Goal: Task Accomplishment & Management: Use online tool/utility

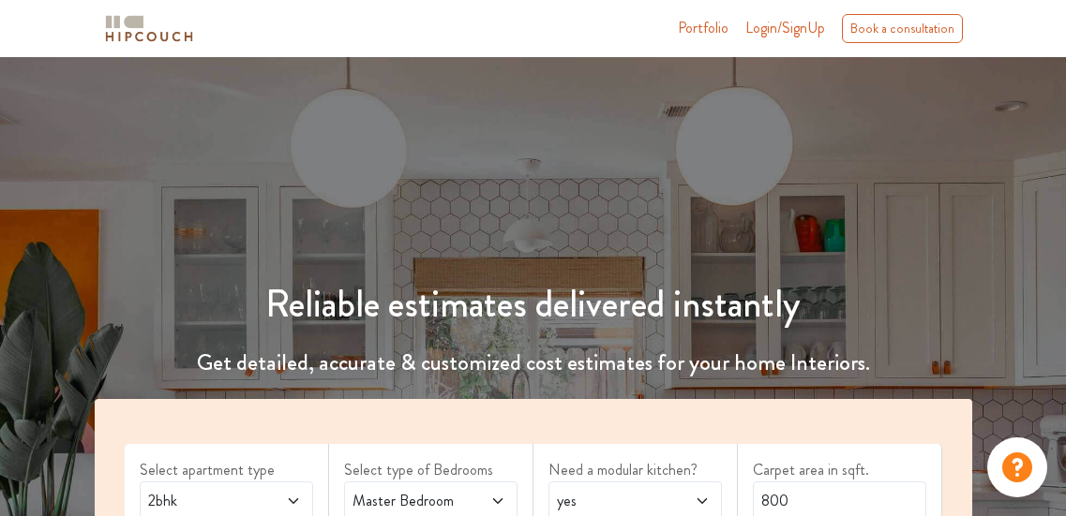
scroll to position [220, 0]
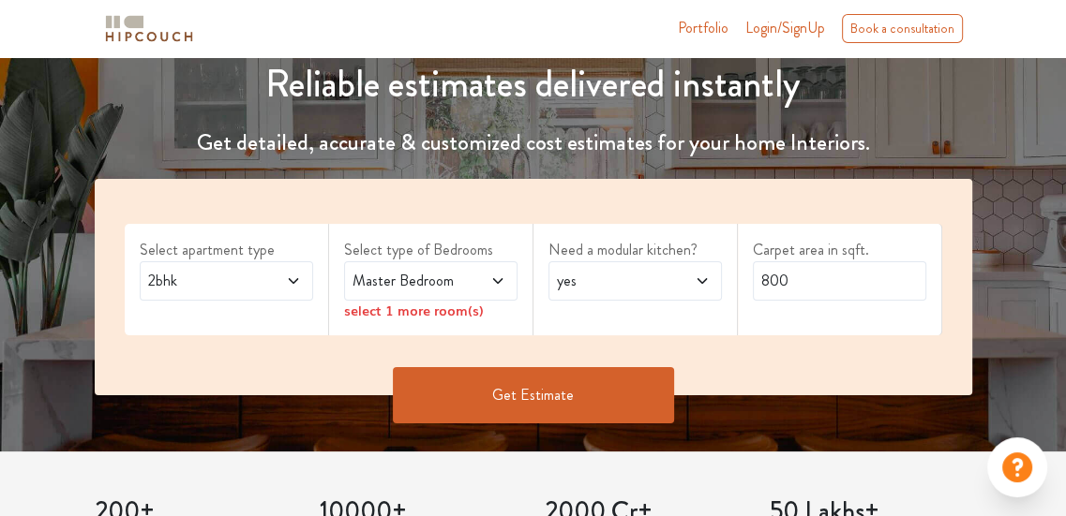
click at [411, 276] on span "Master Bedroom" at bounding box center [407, 281] width 117 height 22
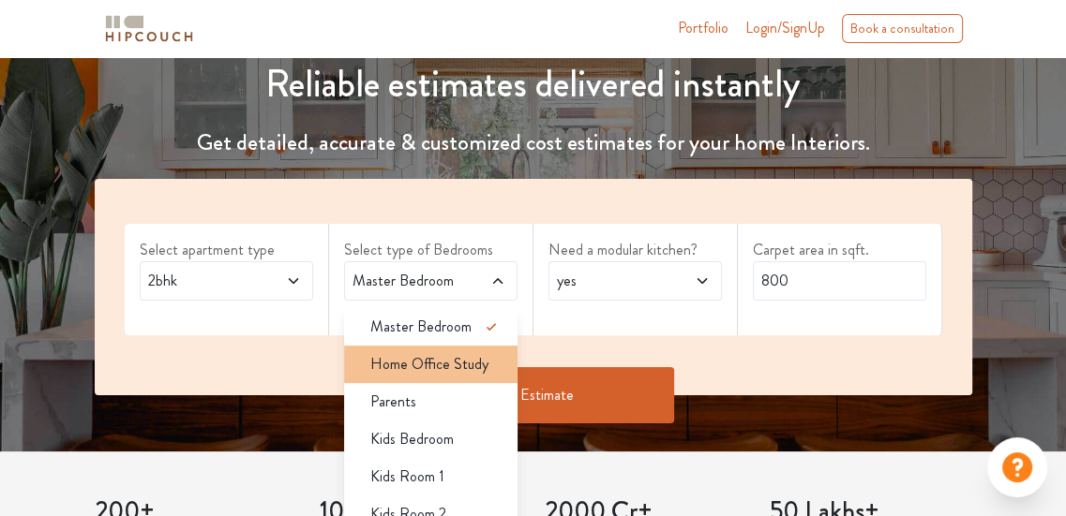
click at [433, 349] on li "Home Office Study" at bounding box center [430, 364] width 173 height 37
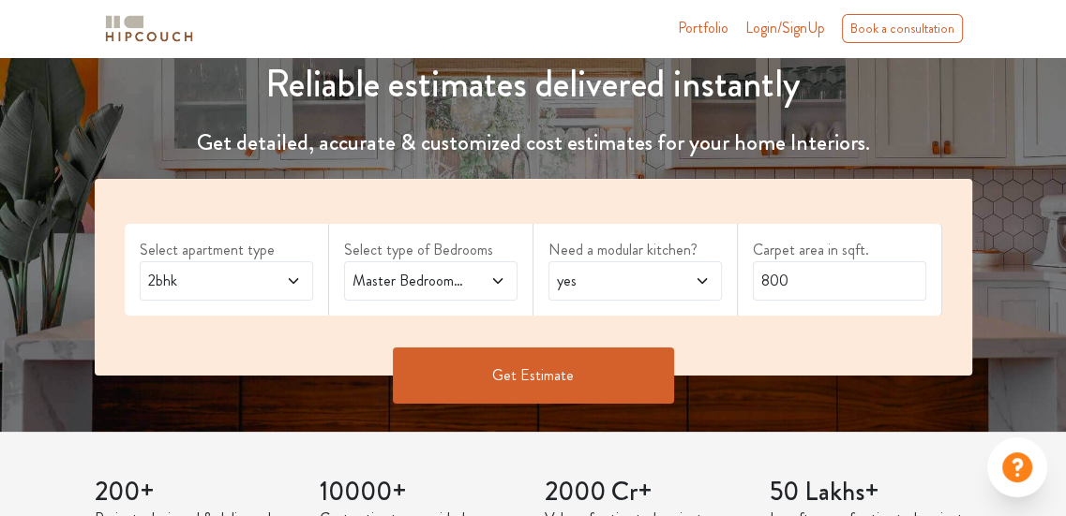
click at [477, 278] on span at bounding box center [485, 281] width 39 height 22
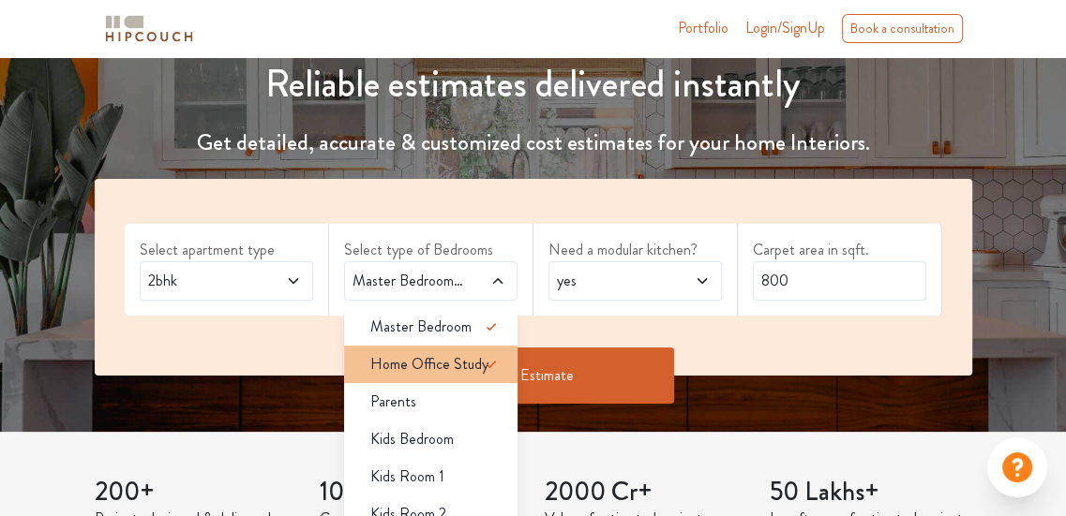
click at [484, 366] on icon at bounding box center [491, 364] width 22 height 22
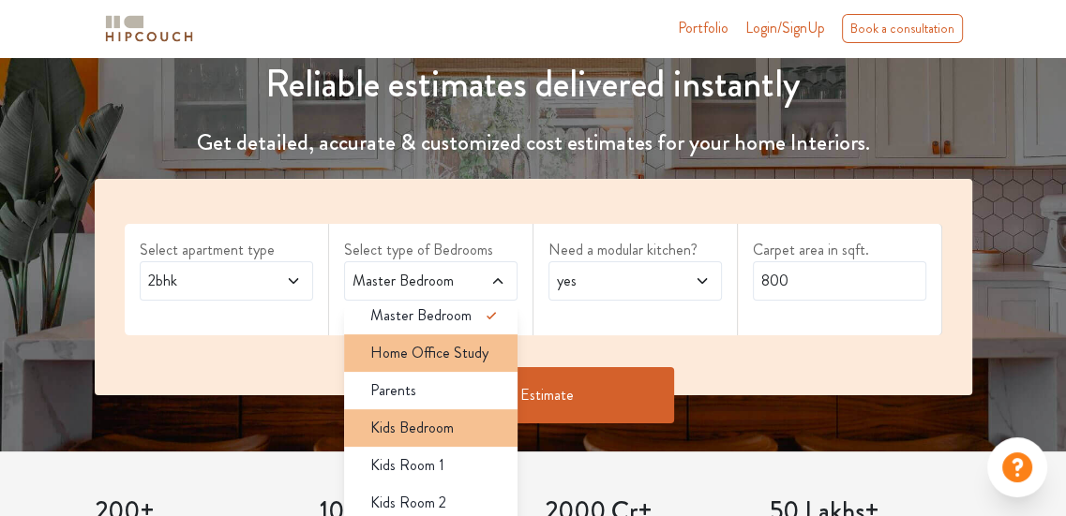
scroll to position [0, 0]
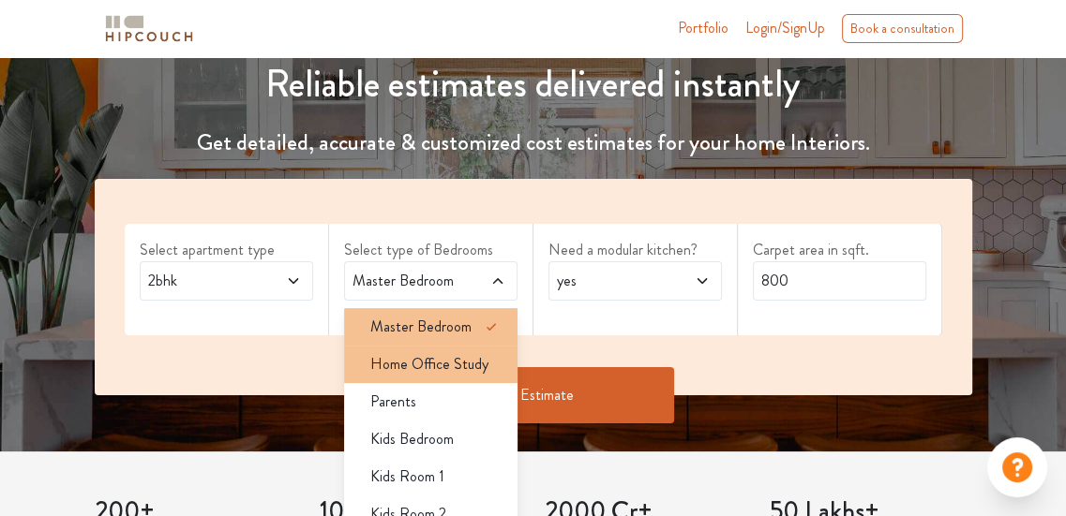
click at [434, 339] on li "Master Bedroom" at bounding box center [430, 326] width 173 height 37
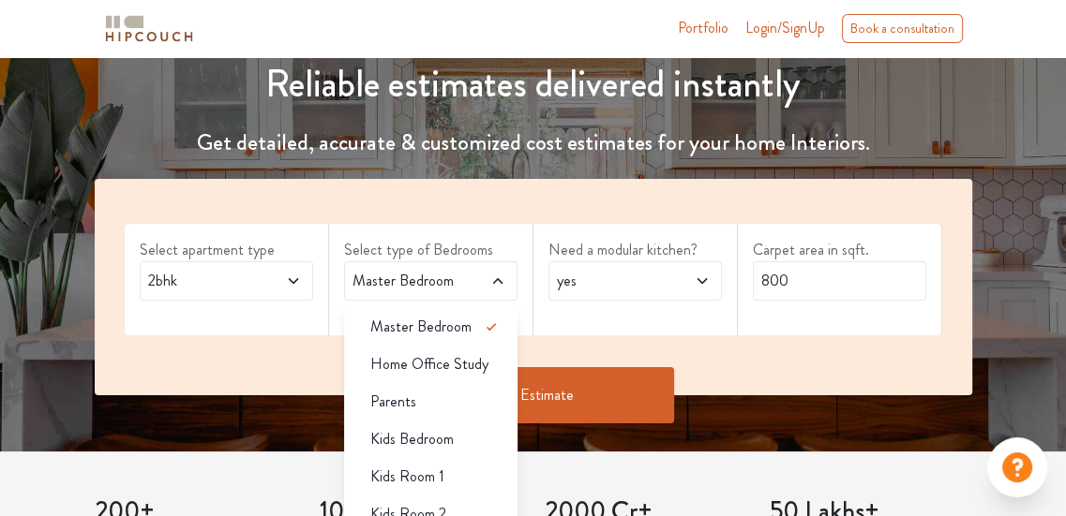
click at [452, 350] on li "Home Office Study" at bounding box center [430, 364] width 173 height 37
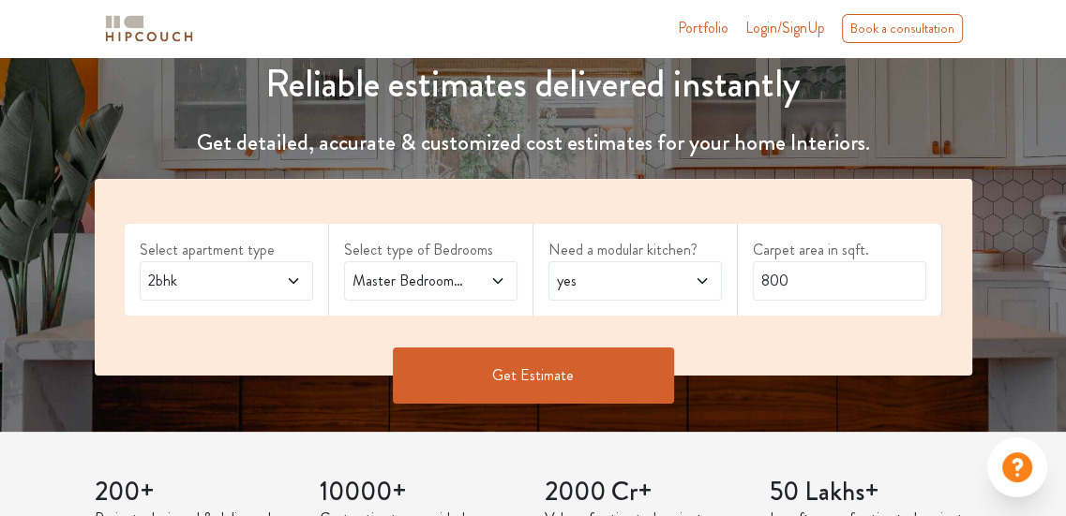
drag, startPoint x: 454, startPoint y: 286, endPoint x: 449, endPoint y: 302, distance: 16.6
click at [454, 286] on span "Master Bedroom,Home Office Study" at bounding box center [407, 281] width 117 height 22
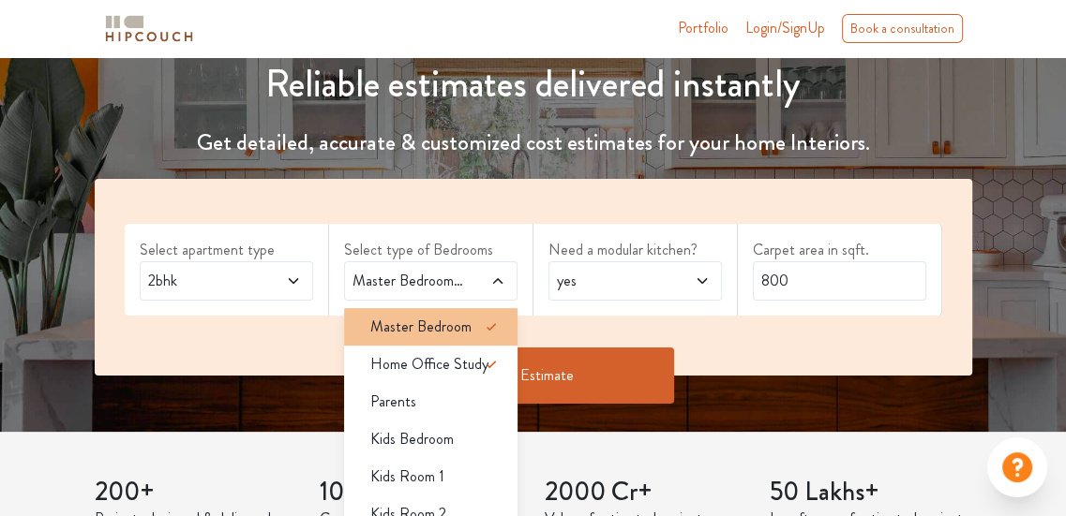
click at [450, 336] on span "Master Bedroom" at bounding box center [420, 327] width 101 height 22
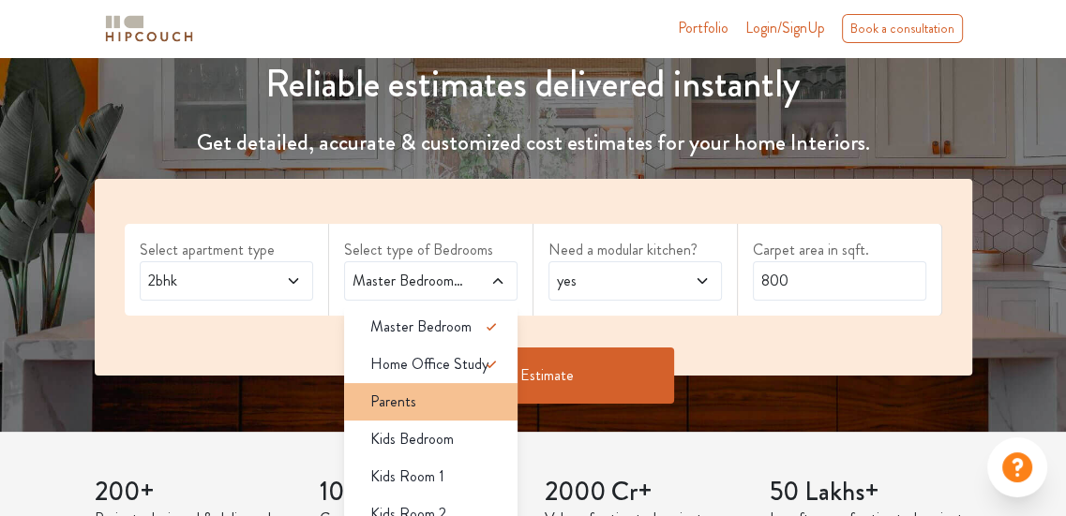
click at [457, 394] on div "Parents" at bounding box center [436, 402] width 162 height 22
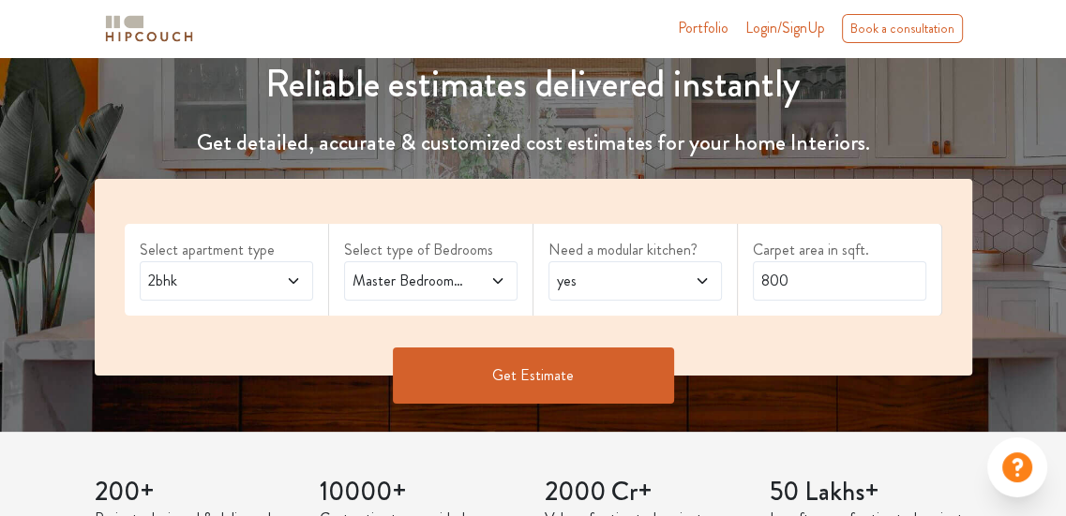
click at [467, 270] on span at bounding box center [485, 281] width 39 height 22
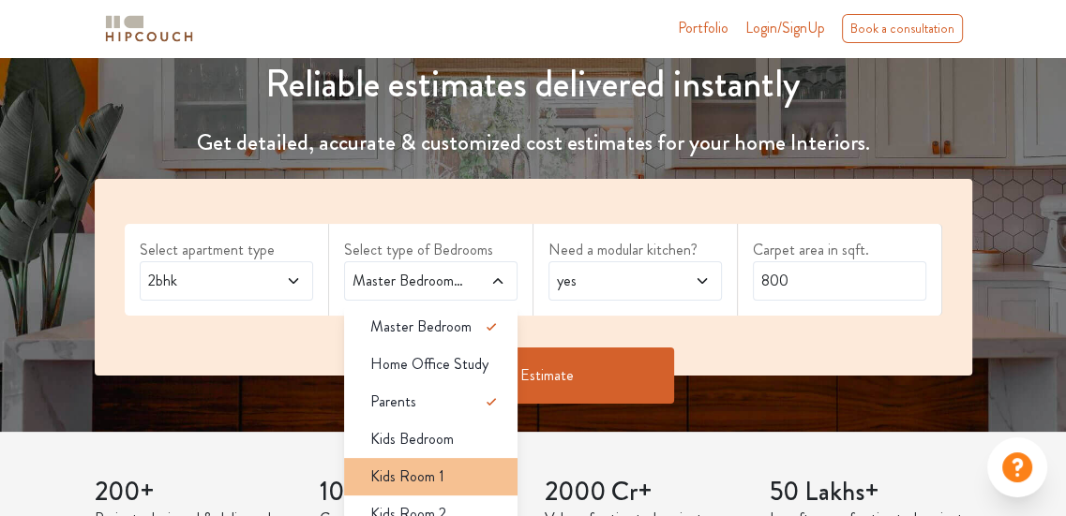
click at [477, 460] on li "Kids Room 1" at bounding box center [430, 476] width 173 height 37
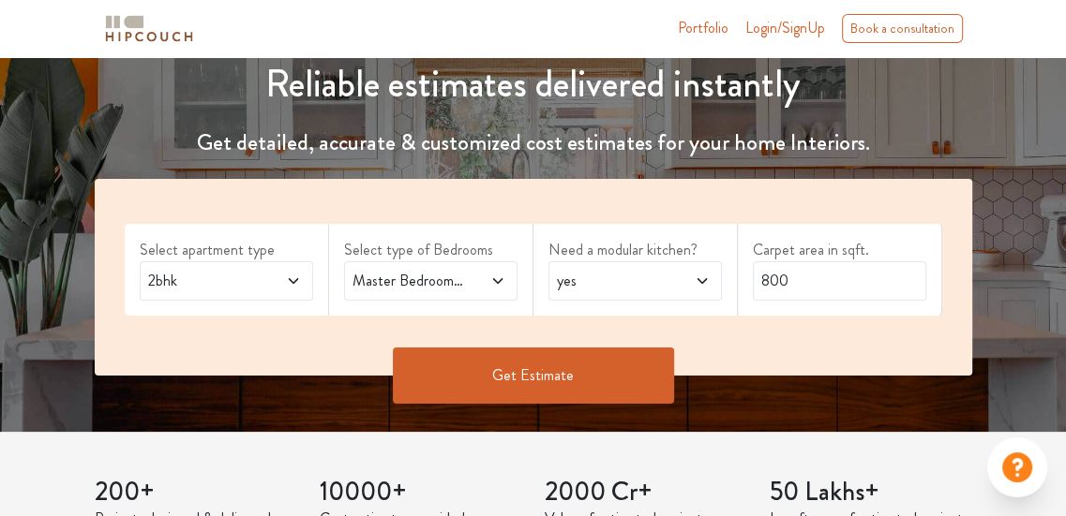
click at [463, 287] on span "Master Bedroom,Kids Room 1" at bounding box center [407, 281] width 117 height 22
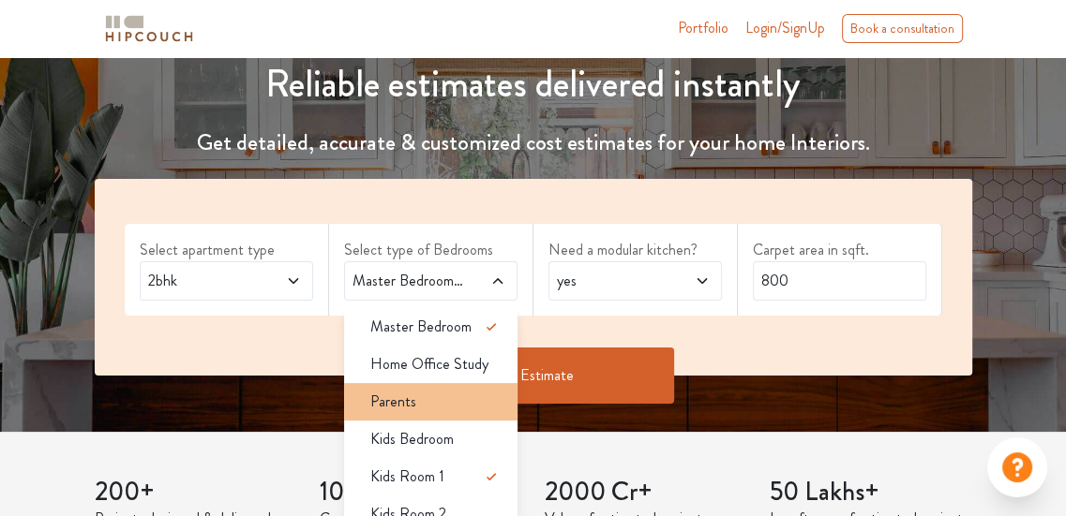
scroll to position [11, 0]
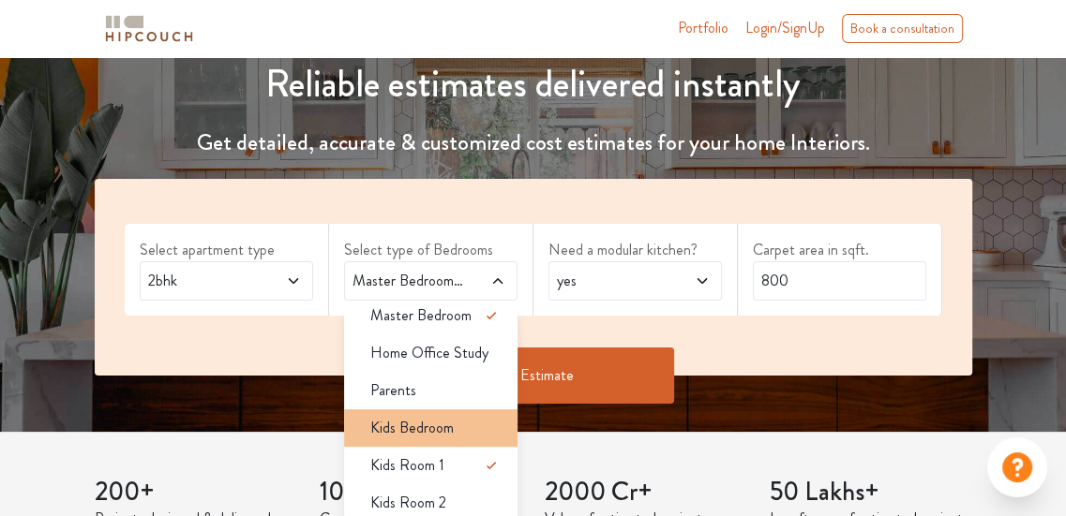
click at [455, 430] on div "Kids Bedroom" at bounding box center [436, 428] width 162 height 22
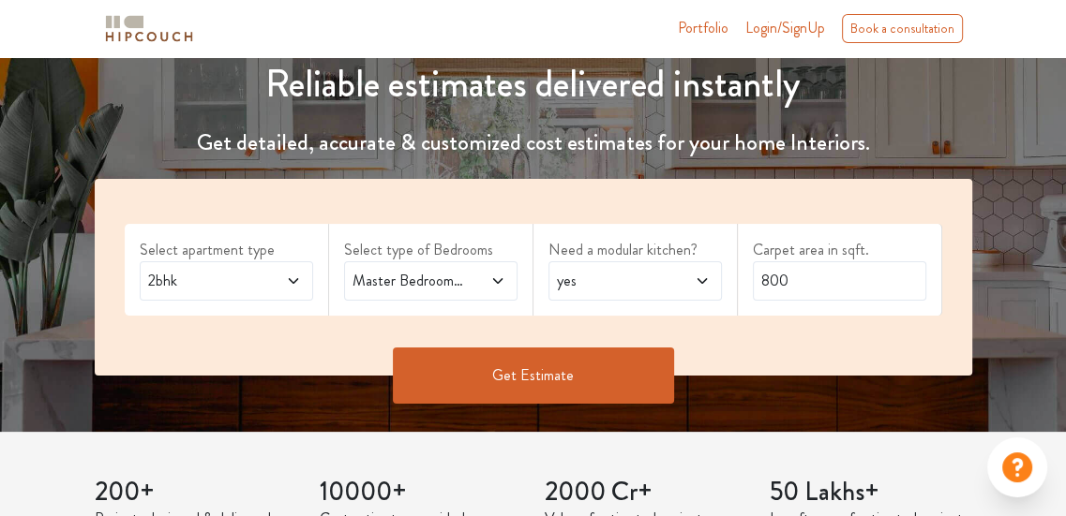
click at [615, 276] on span "yes" at bounding box center [611, 281] width 117 height 22
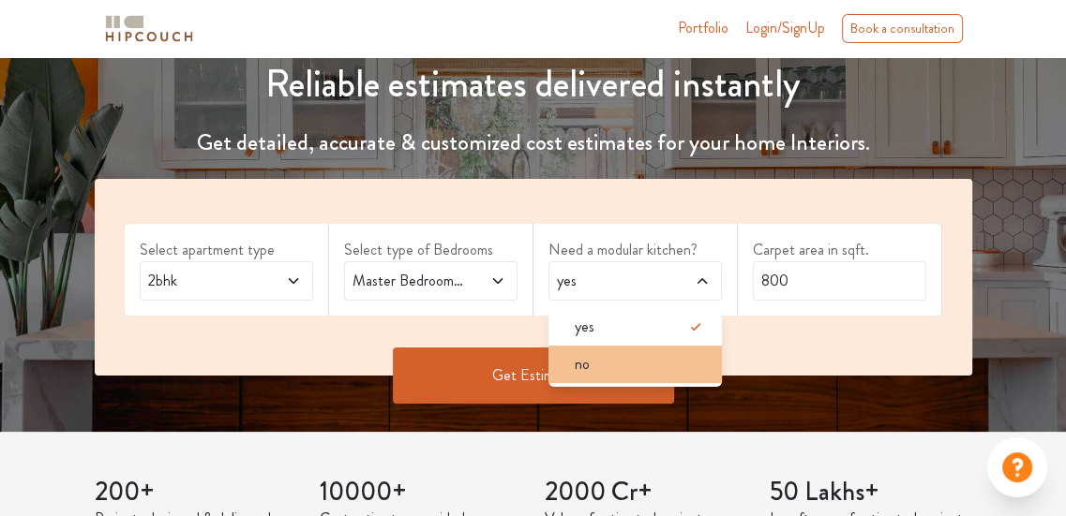
click at [608, 353] on div "no" at bounding box center [641, 364] width 162 height 22
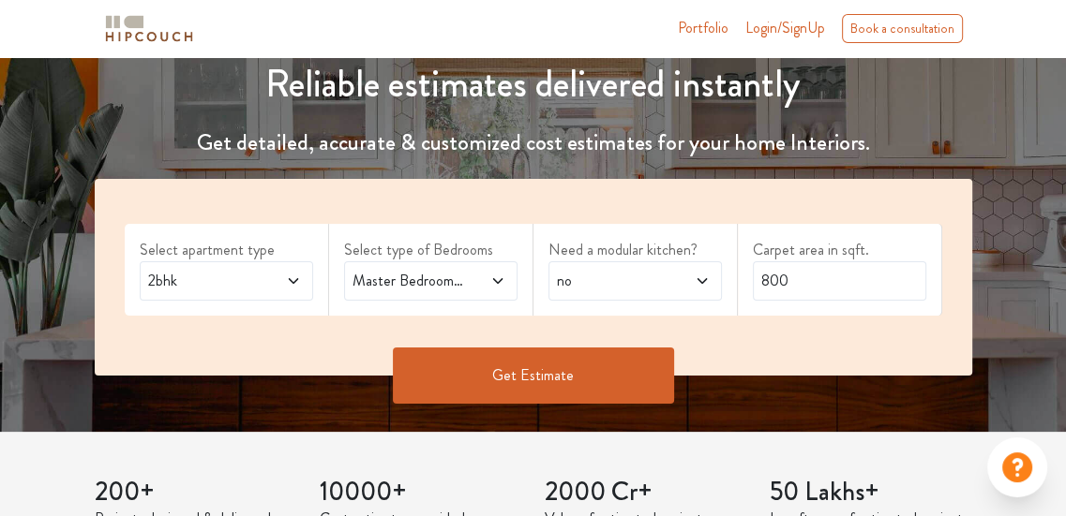
click at [519, 370] on button "Get Estimate" at bounding box center [533, 376] width 281 height 56
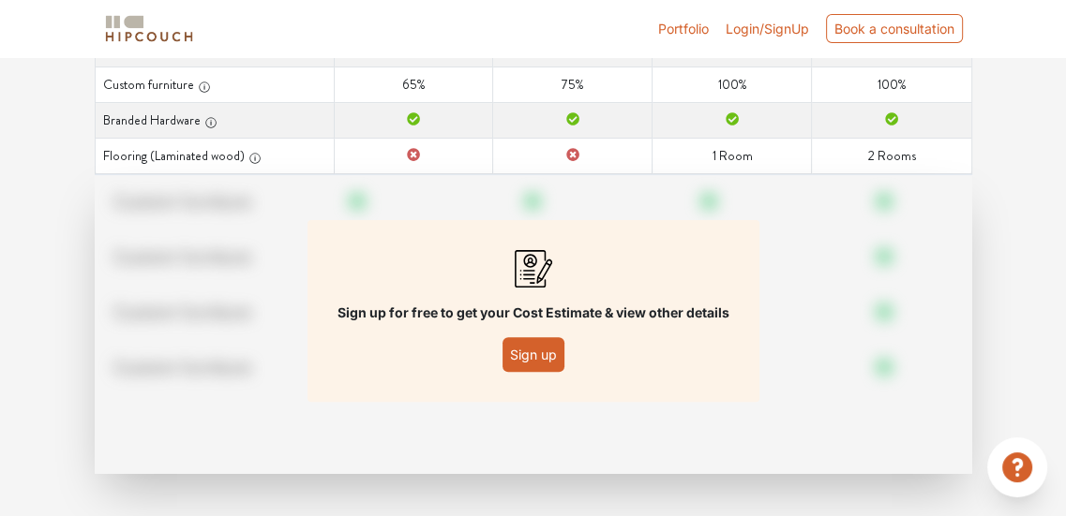
scroll to position [364, 0]
click at [523, 342] on button "Sign up" at bounding box center [533, 353] width 62 height 35
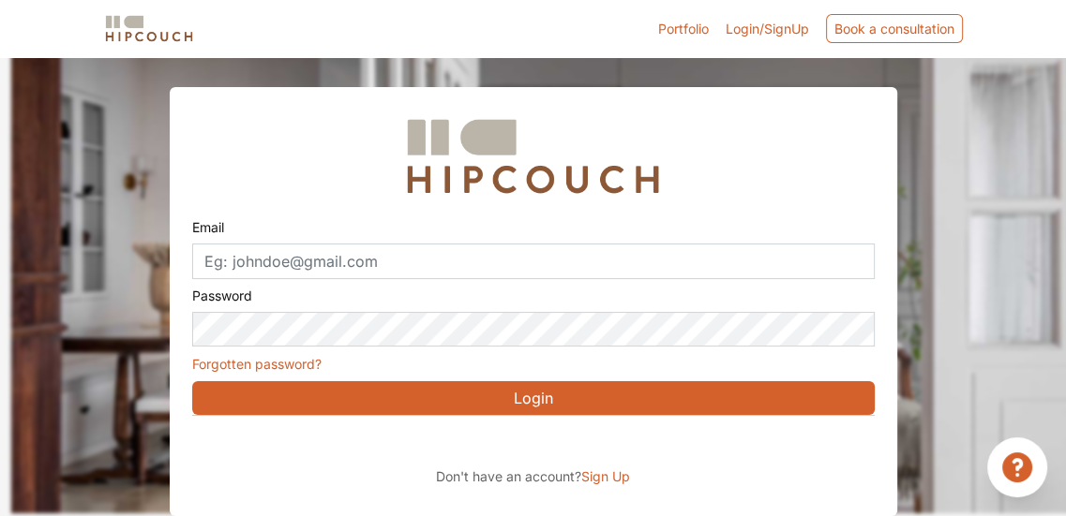
scroll to position [59, 0]
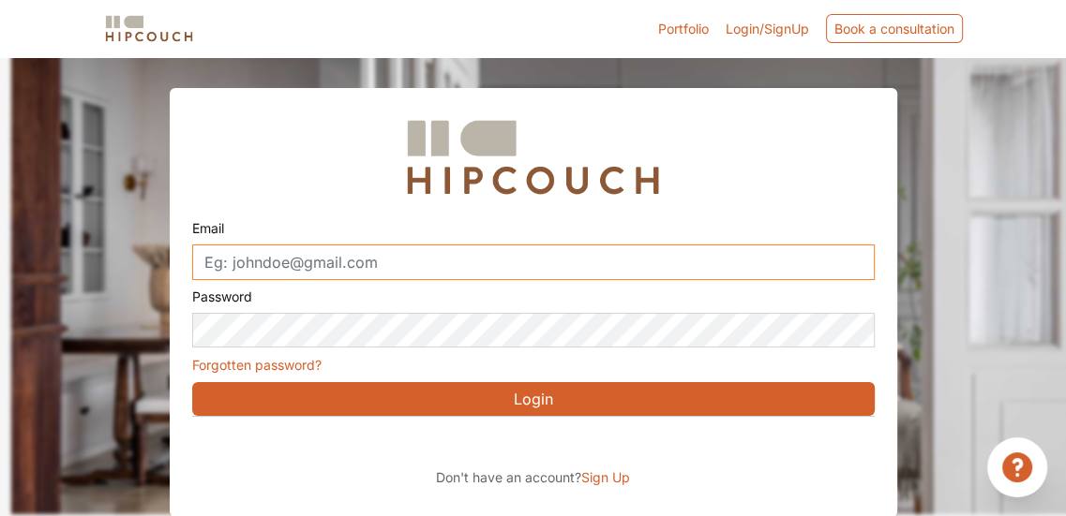
click at [337, 257] on input "Email" at bounding box center [533, 263] width 682 height 36
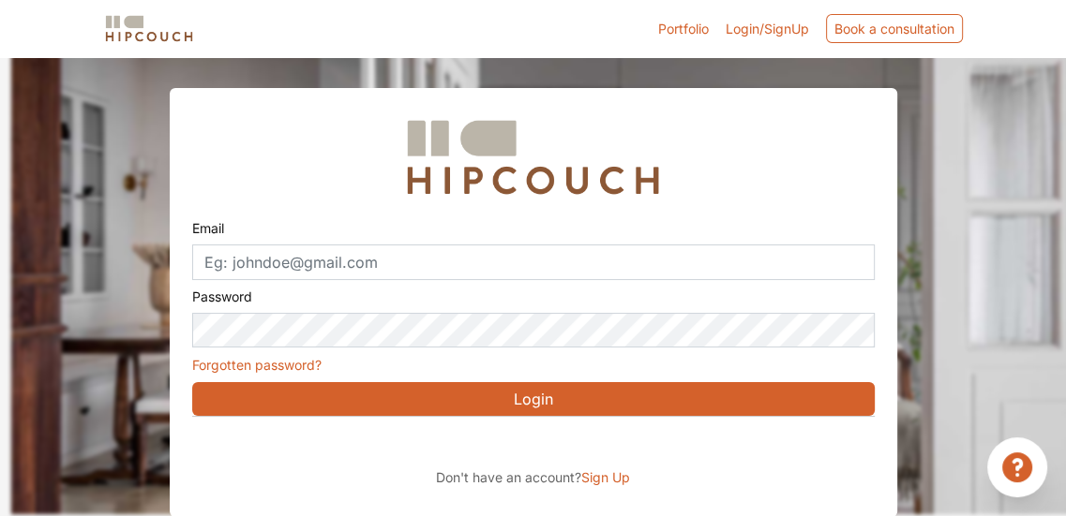
click at [604, 474] on span "Sign Up" at bounding box center [605, 478] width 49 height 16
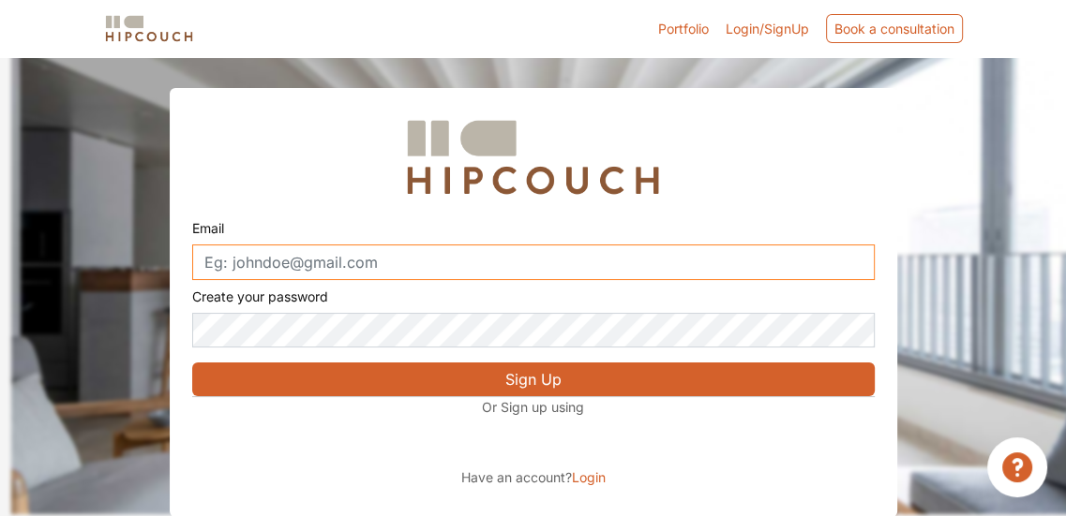
click at [309, 260] on input "Email" at bounding box center [533, 263] width 682 height 36
type input "[EMAIL_ADDRESS][DOMAIN_NAME]"
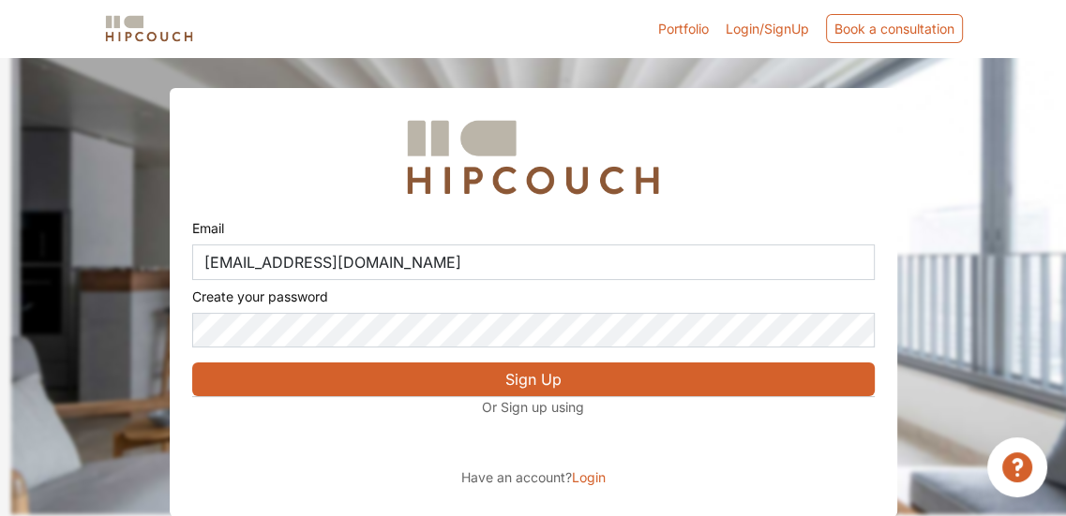
click at [491, 383] on button "Sign Up" at bounding box center [533, 380] width 682 height 34
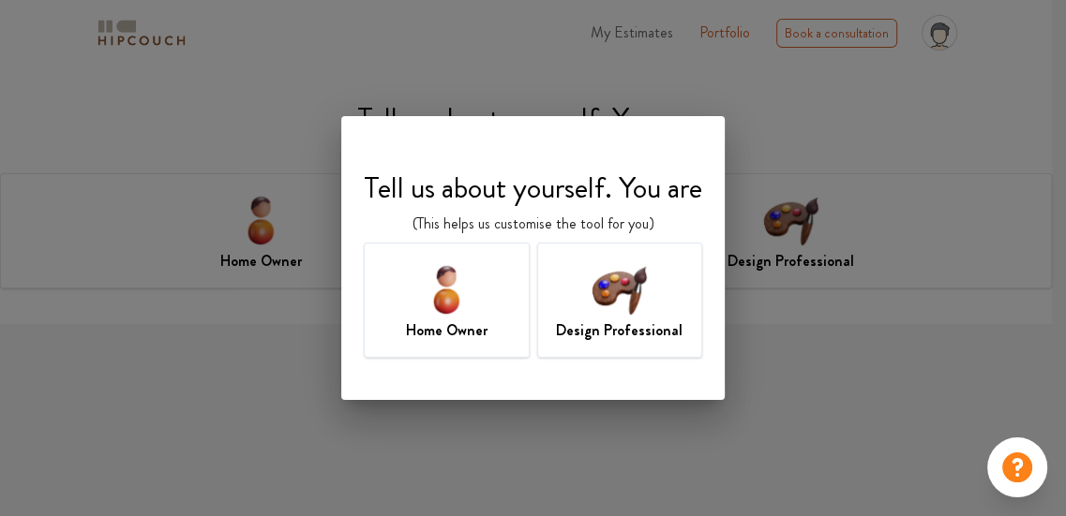
click at [427, 312] on img at bounding box center [446, 289] width 61 height 61
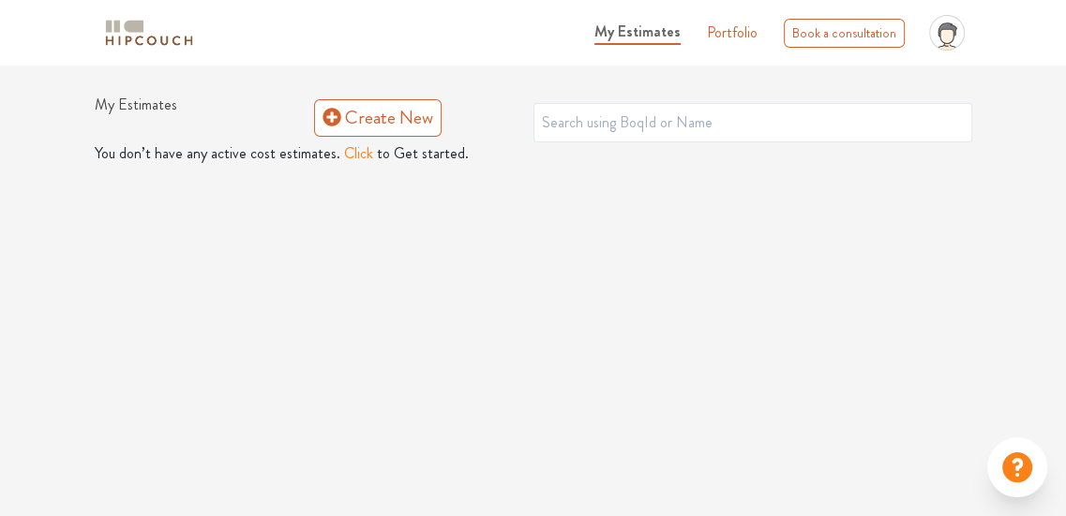
click at [725, 39] on link "Portfolio" at bounding box center [732, 33] width 51 height 22
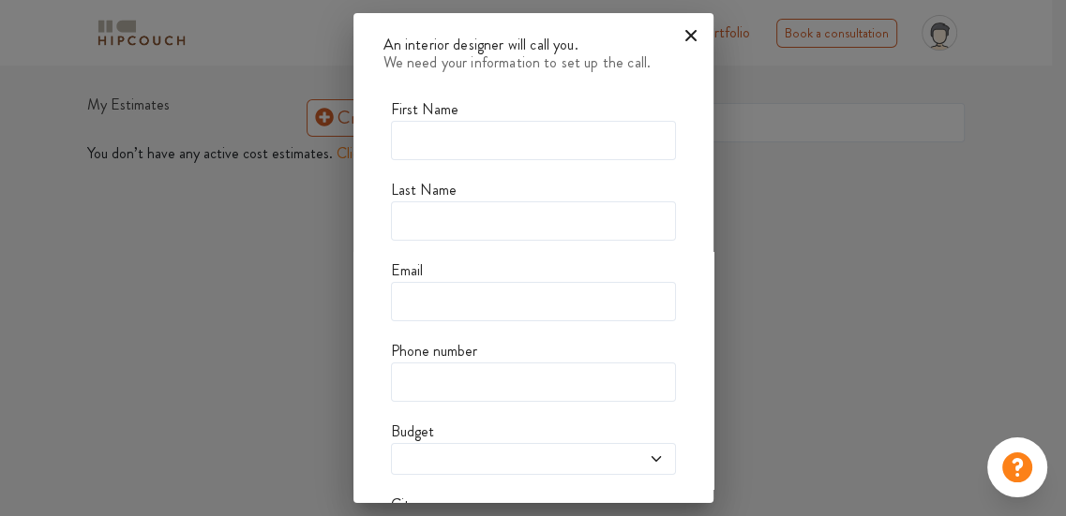
drag, startPoint x: 682, startPoint y: 37, endPoint x: 665, endPoint y: 26, distance: 21.1
click at [683, 37] on icon at bounding box center [691, 36] width 30 height 30
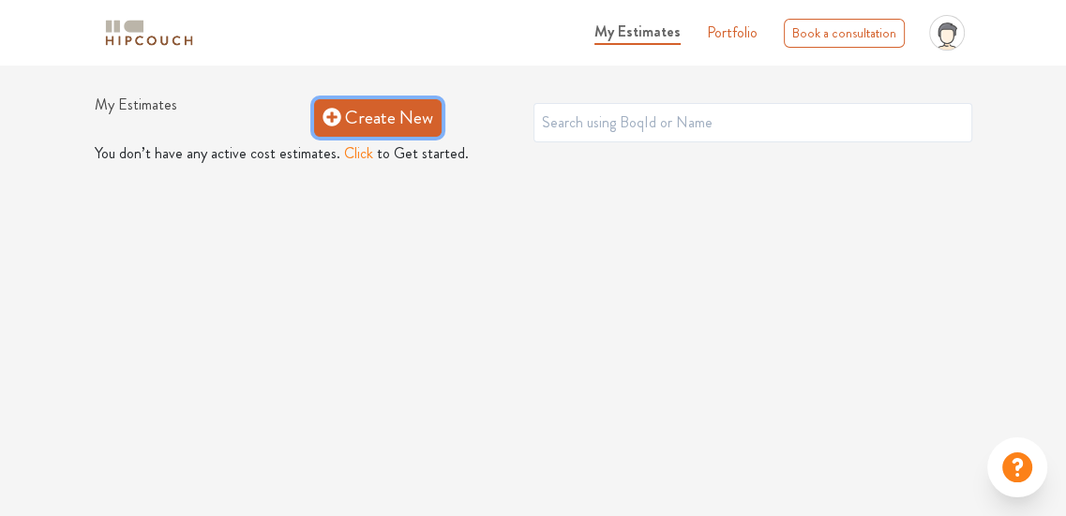
click at [420, 113] on link "Create New" at bounding box center [377, 117] width 127 height 37
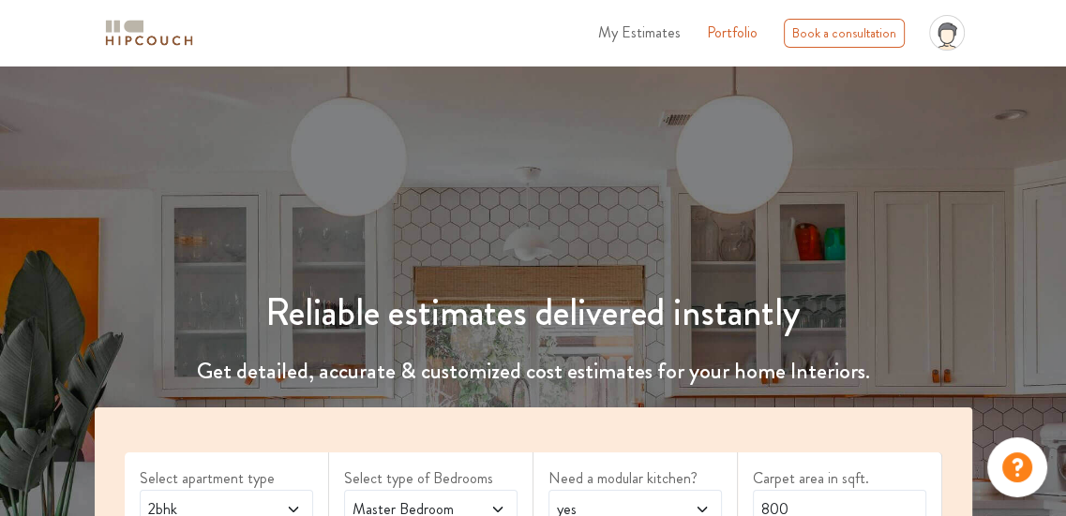
scroll to position [218, 0]
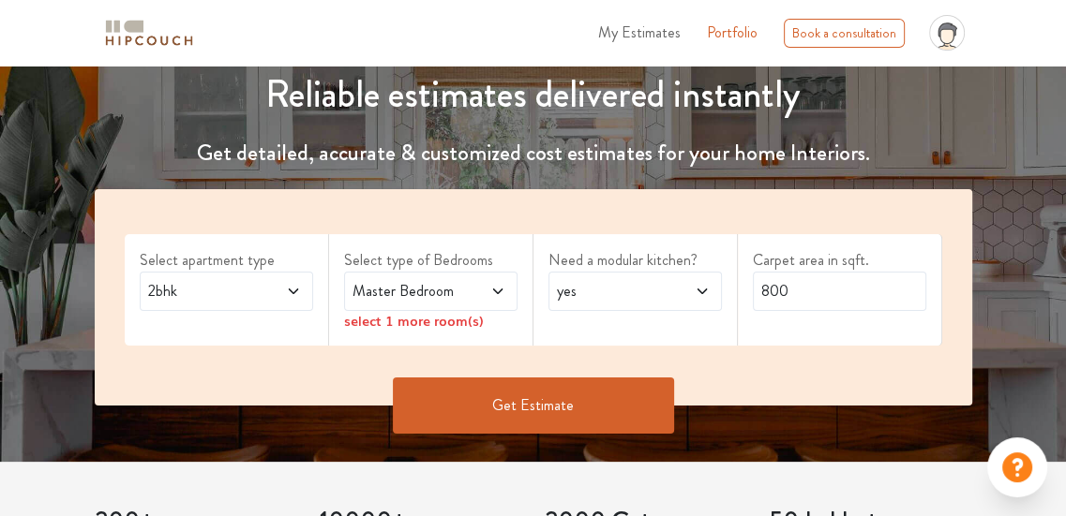
click at [424, 280] on span "Master Bedroom" at bounding box center [407, 291] width 117 height 22
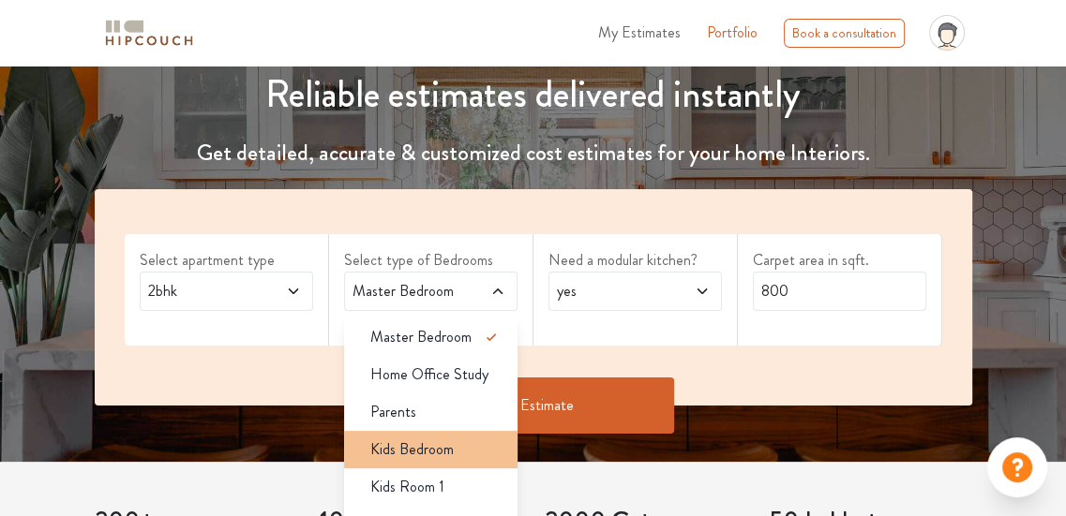
click at [446, 432] on li "Kids Bedroom" at bounding box center [430, 449] width 173 height 37
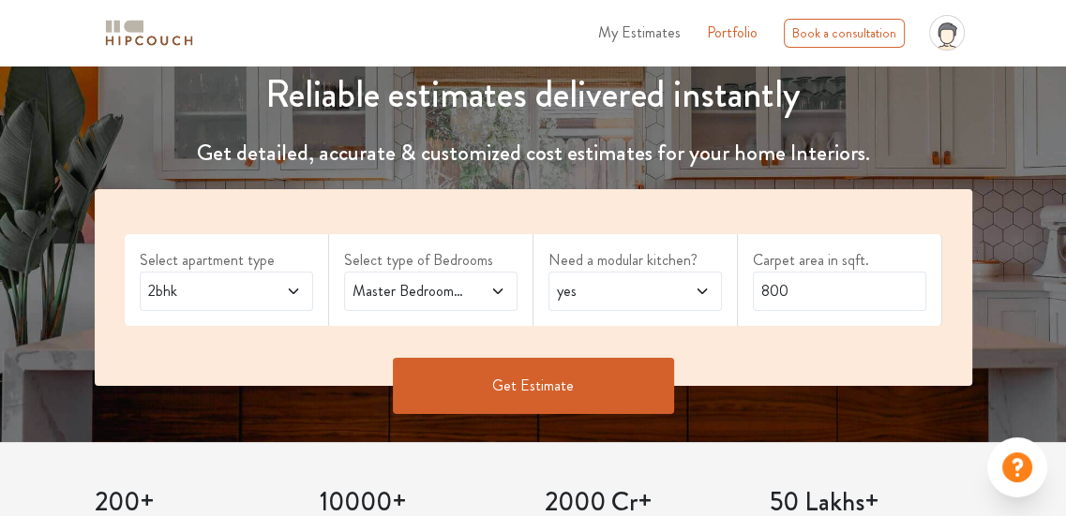
click at [611, 293] on span "yes" at bounding box center [611, 291] width 117 height 22
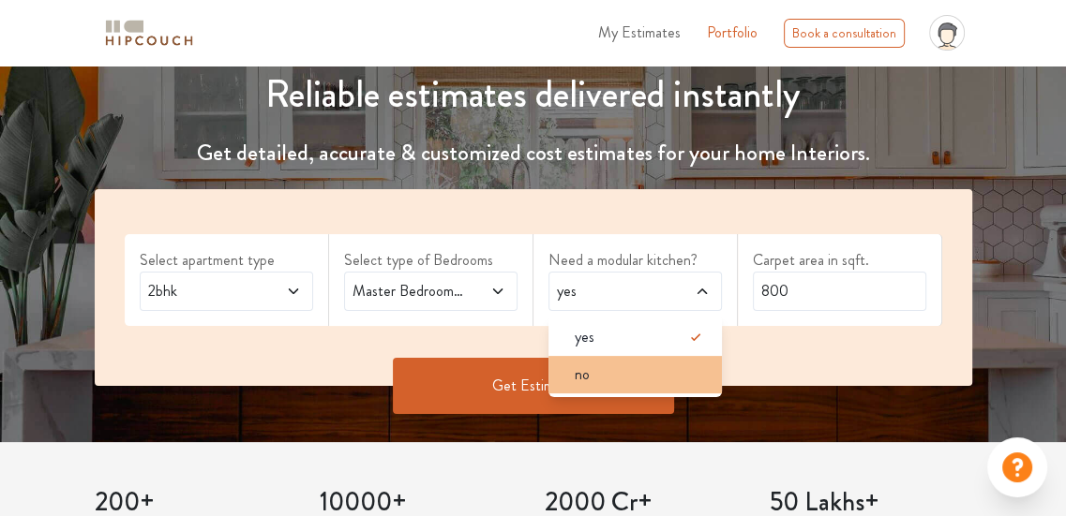
click at [619, 370] on div "no" at bounding box center [641, 375] width 162 height 22
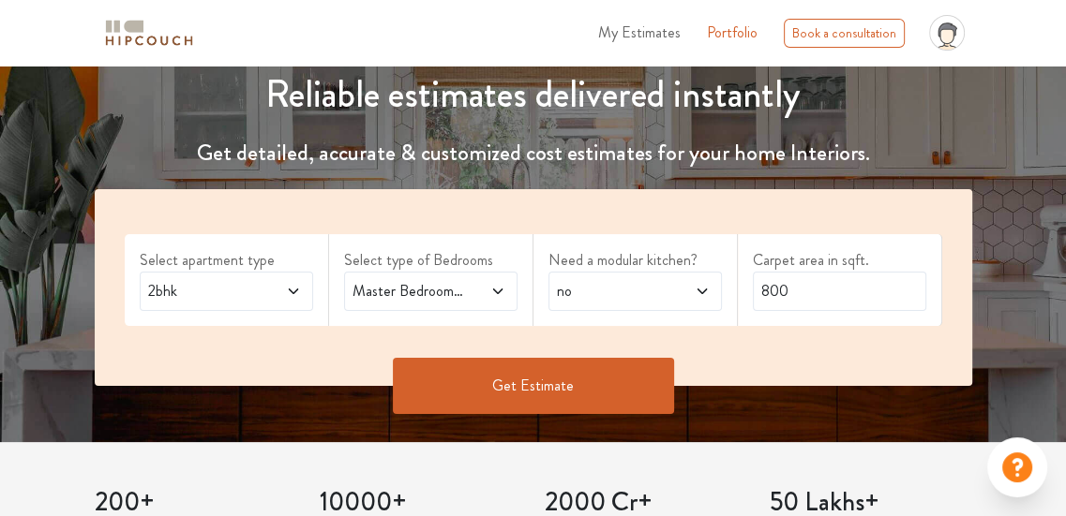
click at [588, 364] on button "Get Estimate" at bounding box center [533, 386] width 281 height 56
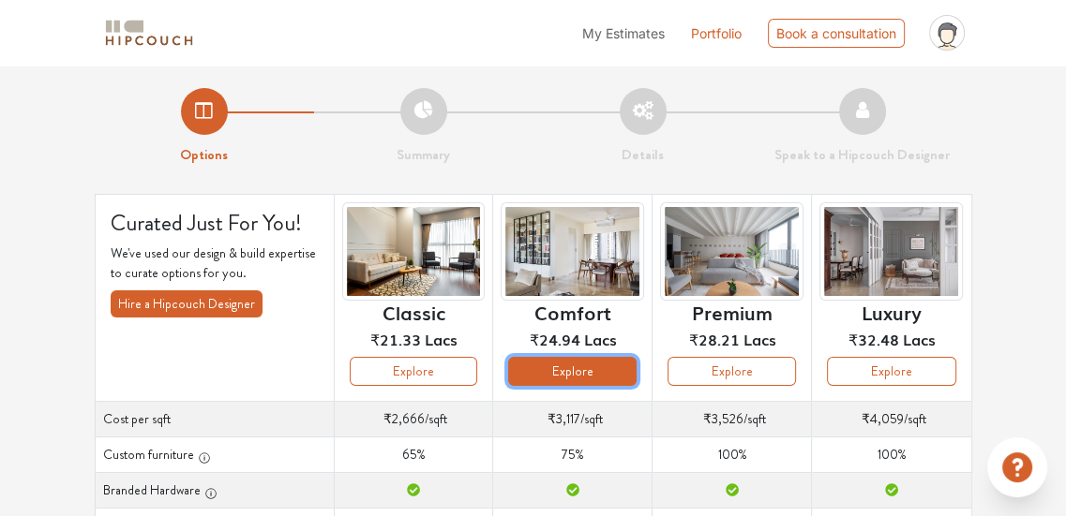
click at [547, 372] on button "Explore" at bounding box center [572, 371] width 128 height 29
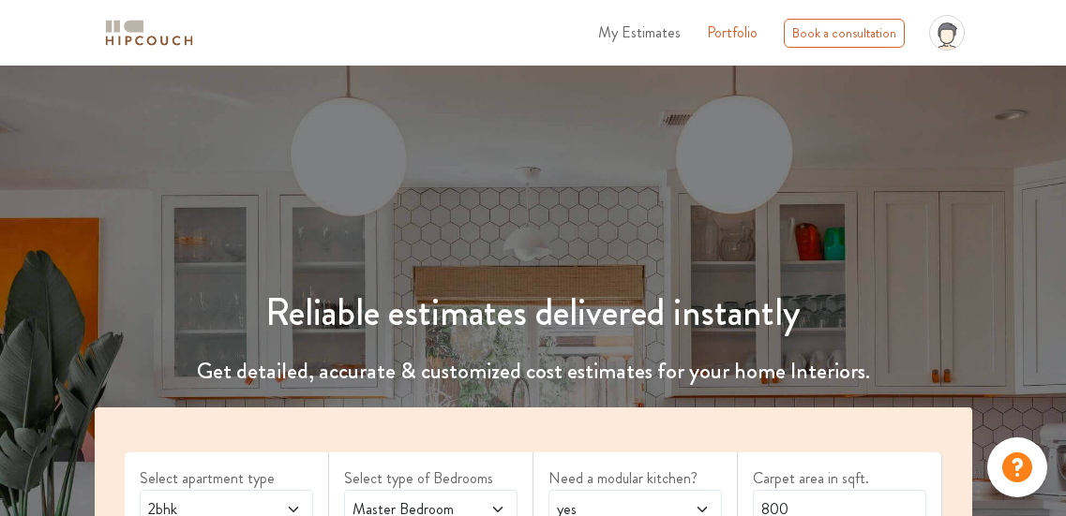
scroll to position [218, 0]
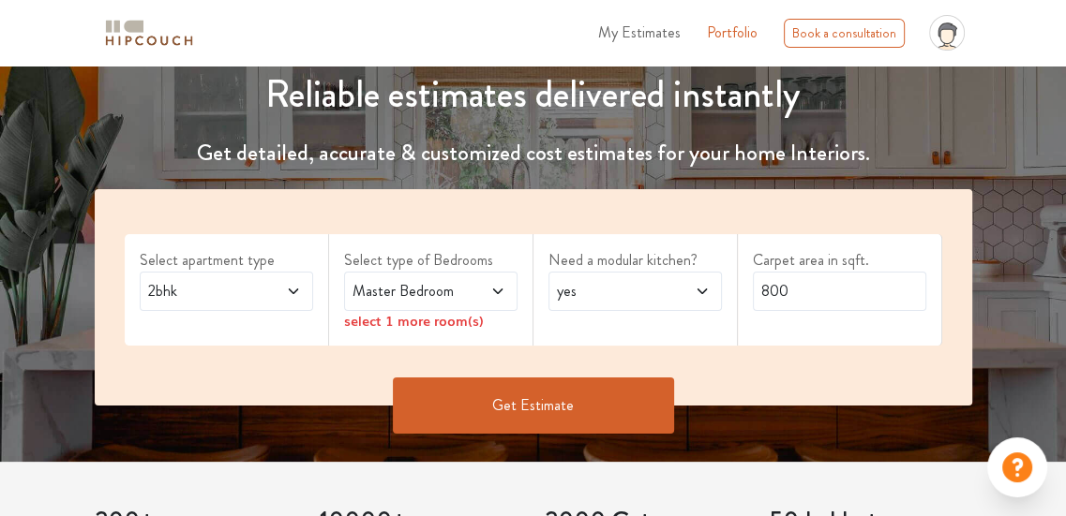
click at [395, 298] on span "Master Bedroom" at bounding box center [407, 291] width 117 height 22
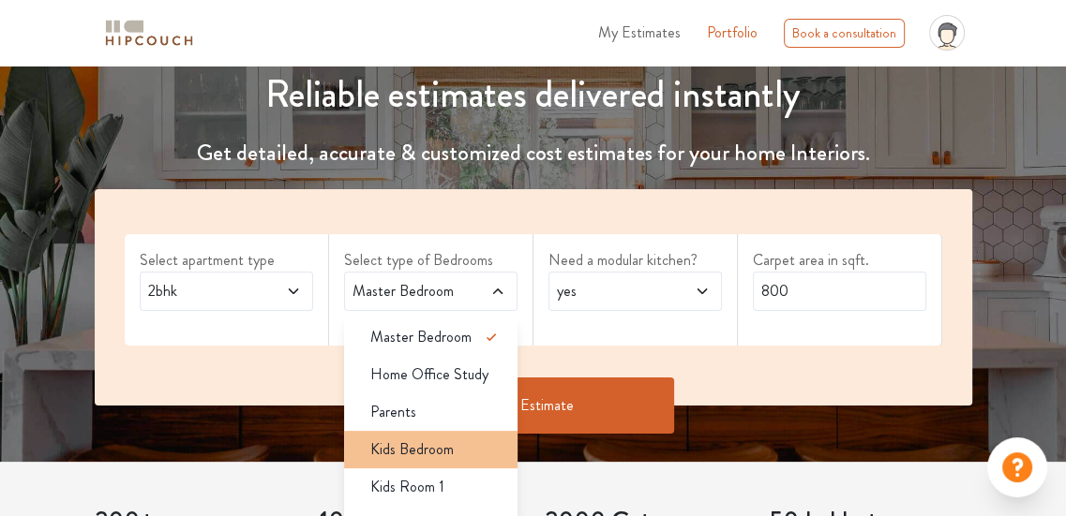
click at [443, 448] on span "Kids Bedroom" at bounding box center [411, 450] width 83 height 22
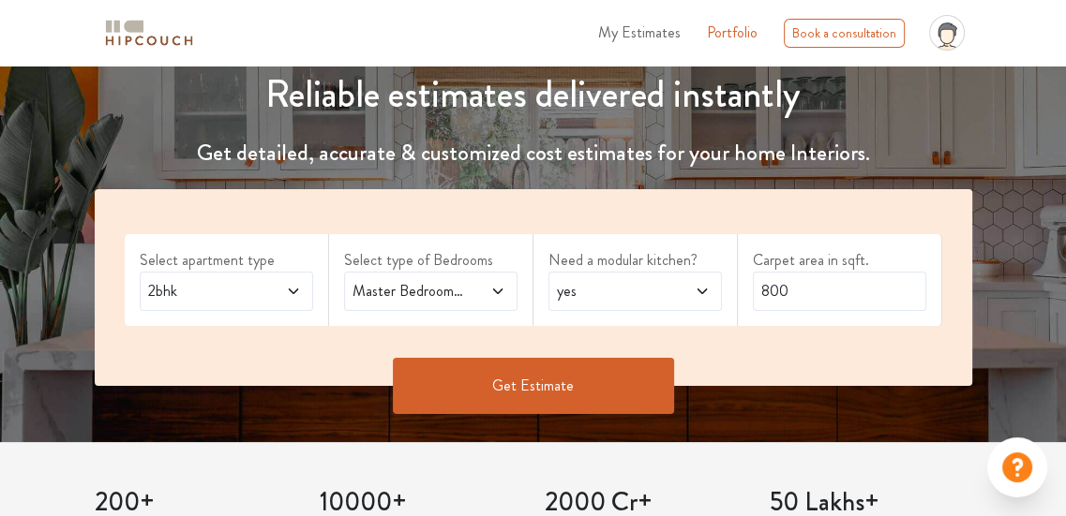
click at [466, 295] on span at bounding box center [485, 291] width 39 height 22
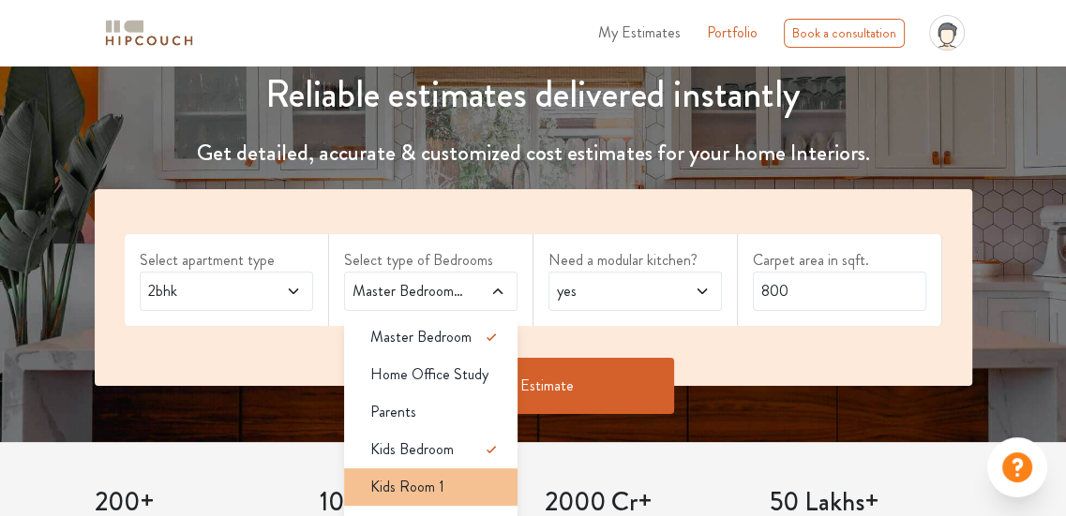
scroll to position [11, 0]
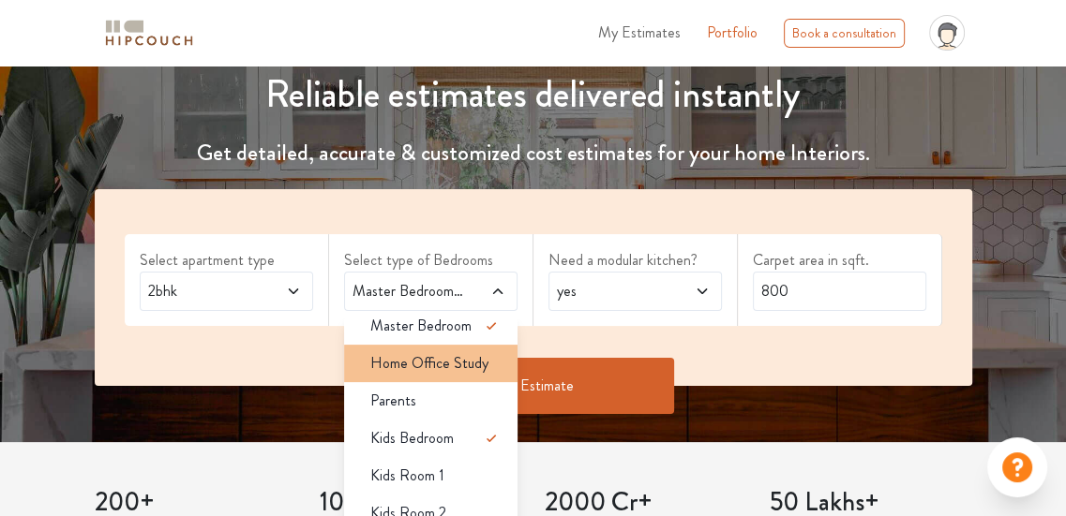
click at [443, 357] on span "Home Office Study" at bounding box center [429, 363] width 118 height 22
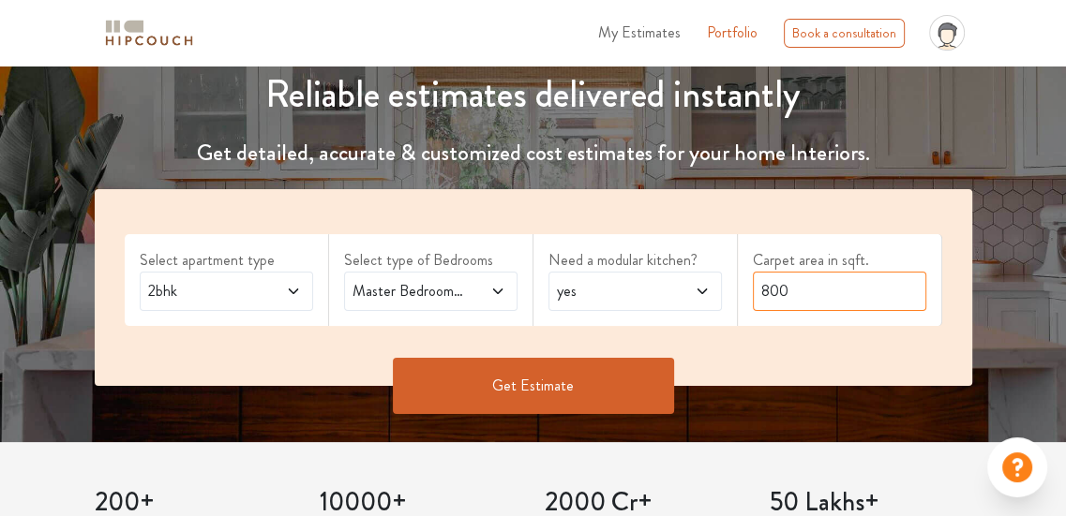
drag, startPoint x: 814, startPoint y: 295, endPoint x: 605, endPoint y: 296, distance: 208.1
click at [605, 296] on div "Select apartment type 2bhk Select type of Bedrooms Master Bedroom,Home Office S…" at bounding box center [533, 287] width 877 height 197
type input "1200"
click at [472, 281] on span at bounding box center [485, 291] width 39 height 22
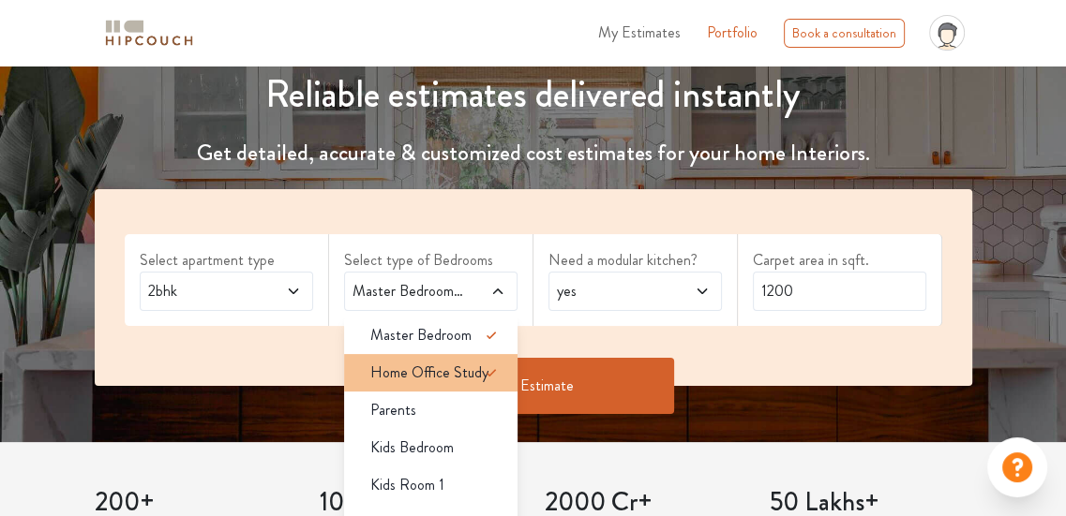
scroll to position [0, 0]
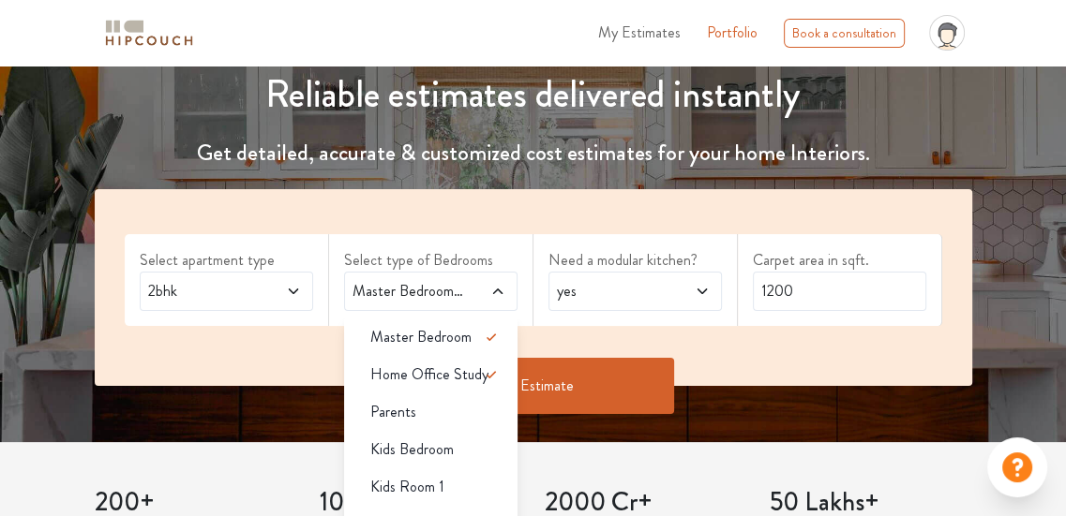
click at [294, 368] on div "Get Estimate" at bounding box center [533, 386] width 900 height 56
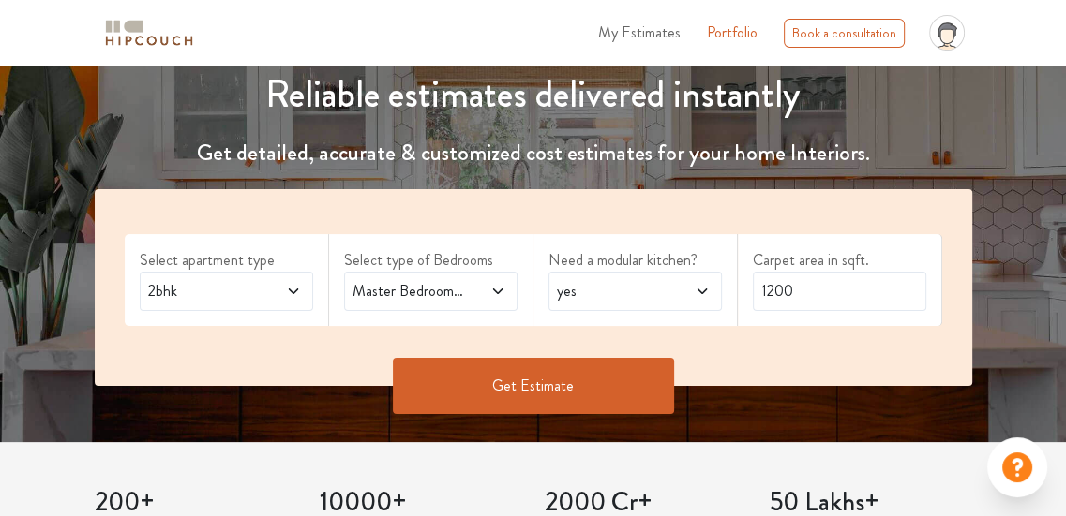
click at [287, 278] on div "2bhk" at bounding box center [226, 291] width 173 height 39
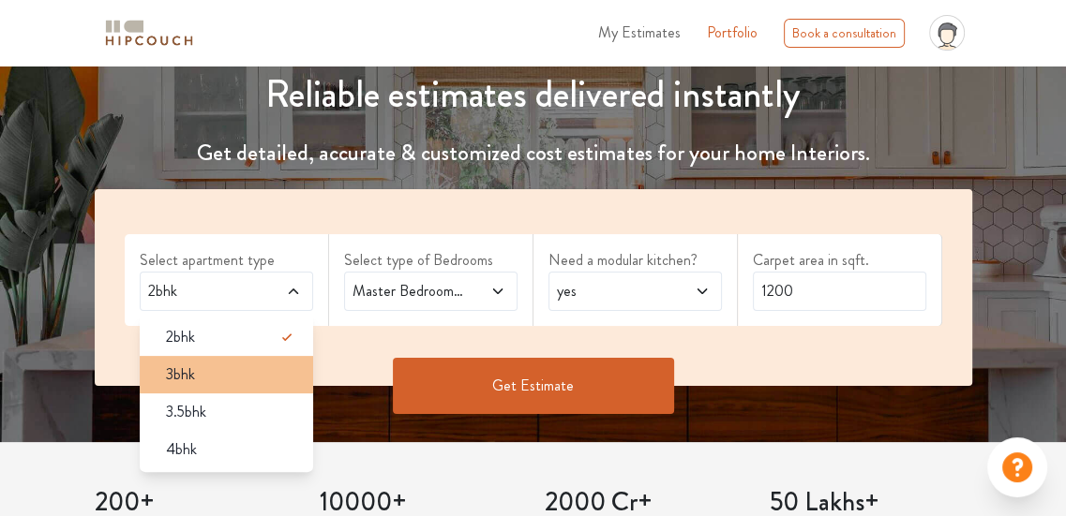
click at [248, 369] on div "3bhk" at bounding box center [232, 375] width 162 height 22
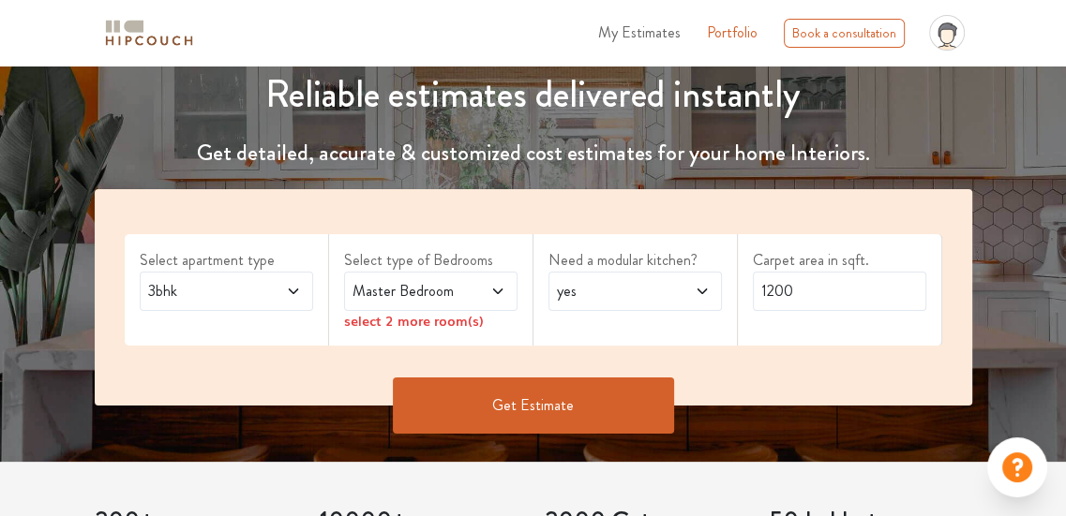
click at [462, 302] on div "Master Bedroom" at bounding box center [430, 291] width 173 height 39
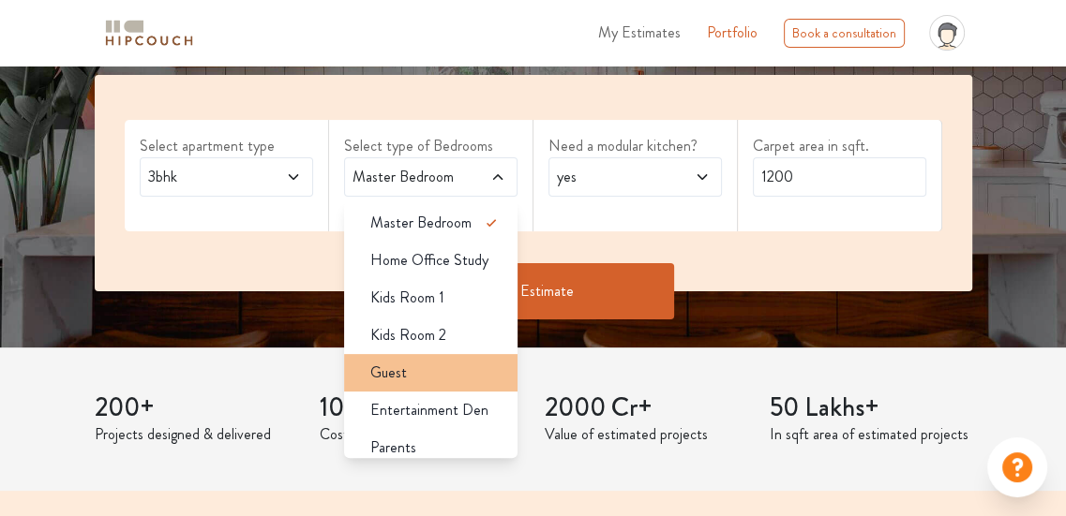
click at [455, 383] on li "Guest" at bounding box center [430, 372] width 173 height 37
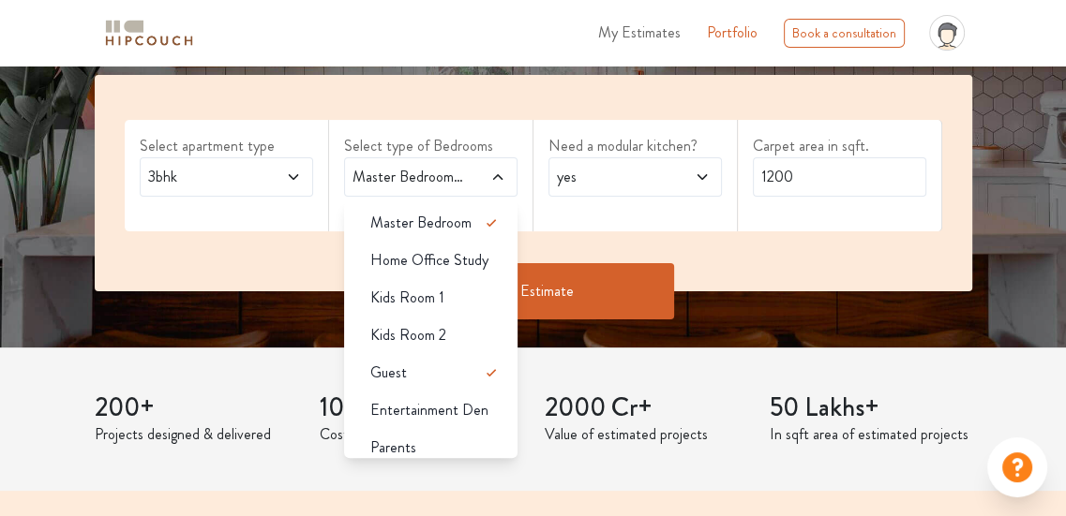
click at [436, 298] on span "Kids Room 1" at bounding box center [407, 298] width 74 height 22
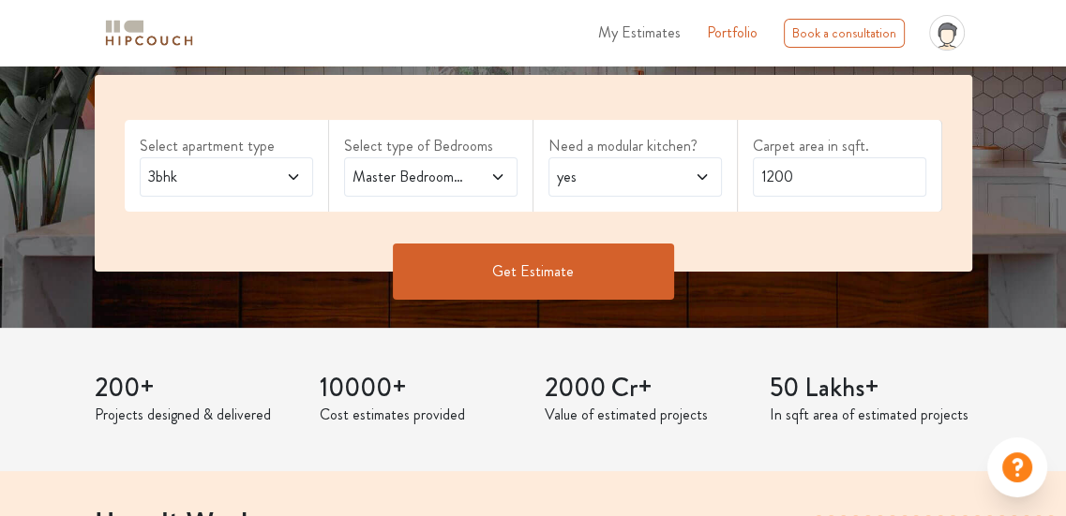
click at [528, 278] on button "Get Estimate" at bounding box center [533, 272] width 281 height 56
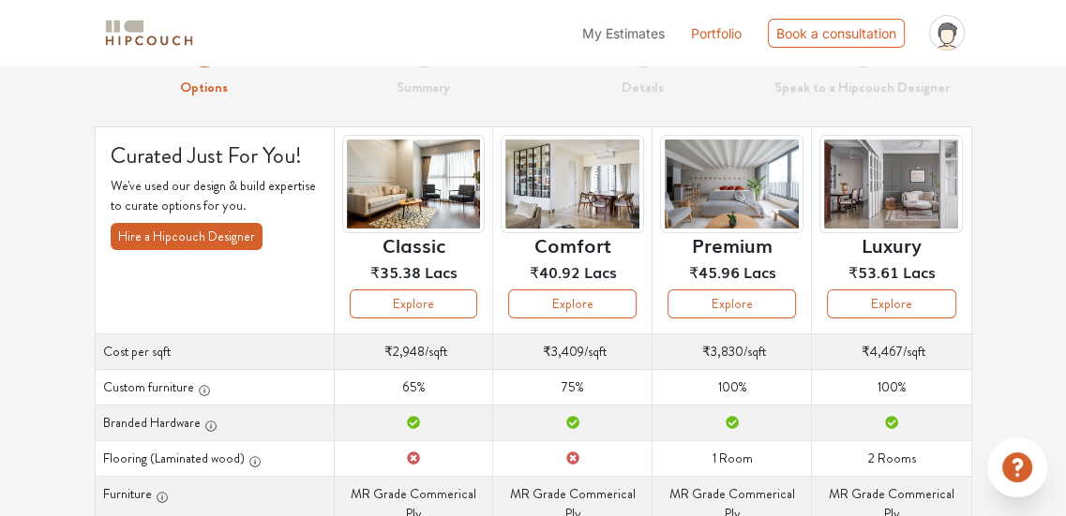
scroll to position [69, 0]
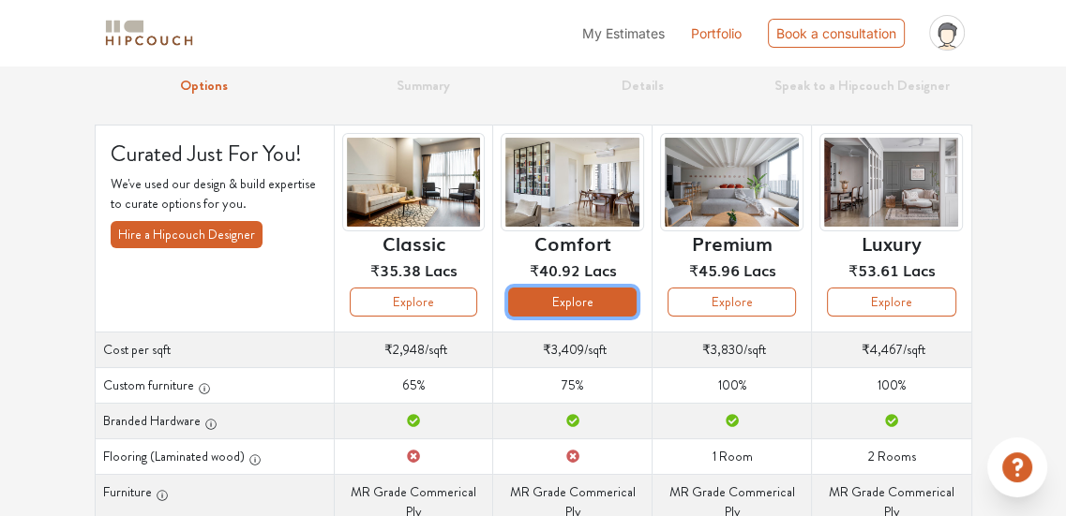
click at [556, 312] on button "Explore" at bounding box center [572, 302] width 128 height 29
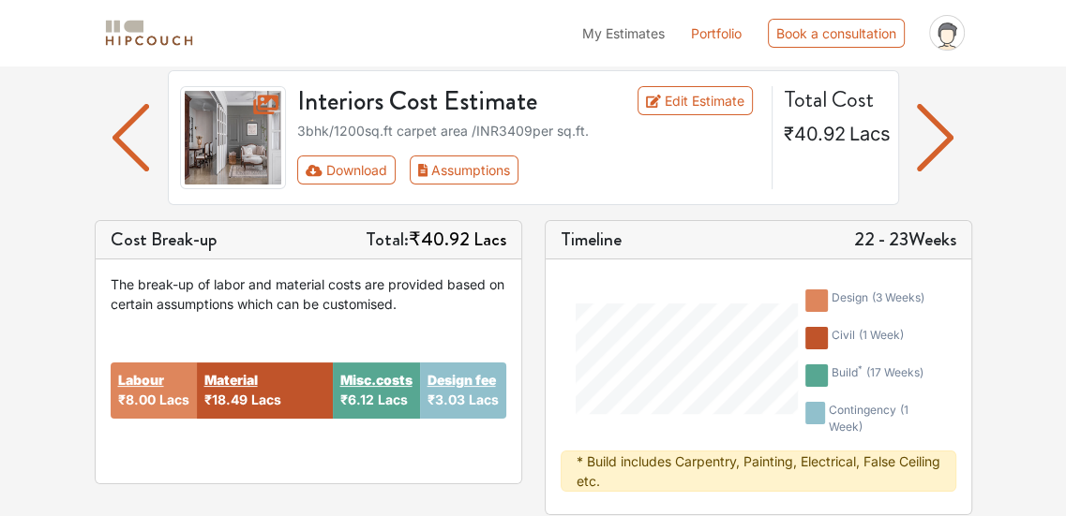
scroll to position [131, 0]
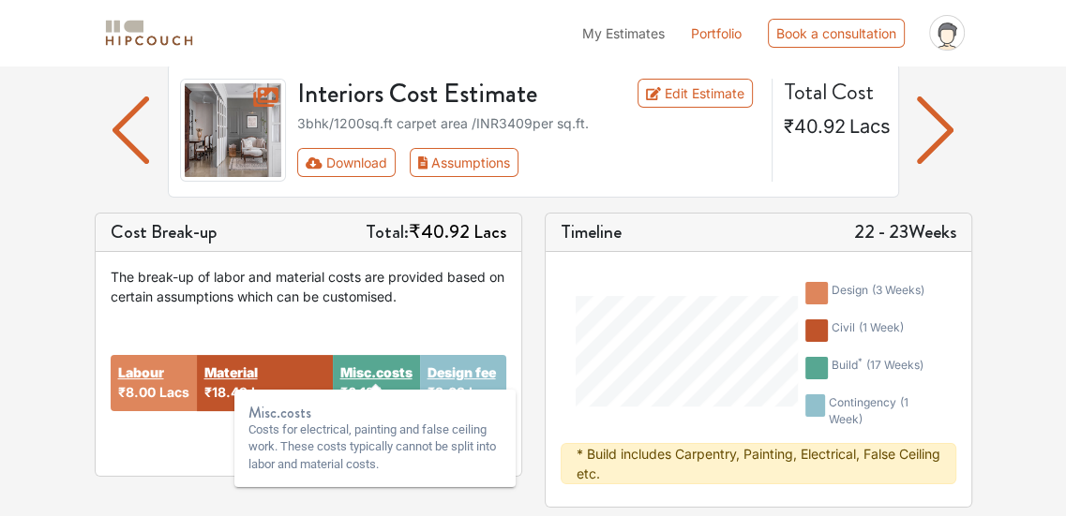
click at [385, 371] on strong "Misc.costs" at bounding box center [376, 373] width 72 height 20
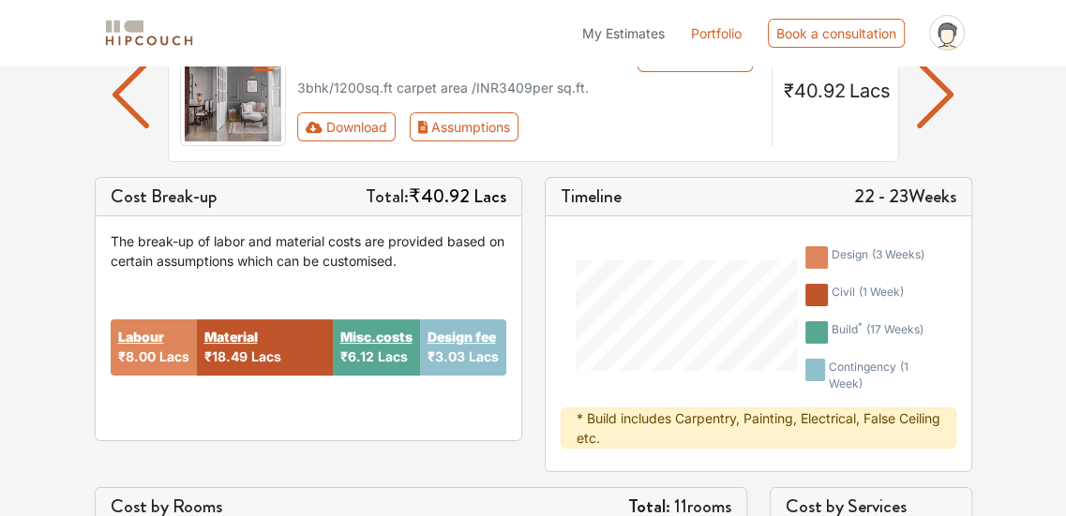
scroll to position [0, 0]
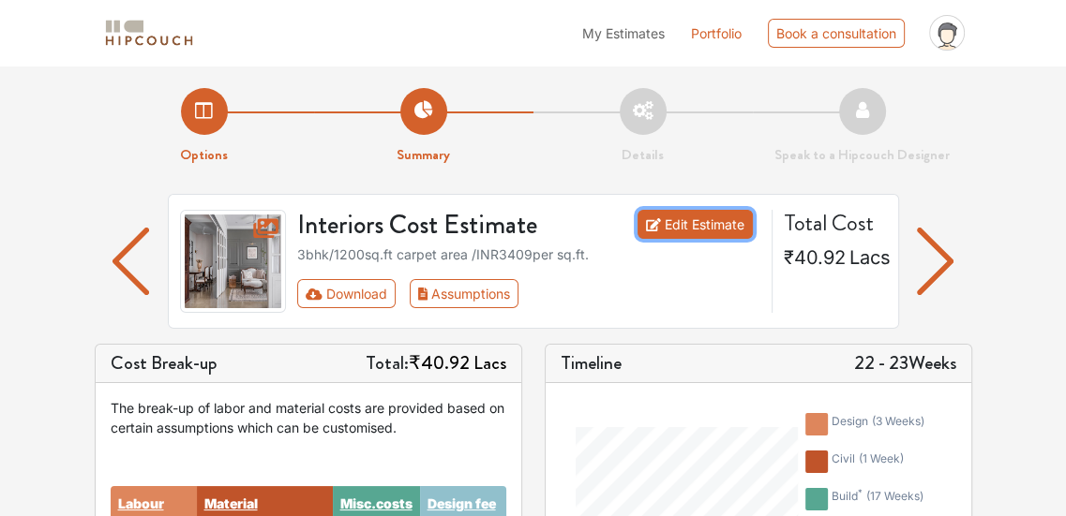
click at [719, 227] on link "Edit Estimate" at bounding box center [694, 224] width 115 height 29
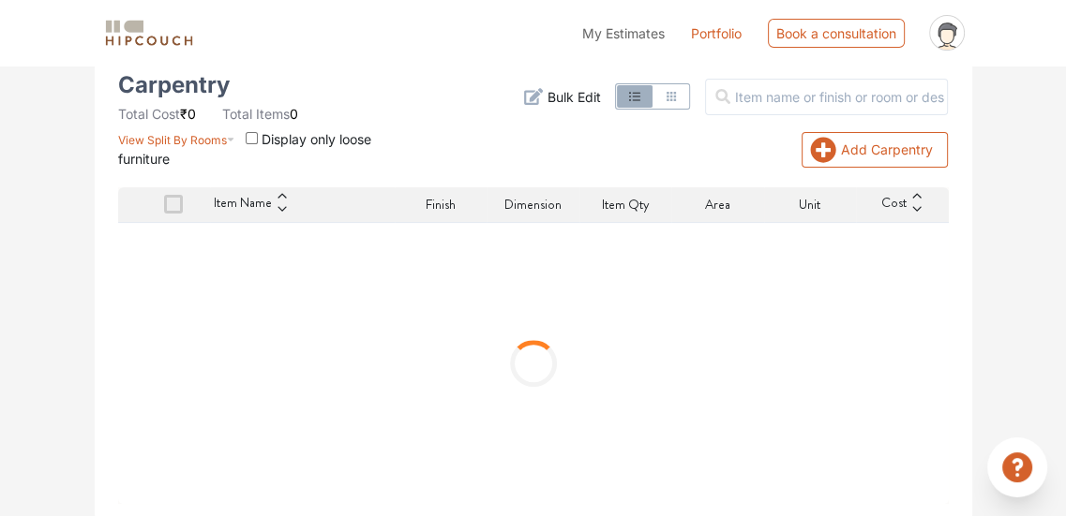
scroll to position [202, 0]
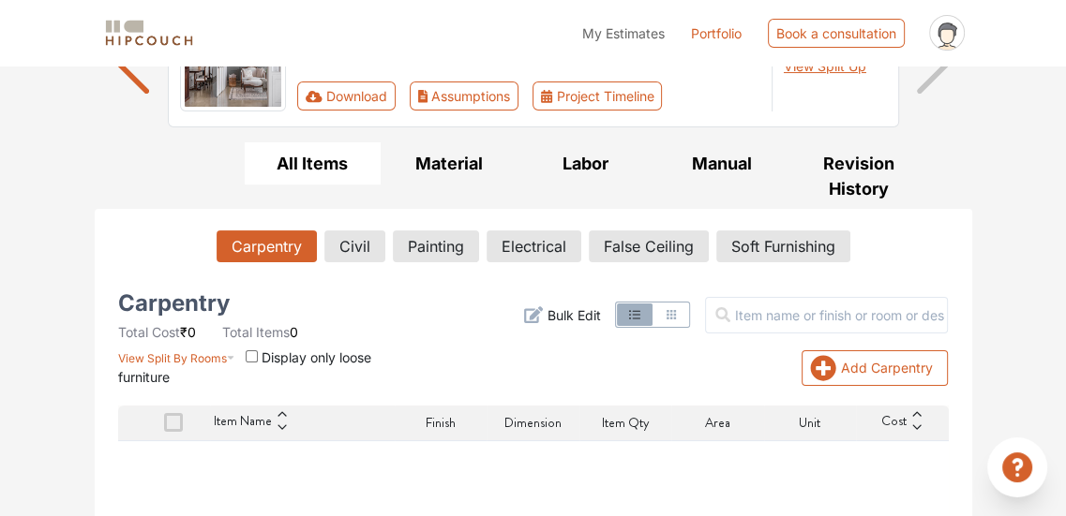
click at [679, 310] on icon "button" at bounding box center [671, 314] width 15 height 15
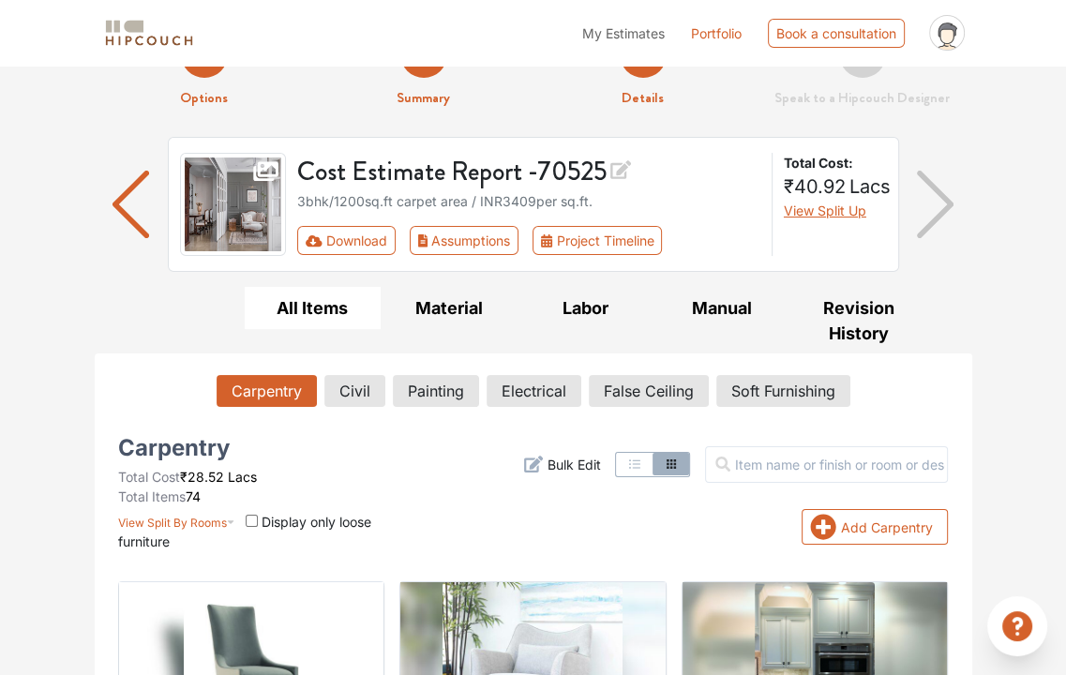
scroll to position [62, 0]
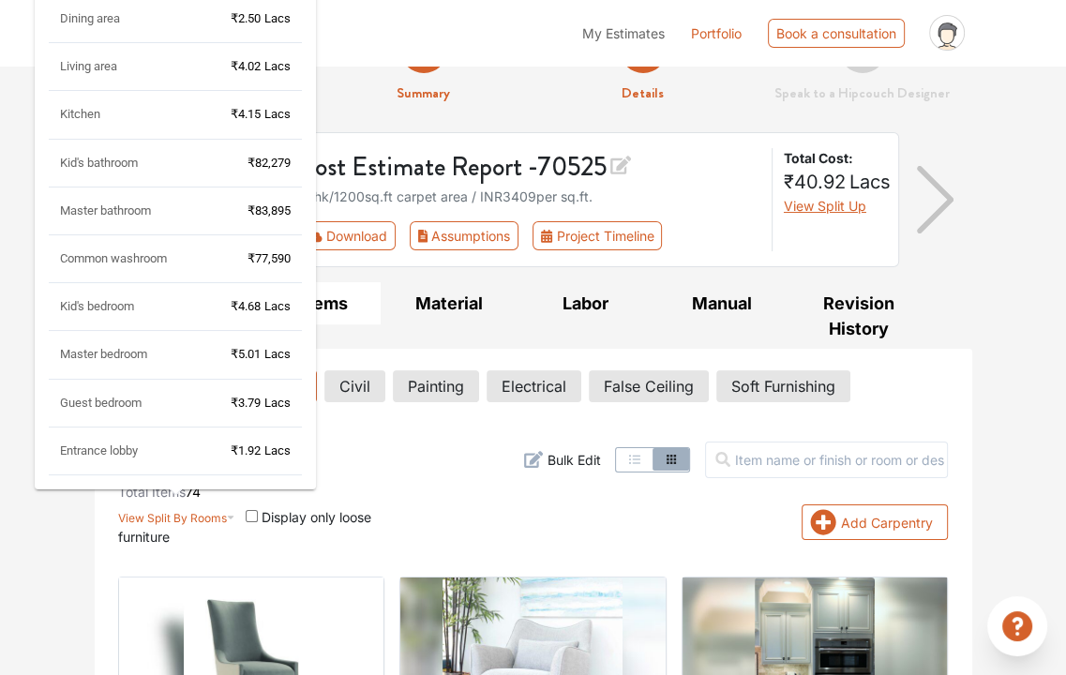
click at [204, 514] on span "View Split By Rooms" at bounding box center [172, 518] width 109 height 14
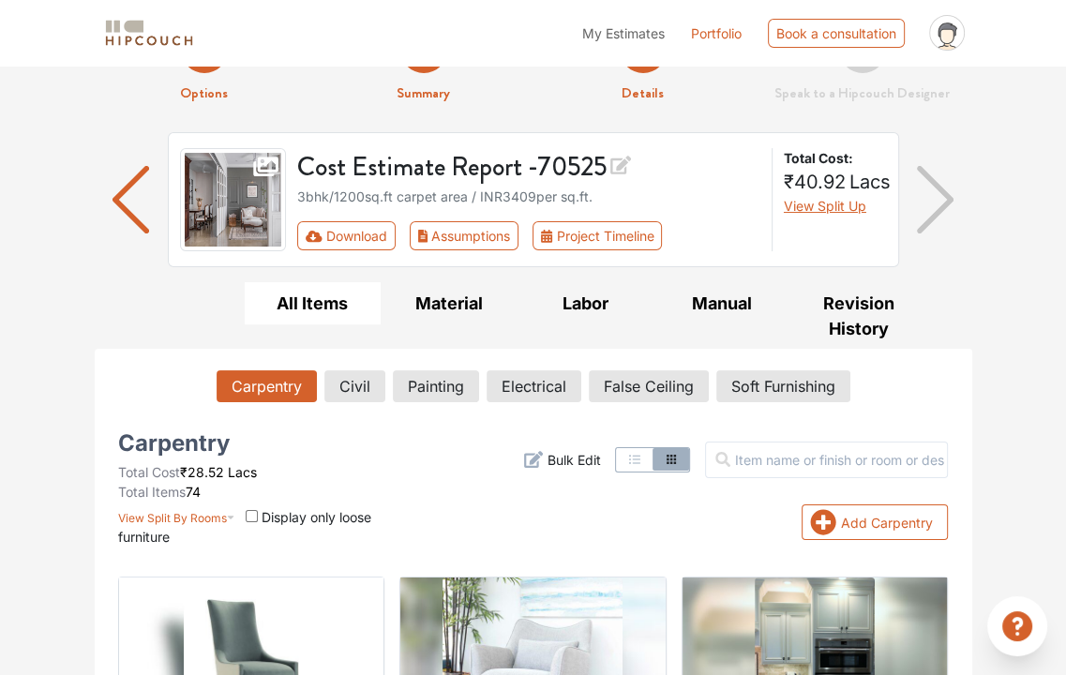
click at [66, 515] on div "Options Summary Details Speak to a Hipcouch Designer Cost Estimate Report - 705…" at bounding box center [533, 629] width 1066 height 1250
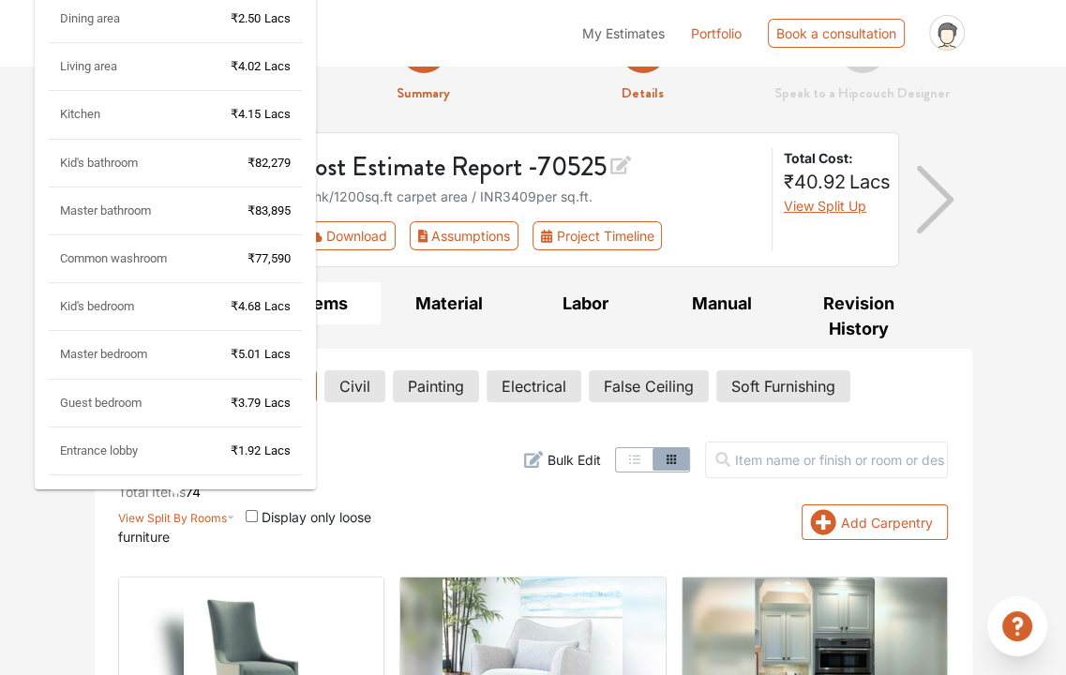
click at [98, 367] on div "Master bedroom ₹5.01 Lacs" at bounding box center [175, 362] width 253 height 33
click at [99, 358] on span "Master bedroom" at bounding box center [103, 354] width 87 height 14
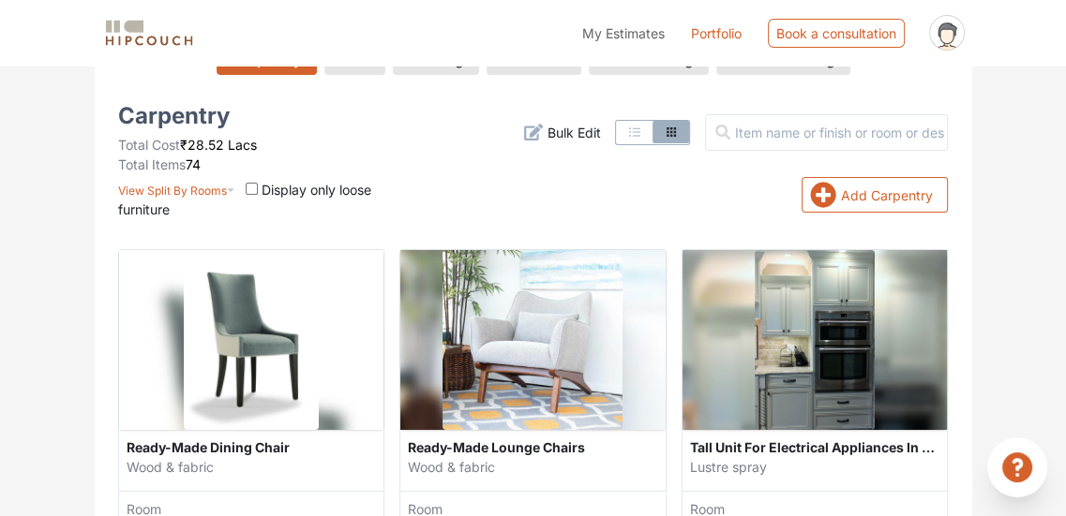
scroll to position [397, 0]
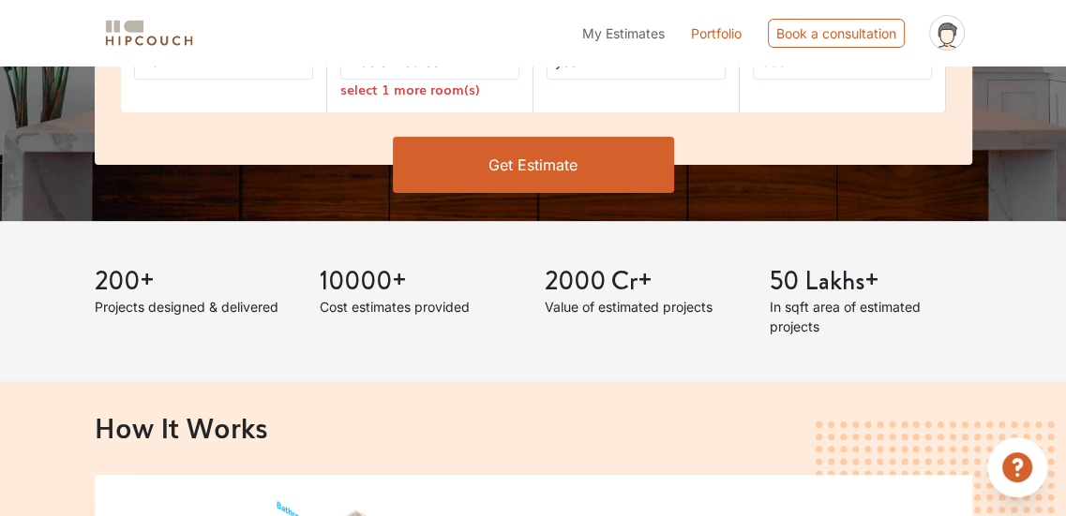
scroll to position [218, 0]
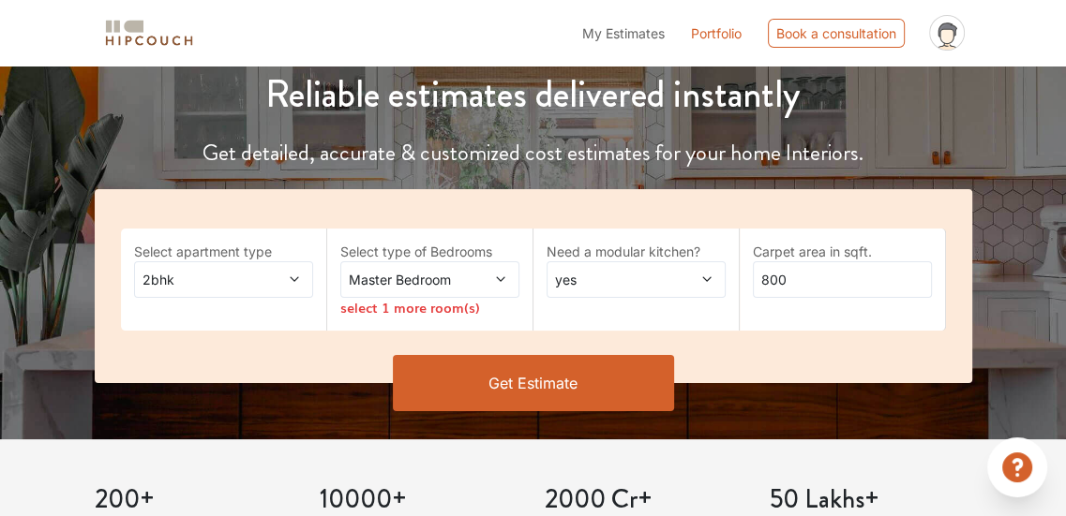
click at [369, 291] on div "Master Bedroom" at bounding box center [429, 279] width 179 height 37
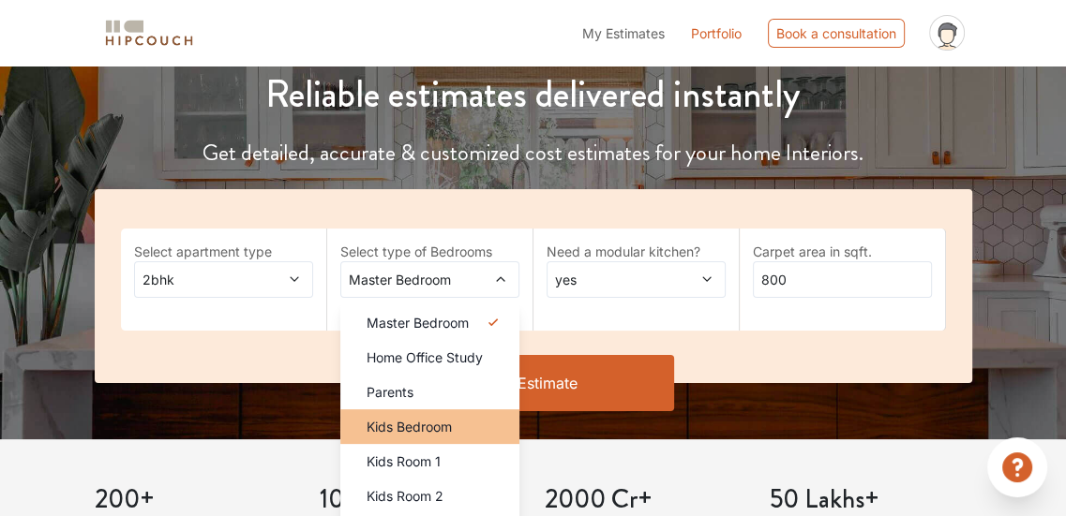
click at [409, 432] on span "Kids Bedroom" at bounding box center [408, 427] width 85 height 20
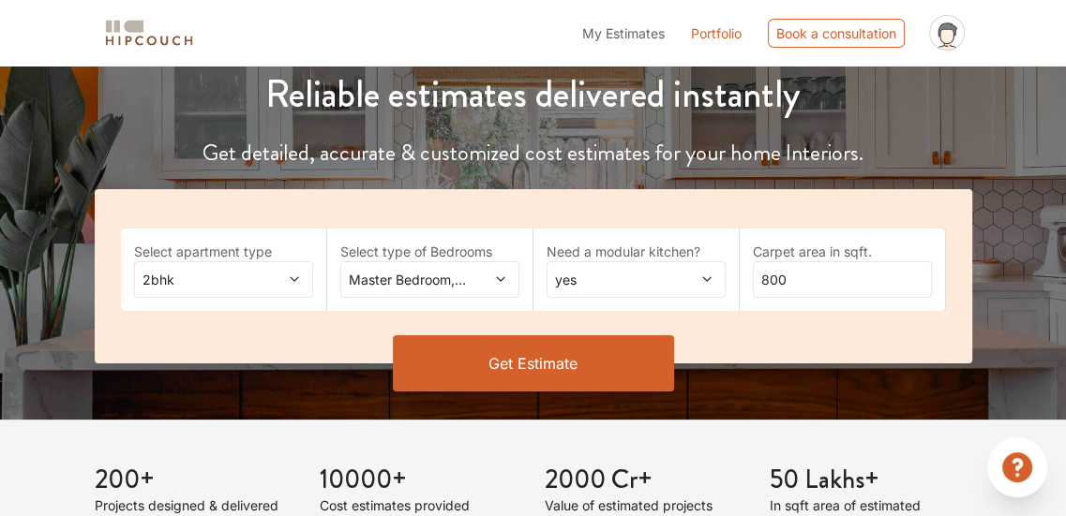
click at [632, 270] on span "yes" at bounding box center [612, 280] width 122 height 20
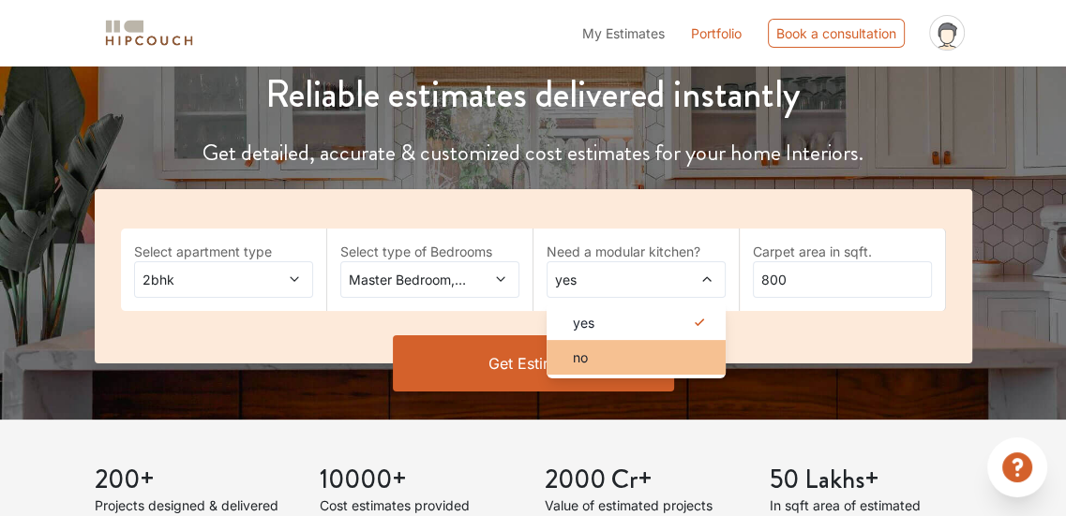
click at [615, 353] on div "no" at bounding box center [642, 358] width 168 height 20
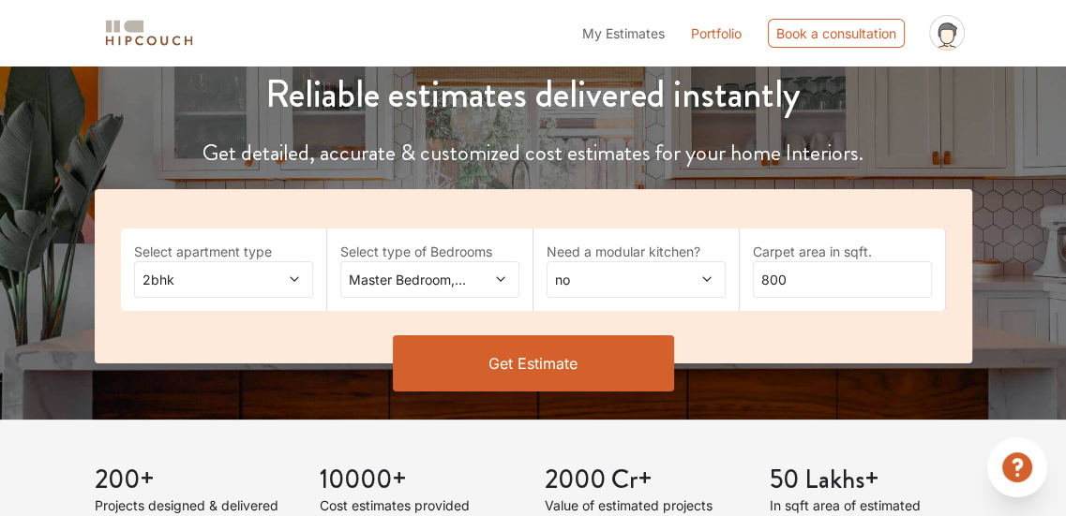
click at [512, 369] on button "Get Estimate" at bounding box center [533, 364] width 281 height 56
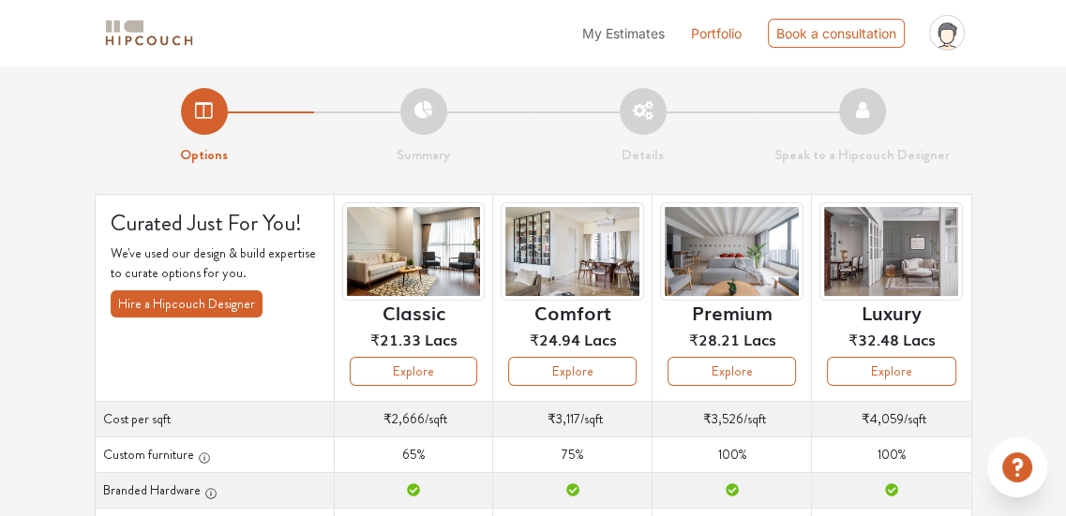
click at [570, 389] on th "Comfort ₹24.94 Lacs Explore" at bounding box center [572, 297] width 159 height 207
click at [570, 383] on button "Explore" at bounding box center [572, 371] width 128 height 29
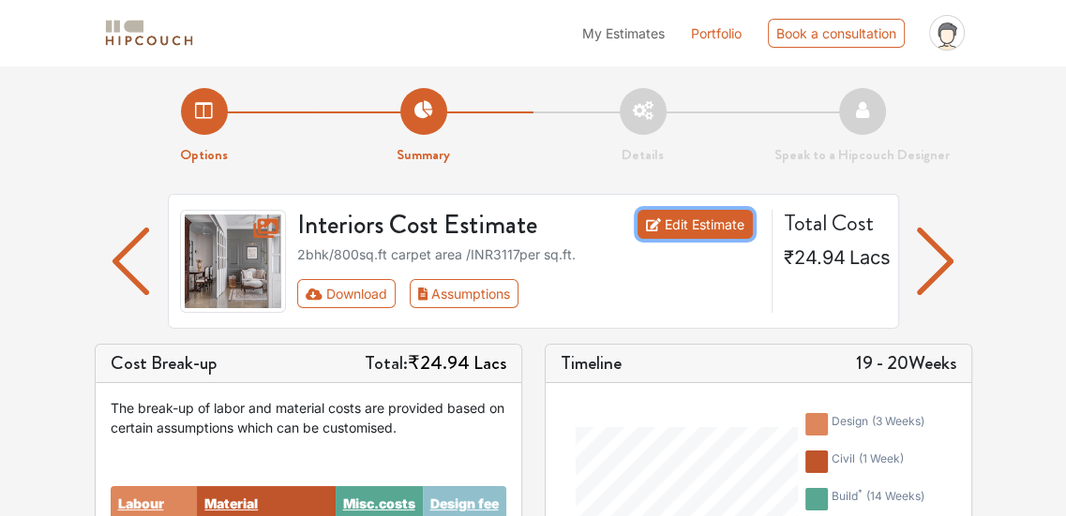
click at [689, 210] on link "Edit Estimate" at bounding box center [694, 224] width 115 height 29
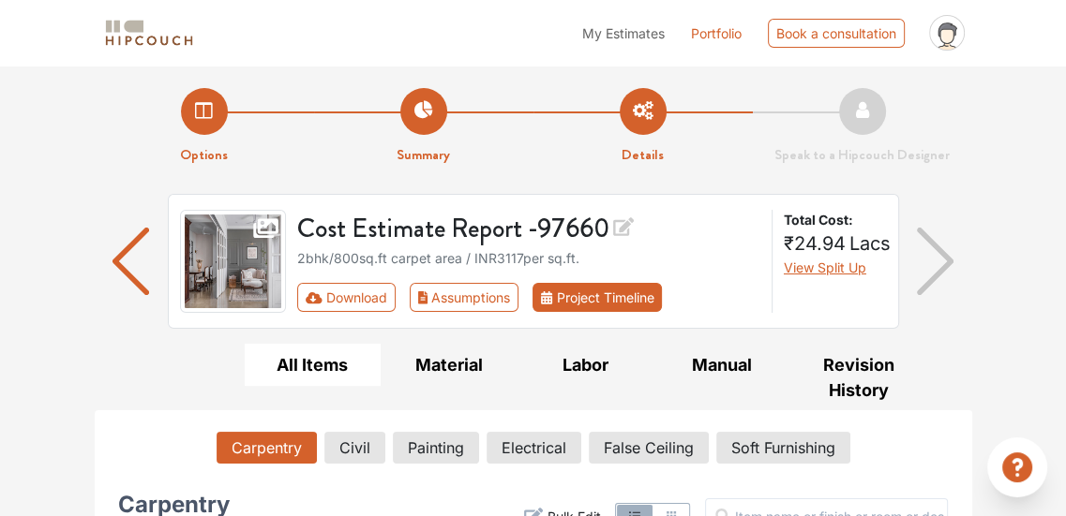
scroll to position [218, 0]
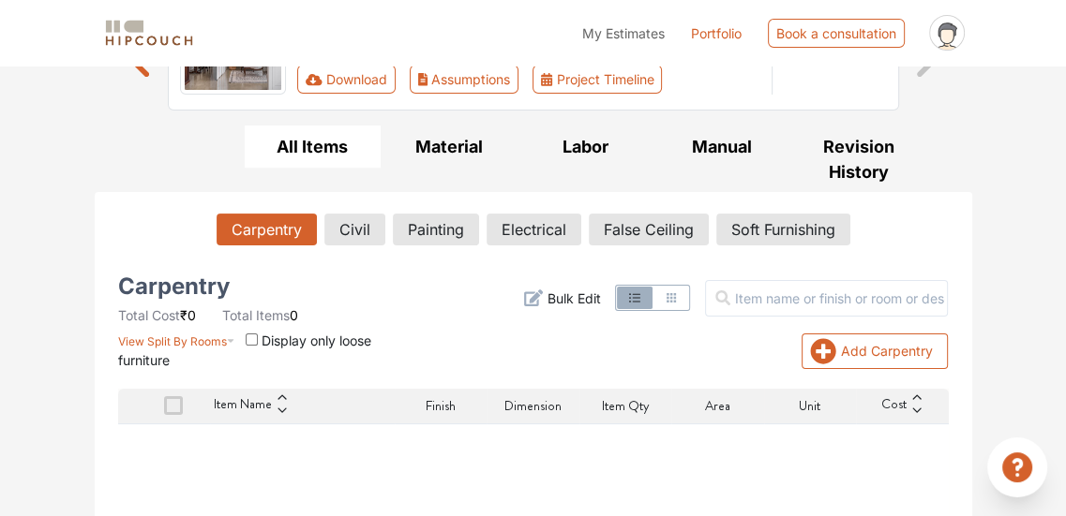
click at [679, 304] on icon "button" at bounding box center [671, 298] width 15 height 15
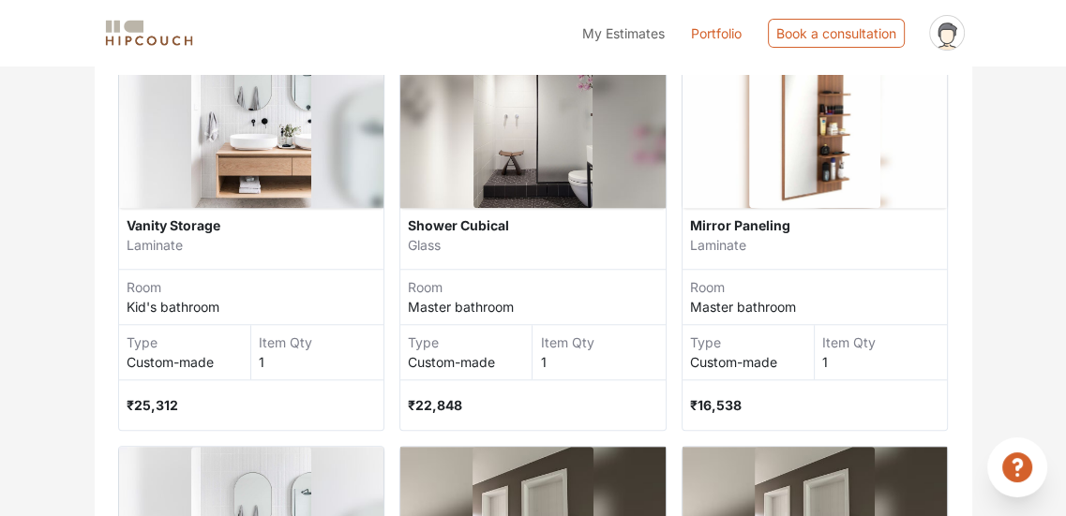
scroll to position [1314, 0]
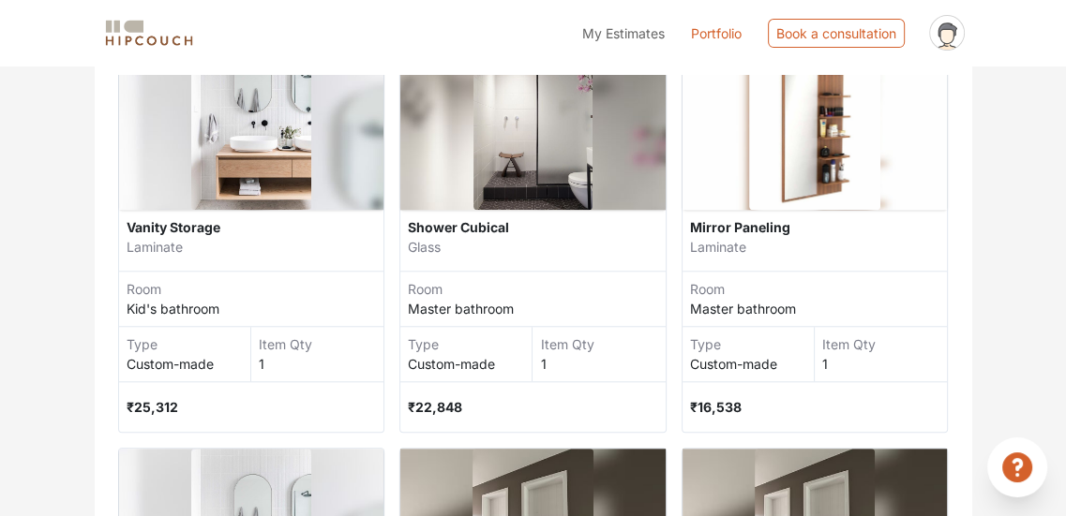
click at [713, 399] on span "₹16,538" at bounding box center [716, 407] width 52 height 16
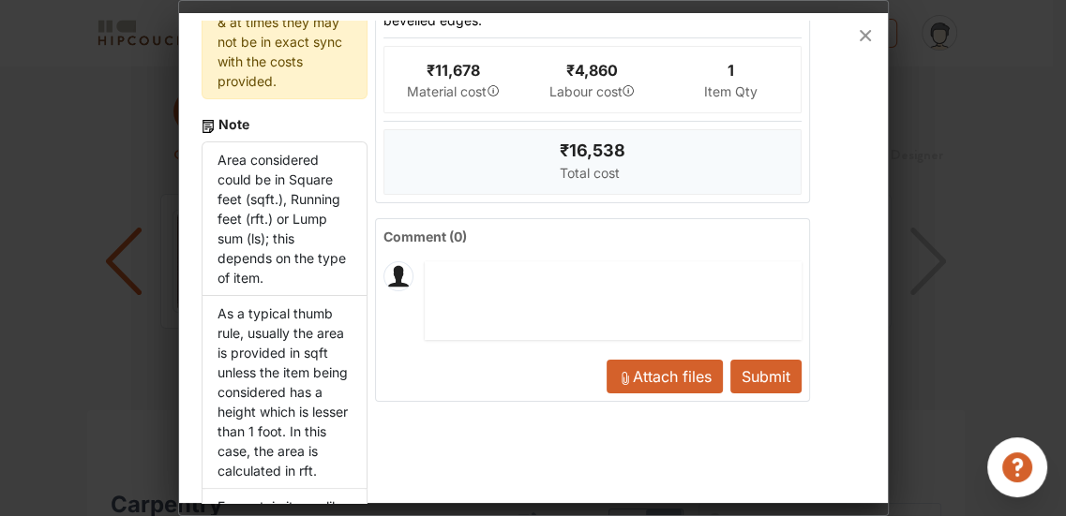
scroll to position [506, 0]
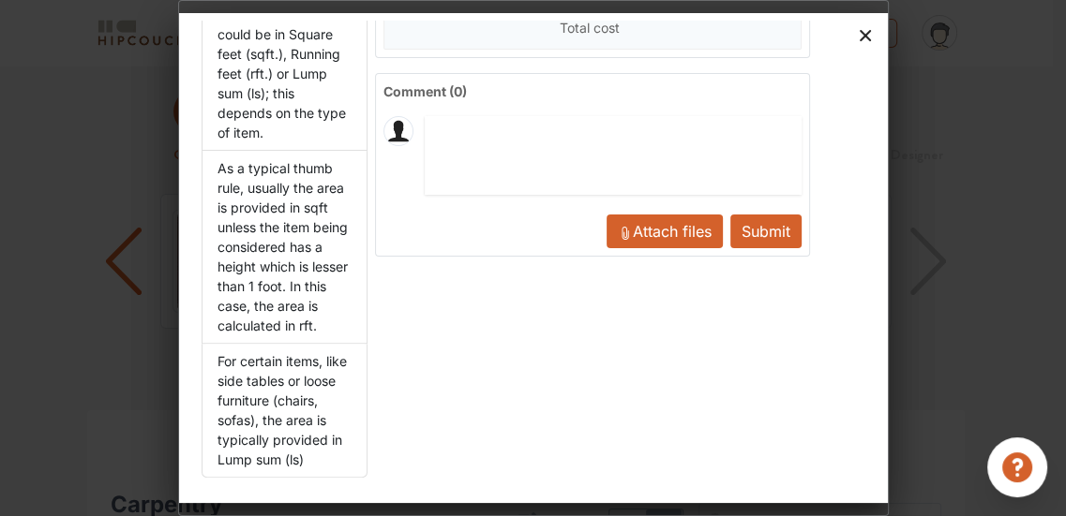
click at [871, 28] on icon at bounding box center [865, 36] width 30 height 30
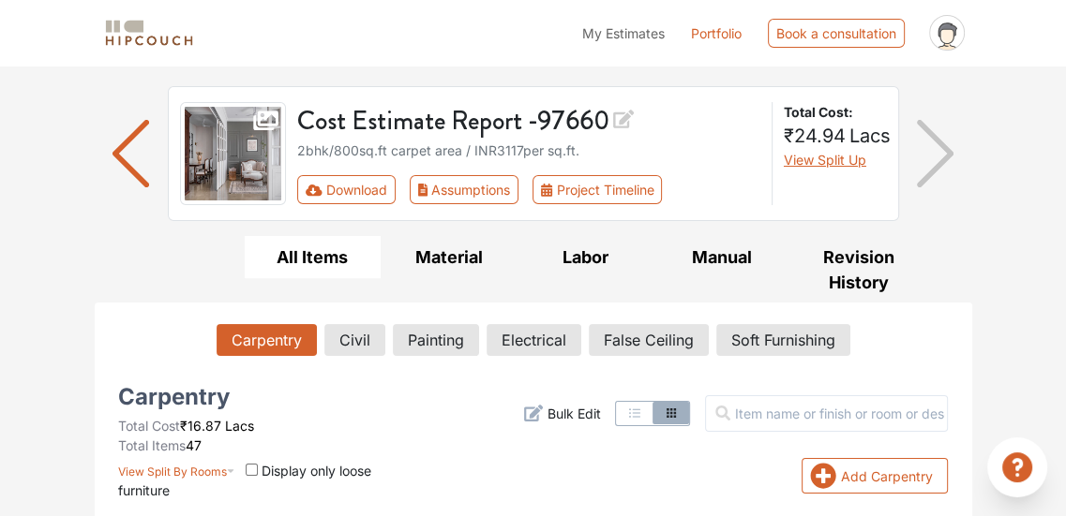
scroll to position [114, 0]
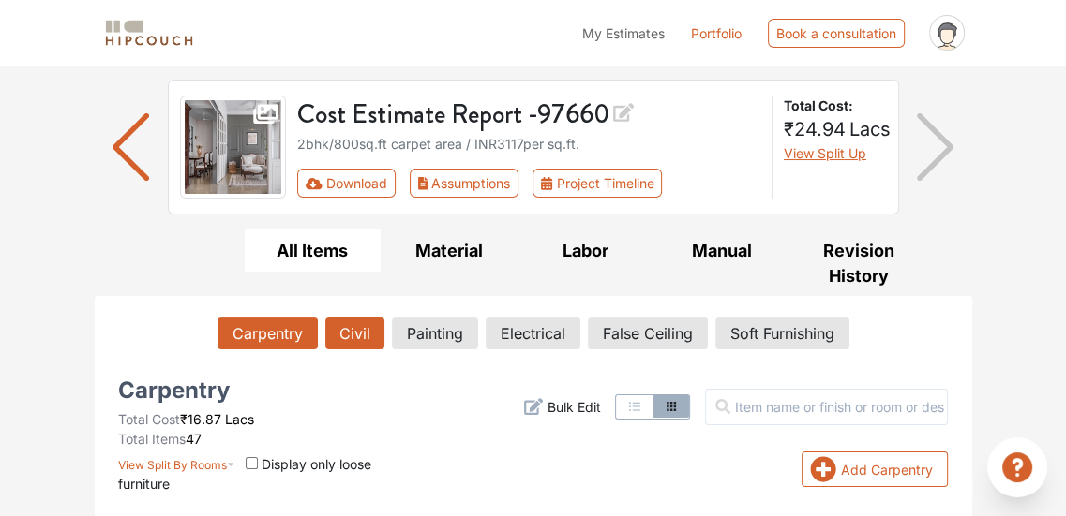
click at [345, 327] on button "Civil" at bounding box center [354, 334] width 59 height 32
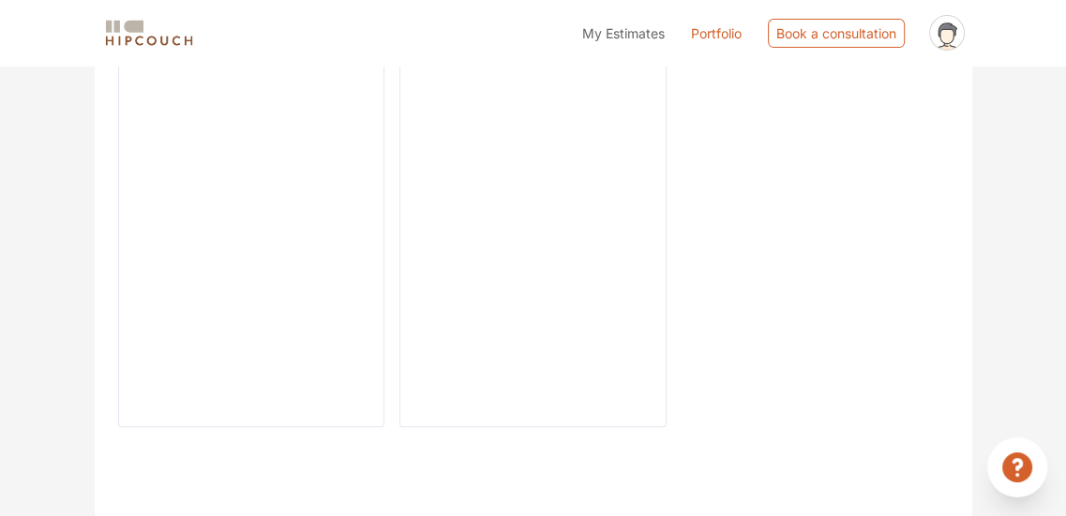
scroll to position [333, 0]
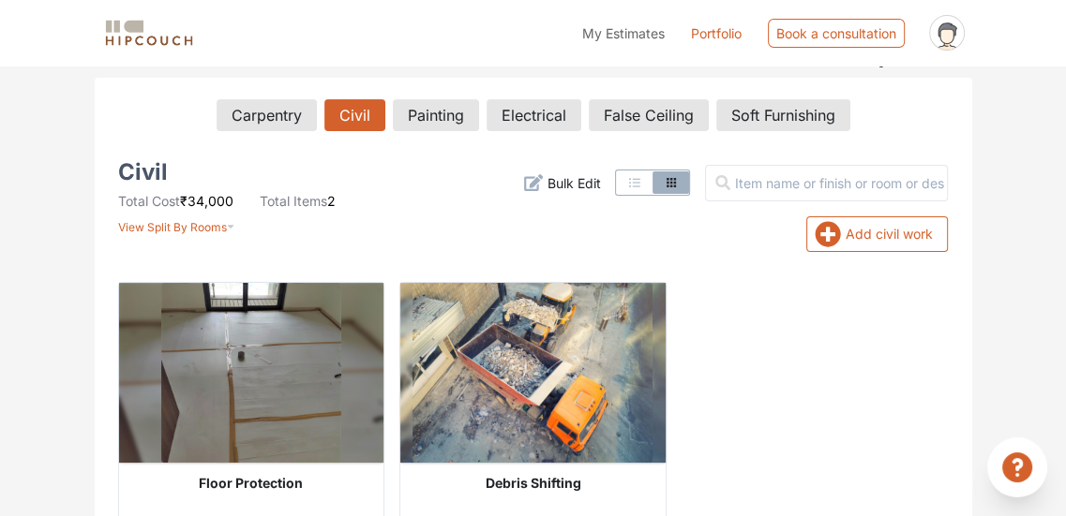
click at [652, 191] on button "button" at bounding box center [635, 183] width 36 height 22
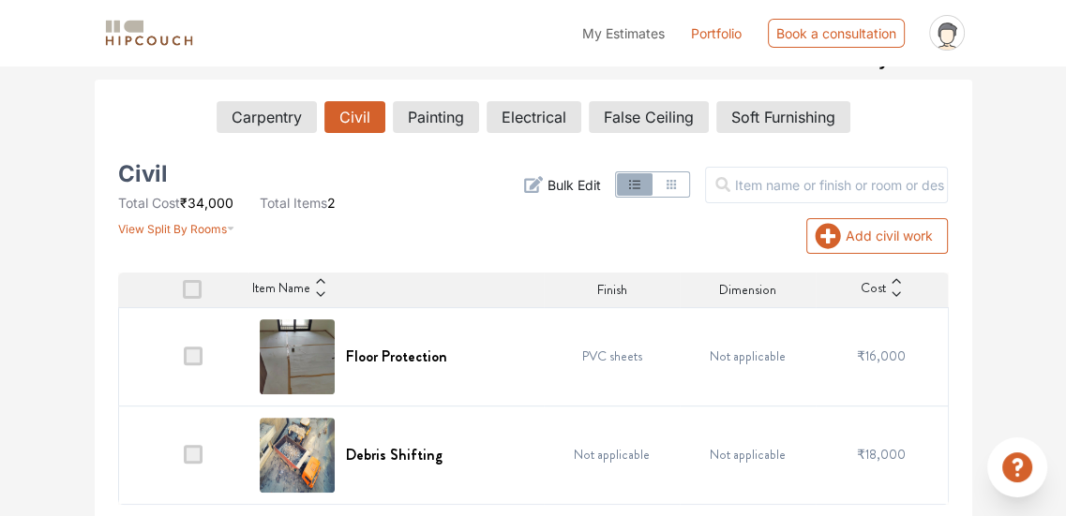
click at [191, 355] on span at bounding box center [193, 356] width 19 height 19
click at [184, 361] on input "checkbox" at bounding box center [184, 361] width 0 height 0
click at [272, 119] on button "Carpentry" at bounding box center [266, 117] width 98 height 32
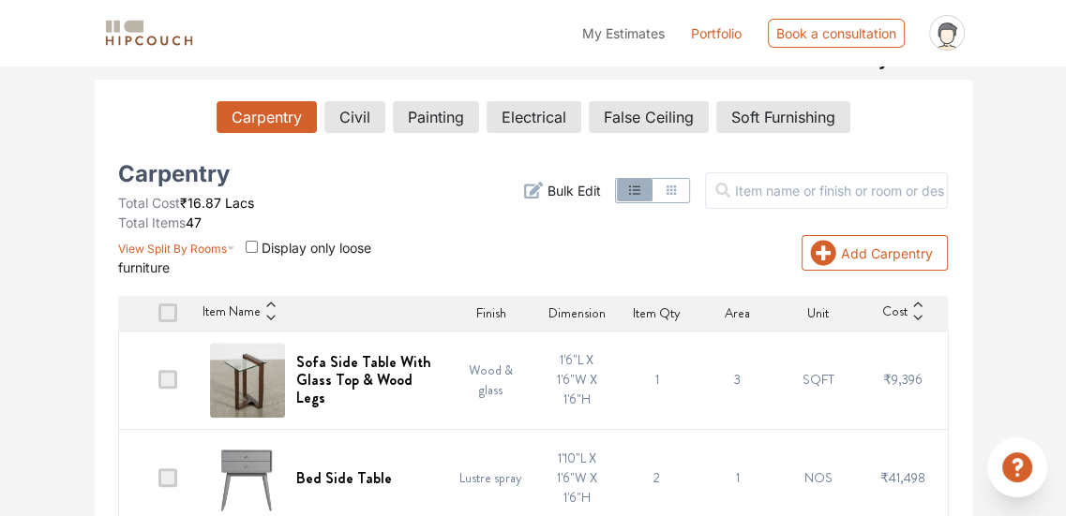
click at [172, 379] on span at bounding box center [167, 379] width 19 height 19
click at [158, 384] on input "checkbox" at bounding box center [158, 384] width 0 height 0
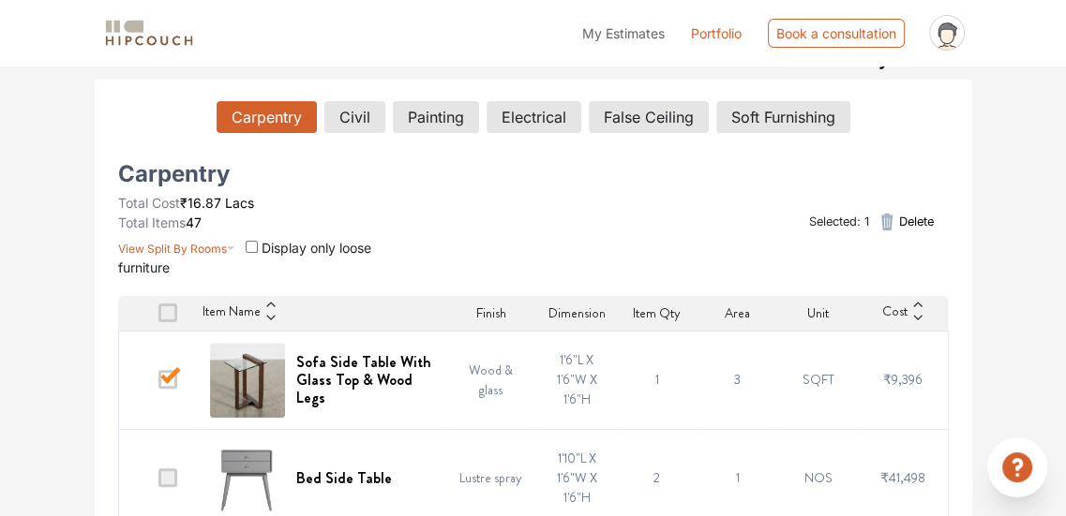
click at [171, 378] on span at bounding box center [167, 379] width 19 height 19
click at [158, 384] on input "checkbox" at bounding box center [158, 384] width 0 height 0
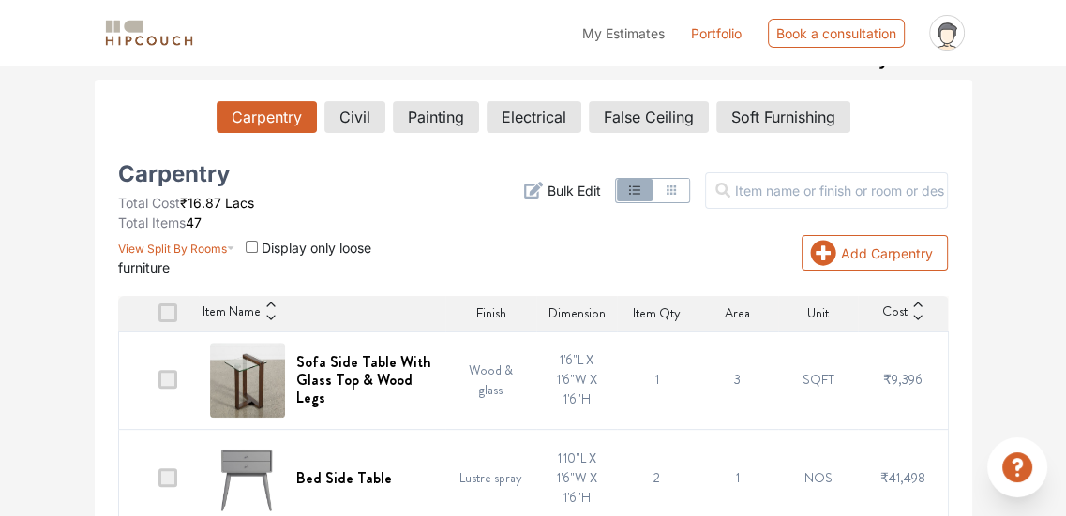
click at [171, 384] on span at bounding box center [167, 379] width 19 height 19
click at [158, 384] on input "checkbox" at bounding box center [158, 384] width 0 height 0
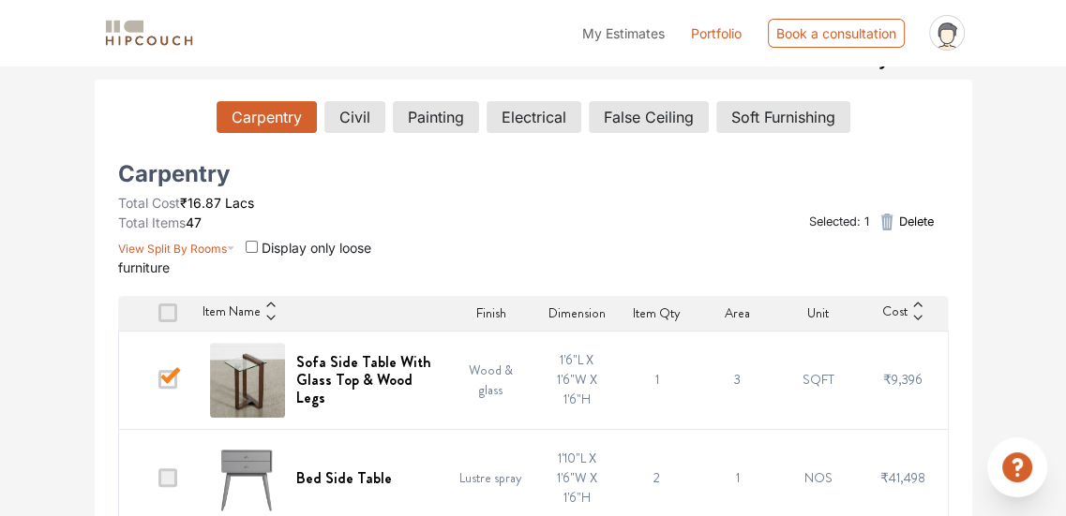
click at [171, 384] on span at bounding box center [167, 379] width 19 height 19
click at [158, 384] on input "checkbox" at bounding box center [158, 384] width 0 height 0
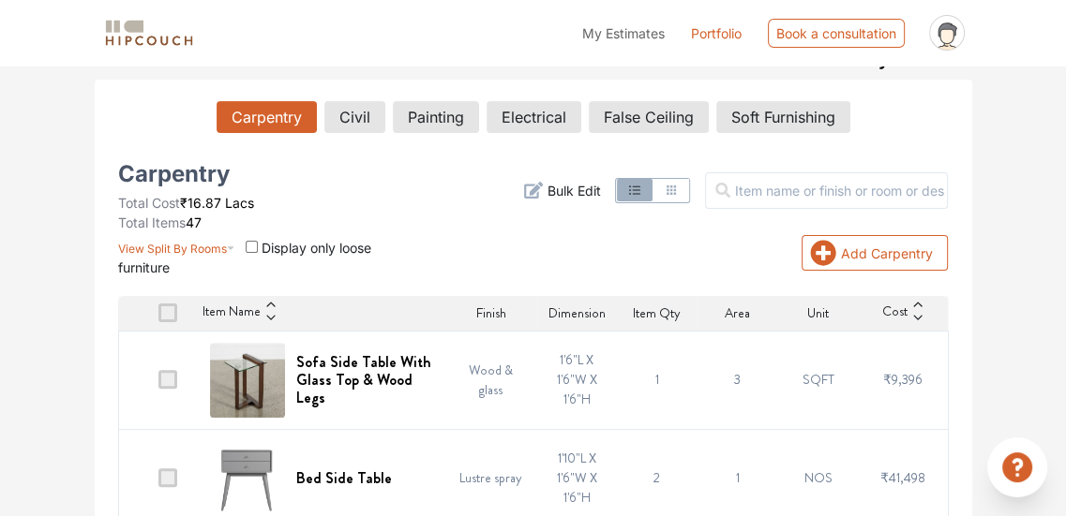
click at [171, 384] on span at bounding box center [167, 379] width 19 height 19
click at [158, 384] on input "checkbox" at bounding box center [158, 384] width 0 height 0
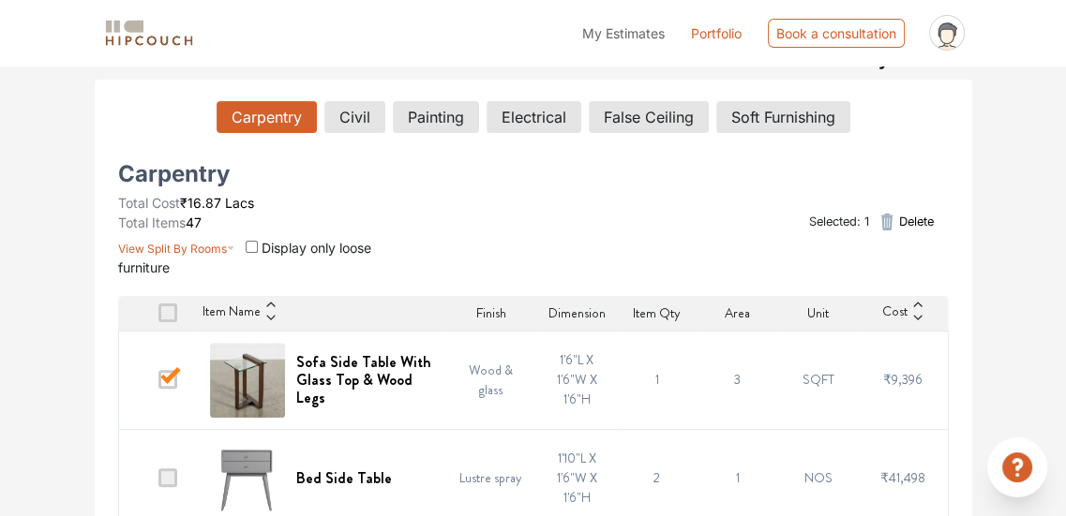
click at [175, 385] on span at bounding box center [167, 379] width 19 height 19
click at [158, 384] on input "checkbox" at bounding box center [158, 384] width 0 height 0
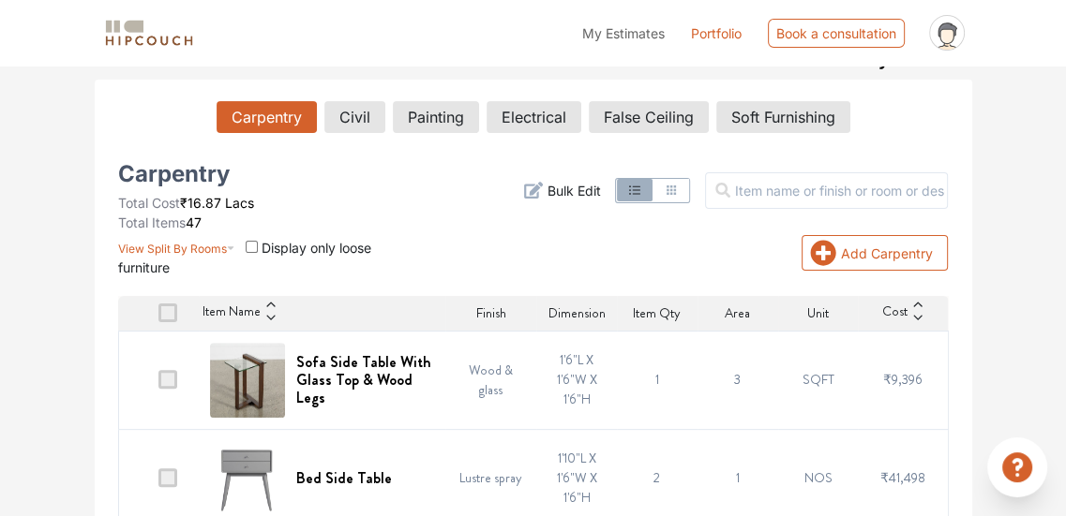
click at [176, 380] on span at bounding box center [167, 379] width 19 height 19
click at [158, 384] on input "checkbox" at bounding box center [158, 384] width 0 height 0
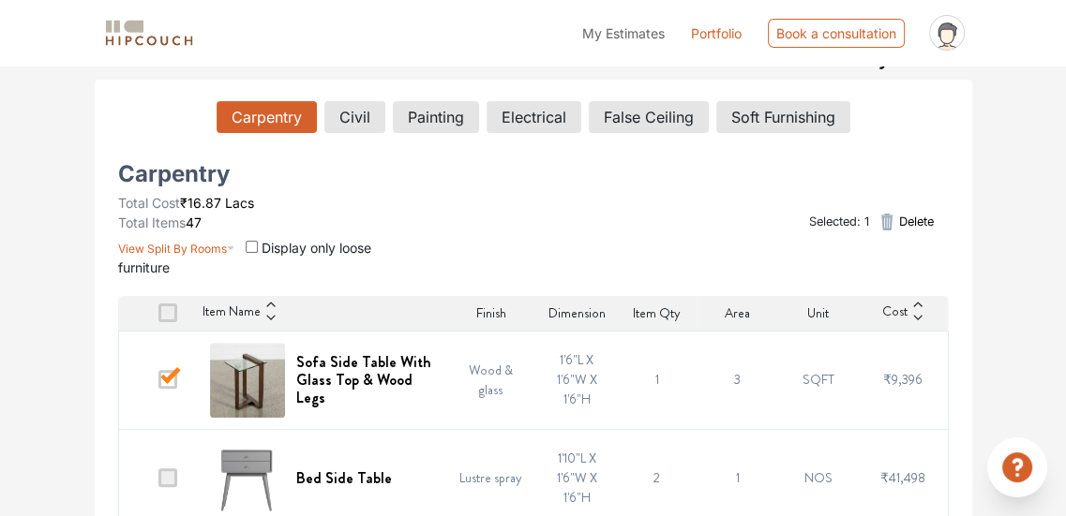
click at [176, 380] on span at bounding box center [167, 379] width 19 height 19
click at [158, 384] on input "checkbox" at bounding box center [158, 384] width 0 height 0
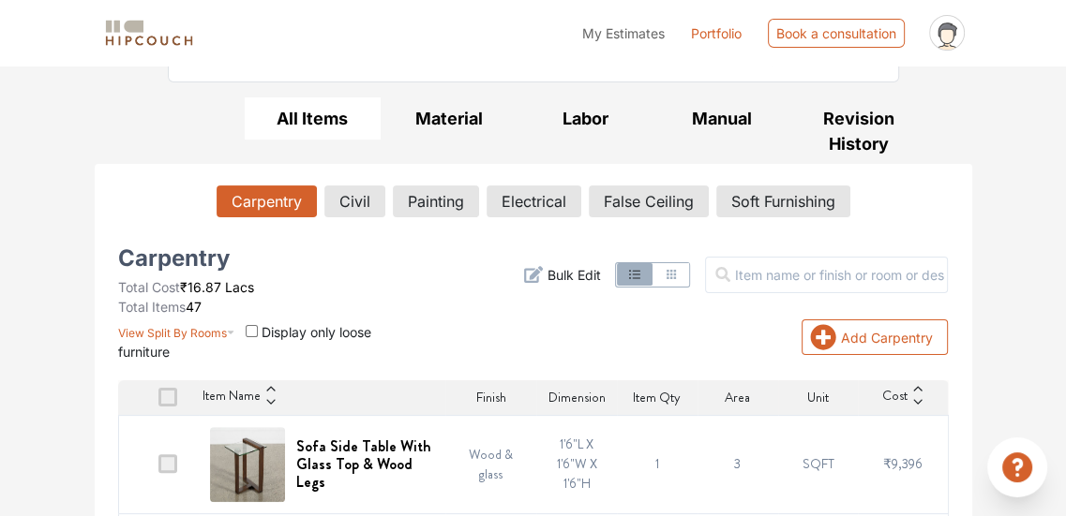
scroll to position [247, 0]
click at [679, 278] on icon "button" at bounding box center [671, 273] width 15 height 15
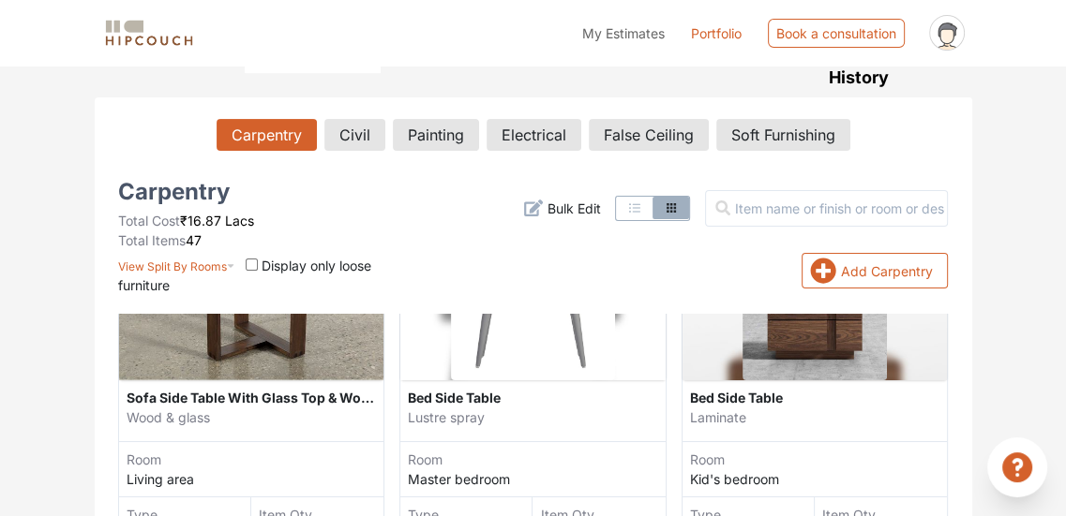
scroll to position [0, 0]
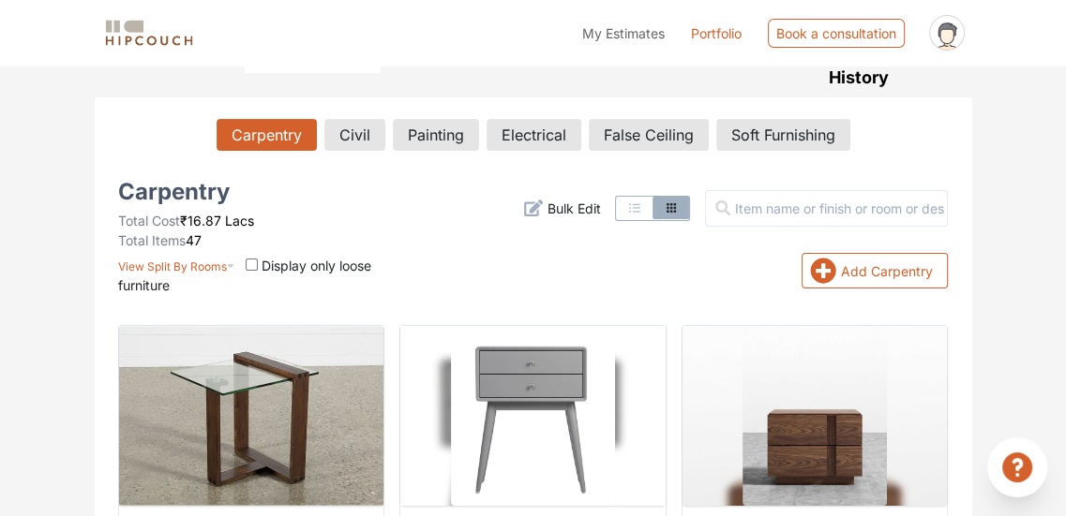
click at [652, 198] on button "button" at bounding box center [635, 208] width 36 height 22
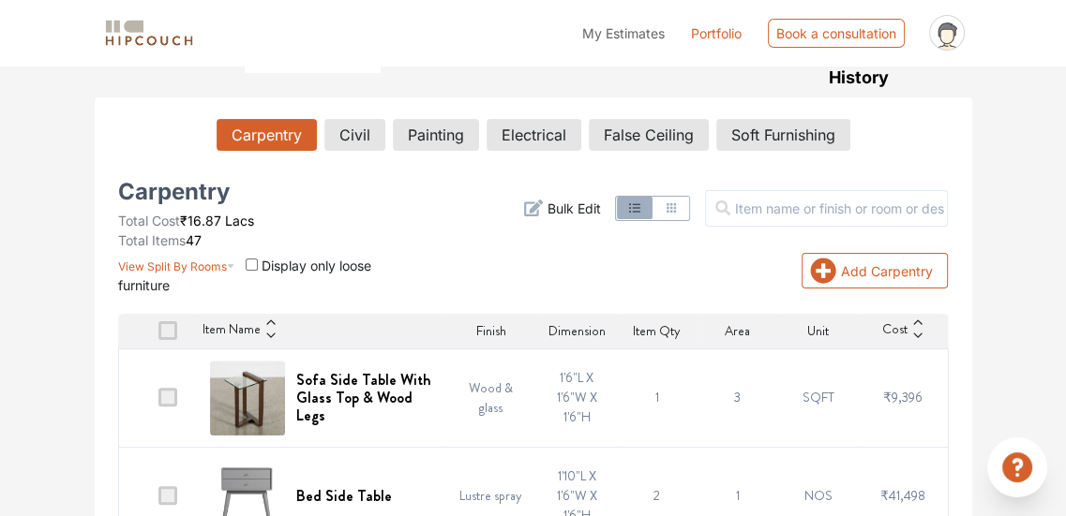
click at [590, 203] on span "Bulk Edit" at bounding box center [572, 209] width 53 height 20
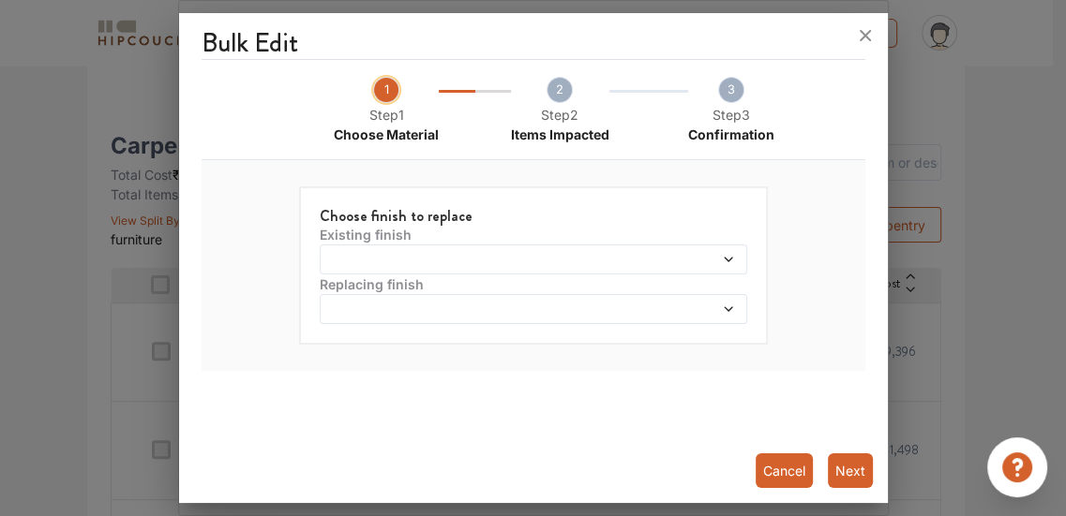
scroll to position [356, 0]
click at [545, 253] on span at bounding box center [478, 259] width 308 height 13
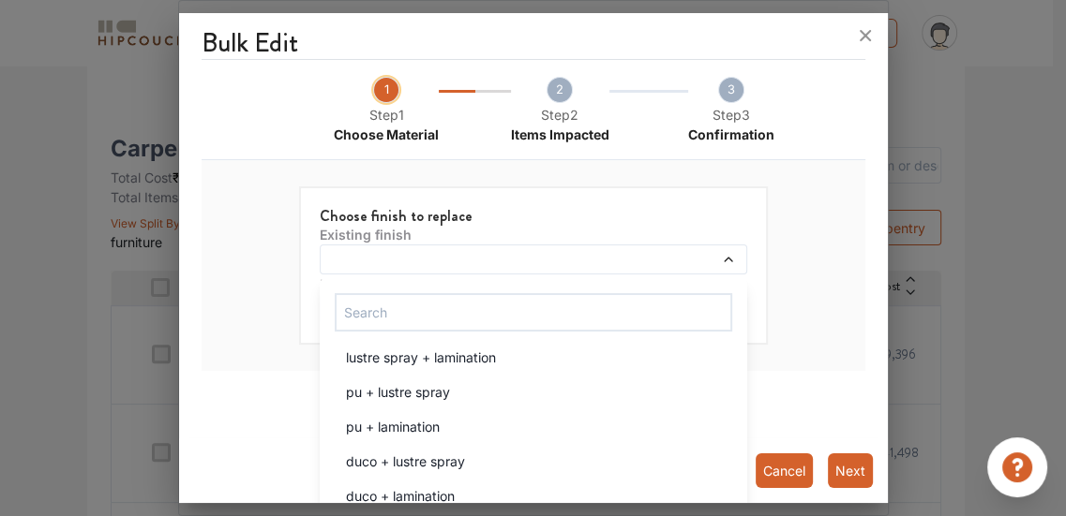
scroll to position [437, 0]
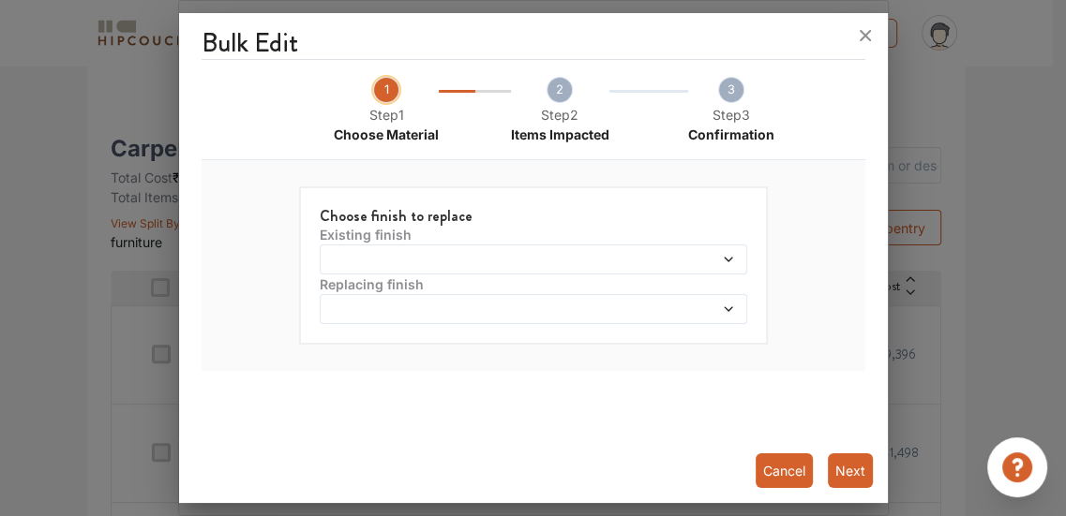
click at [247, 379] on div "Bulk Edit 1 Step 1 Choose Material 2 Step 2 Items Impacted 3 Step 3 Confirmatio…" at bounding box center [533, 262] width 709 height 483
click at [358, 304] on span at bounding box center [478, 309] width 308 height 13
click at [801, 468] on button "Cancel" at bounding box center [783, 471] width 57 height 35
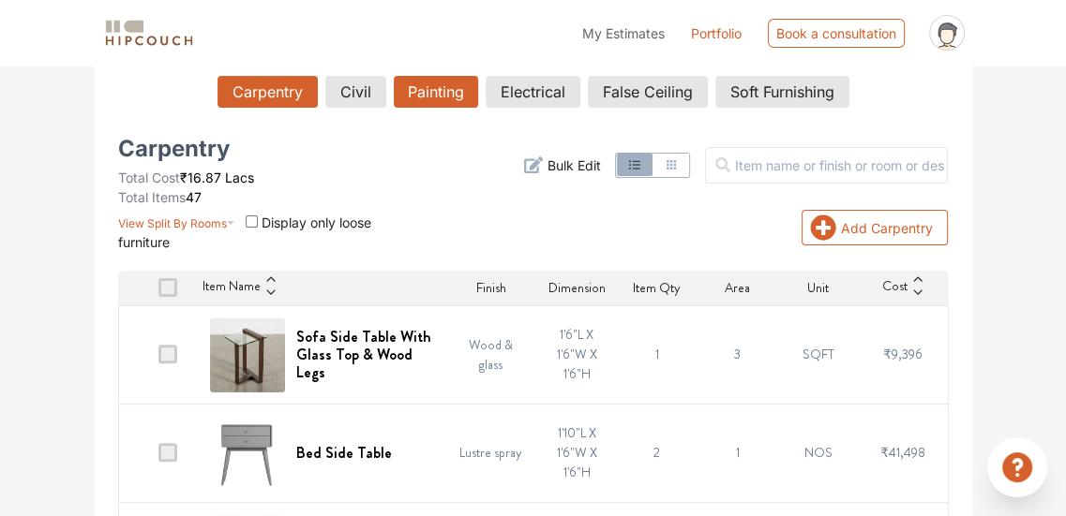
click at [426, 83] on button "Painting" at bounding box center [436, 92] width 84 height 32
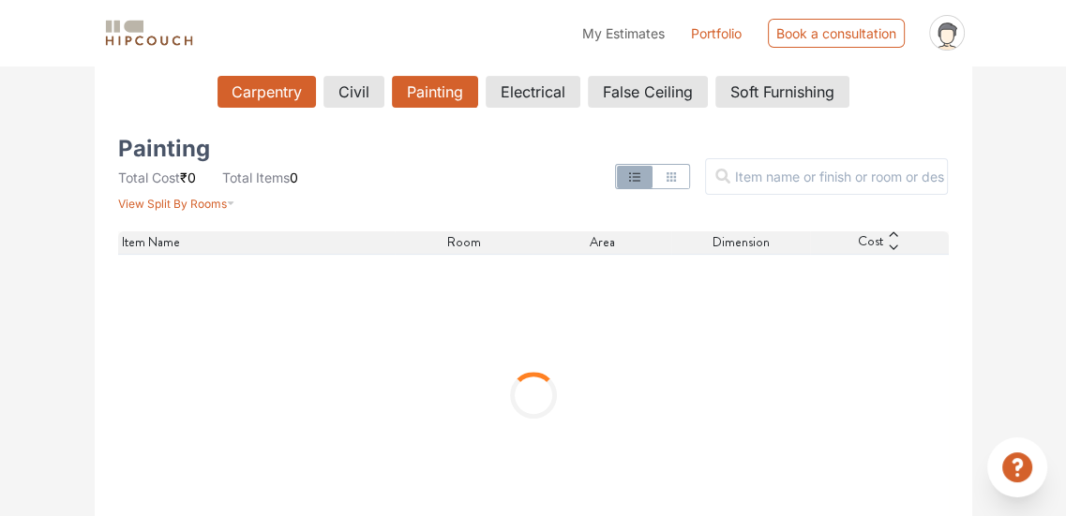
click at [240, 100] on button "Carpentry" at bounding box center [266, 92] width 98 height 32
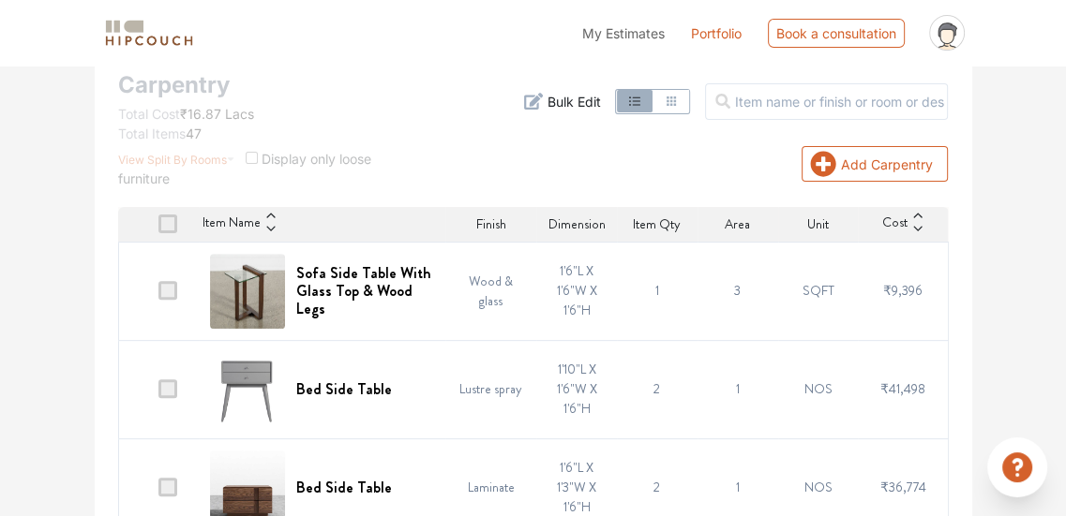
scroll to position [202, 0]
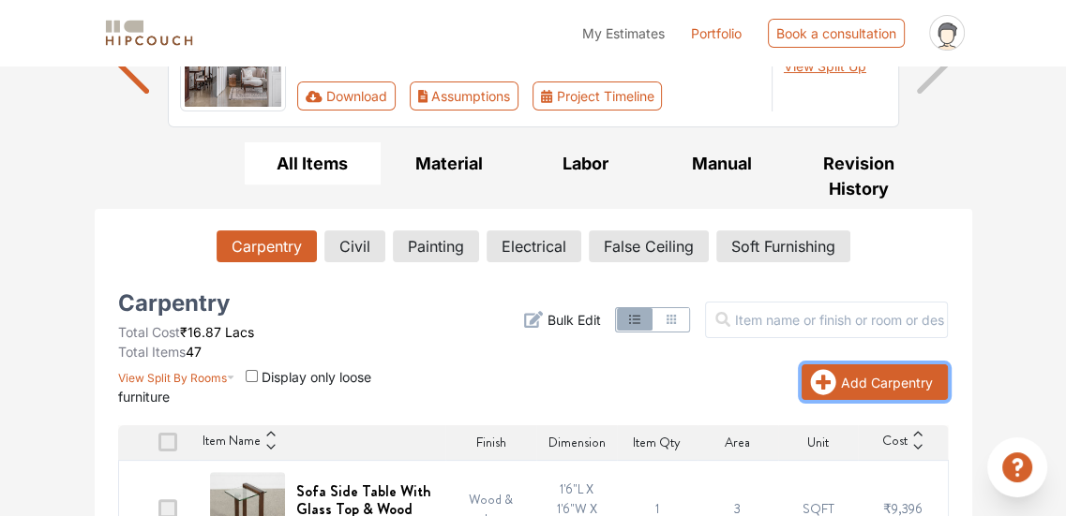
click at [867, 366] on button "Add Carpentry" at bounding box center [874, 383] width 146 height 36
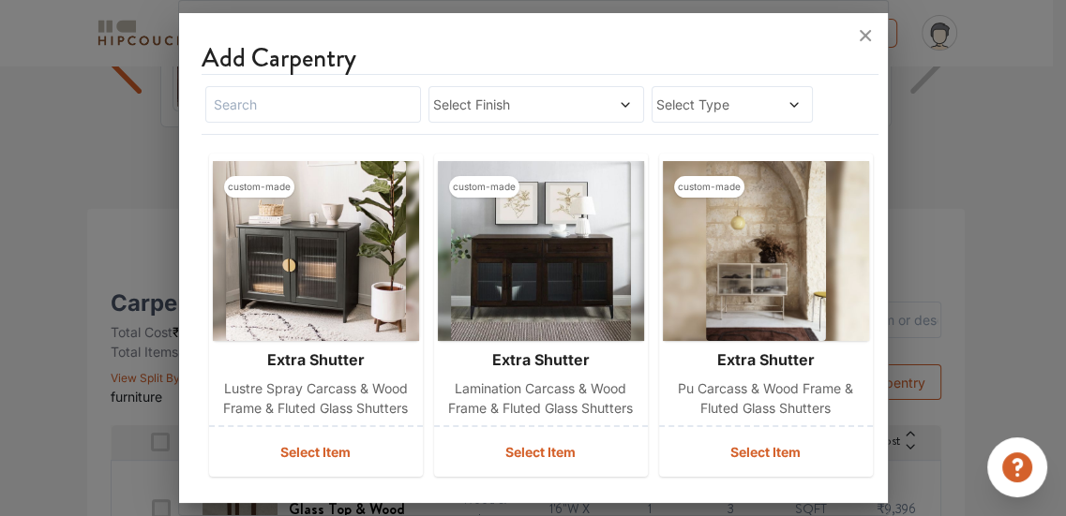
scroll to position [0, 0]
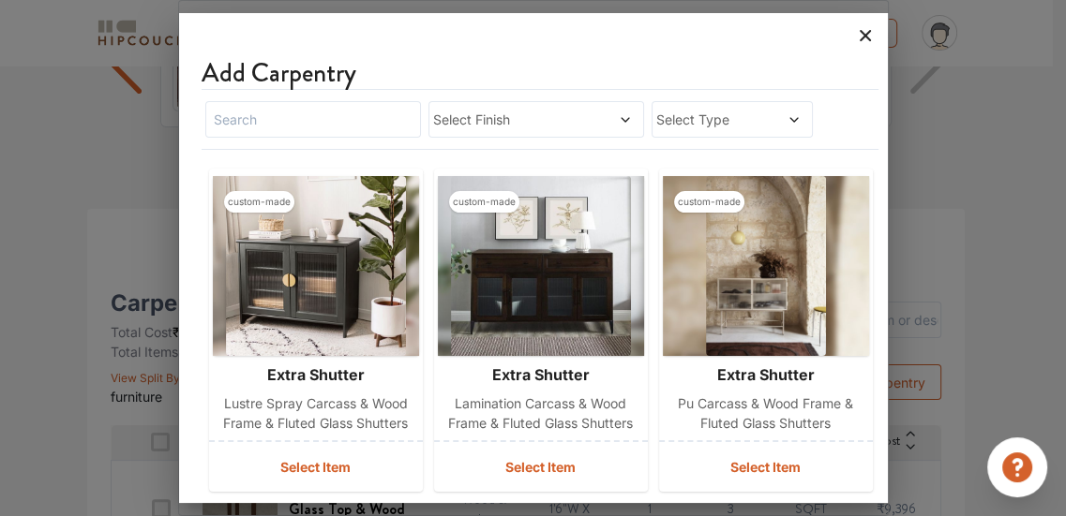
click at [867, 30] on icon at bounding box center [865, 36] width 30 height 30
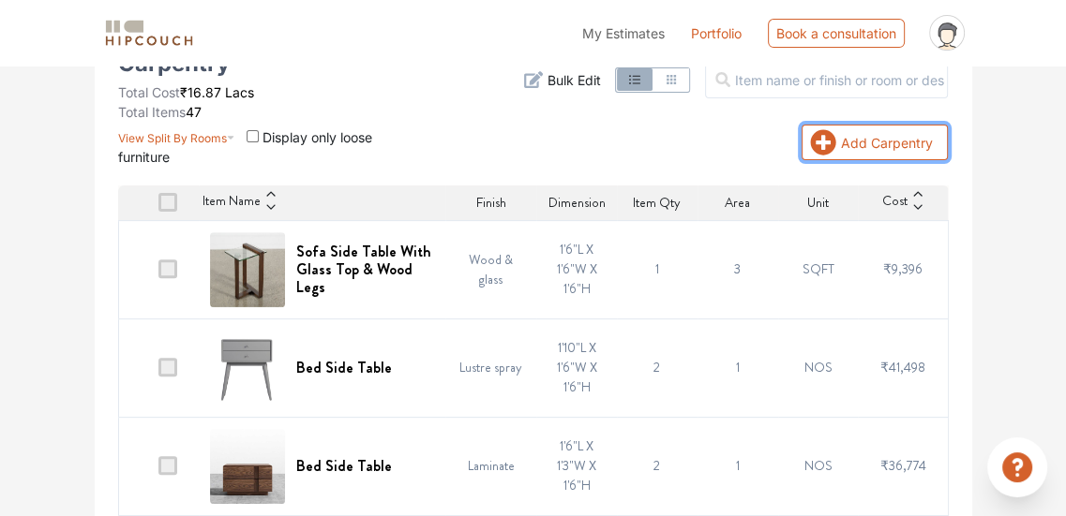
scroll to position [639, 0]
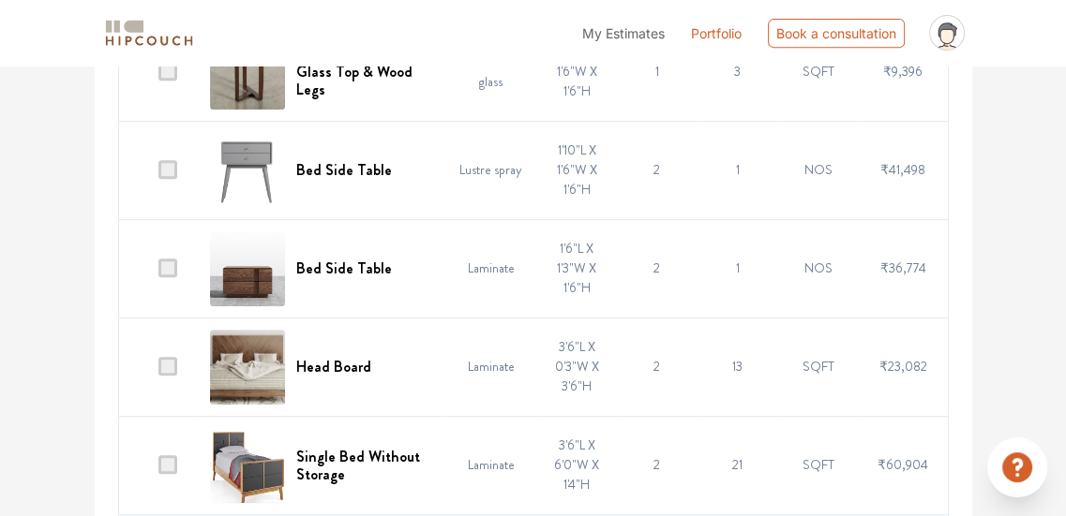
click at [171, 265] on span at bounding box center [167, 268] width 19 height 19
click at [158, 273] on input "checkbox" at bounding box center [158, 273] width 0 height 0
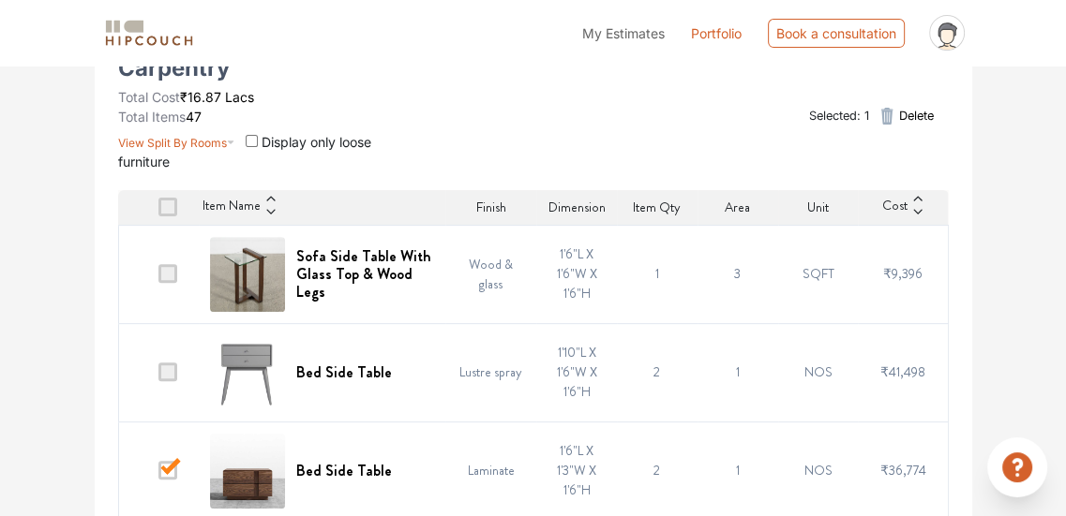
scroll to position [218, 0]
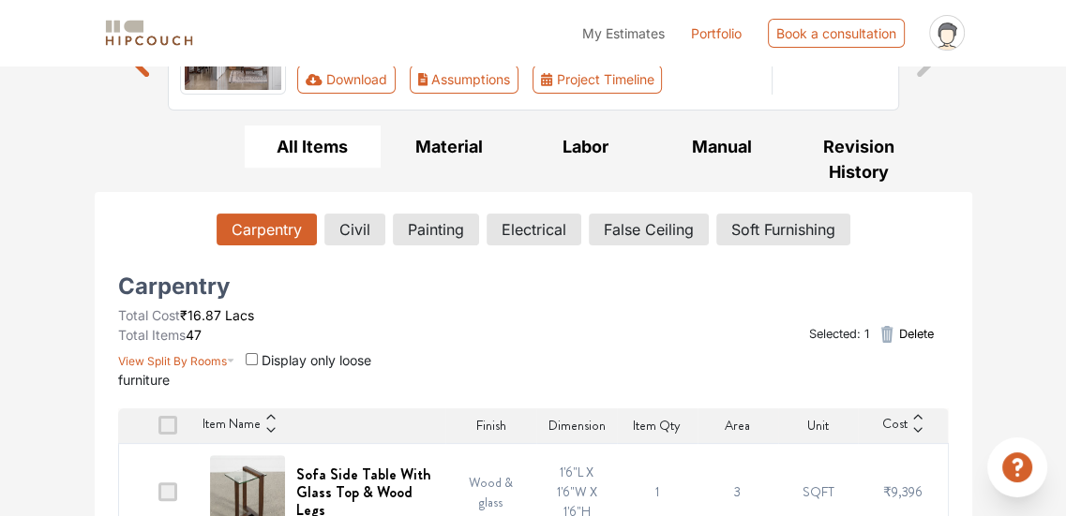
click at [899, 329] on span "Delete" at bounding box center [915, 334] width 35 height 18
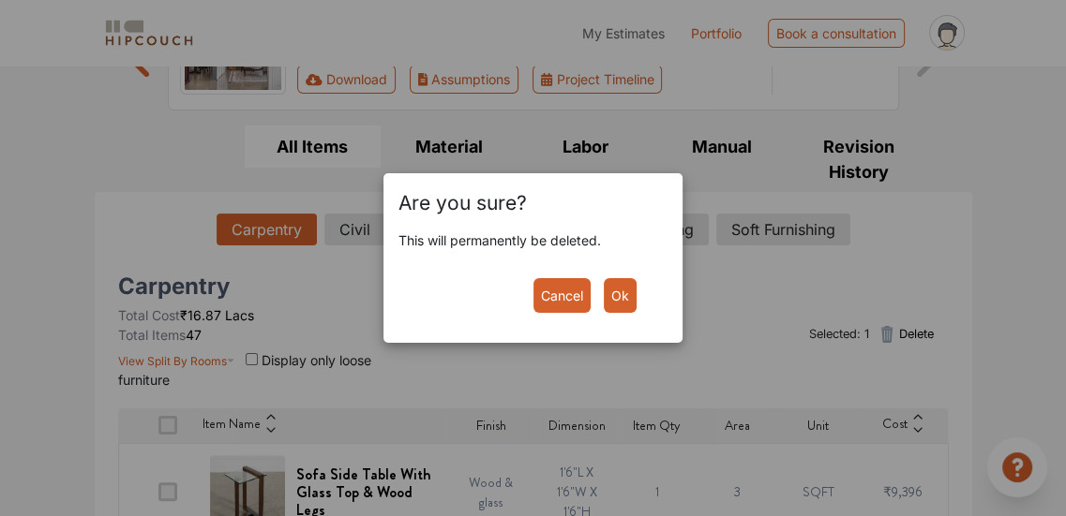
click at [612, 305] on button "Ok" at bounding box center [620, 295] width 33 height 35
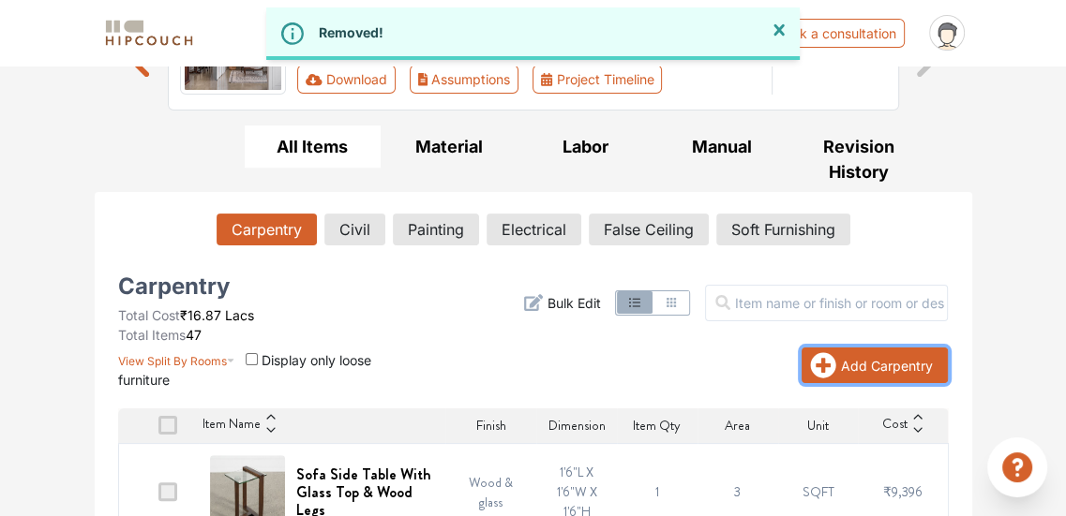
click at [916, 365] on button "Add Carpentry" at bounding box center [874, 366] width 146 height 36
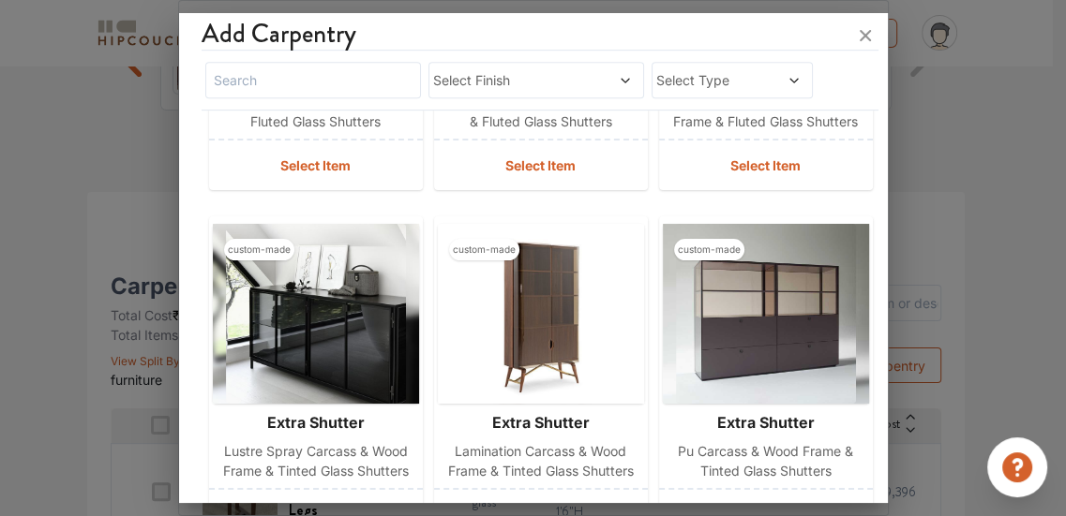
scroll to position [1108, 0]
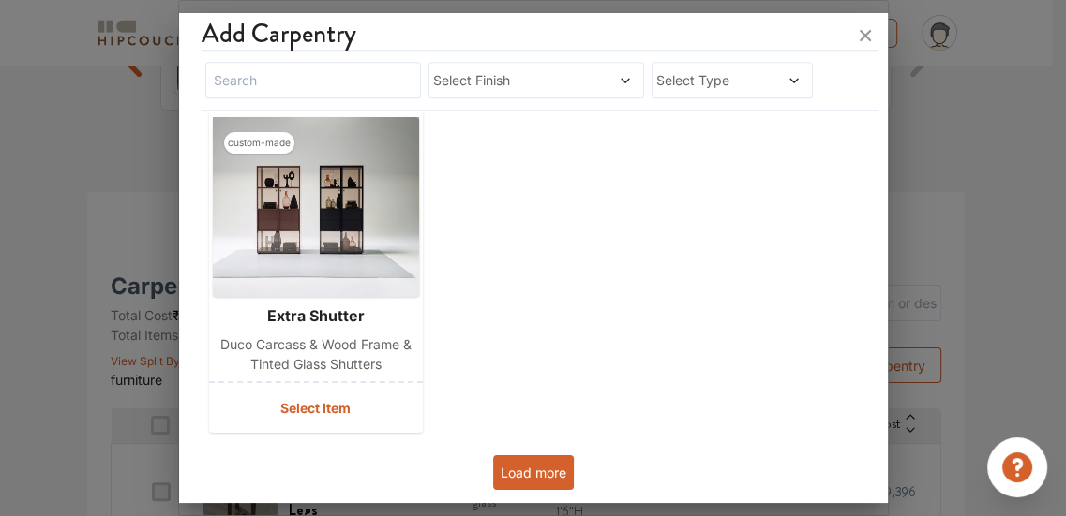
click at [545, 475] on button "Load more" at bounding box center [533, 472] width 81 height 35
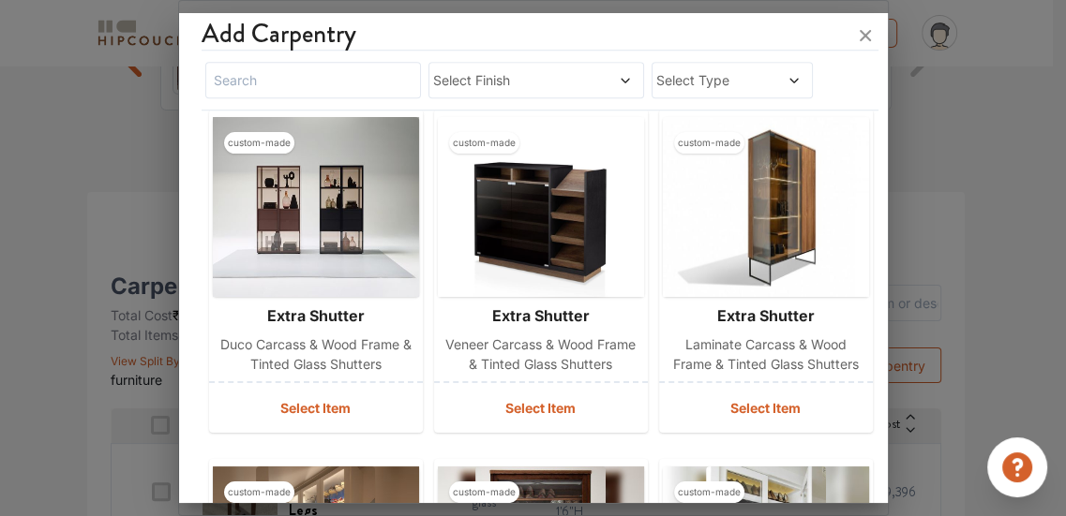
click at [533, 88] on span "Select Finish" at bounding box center [507, 80] width 149 height 20
click at [679, 69] on div "Select Type" at bounding box center [732, 80] width 162 height 37
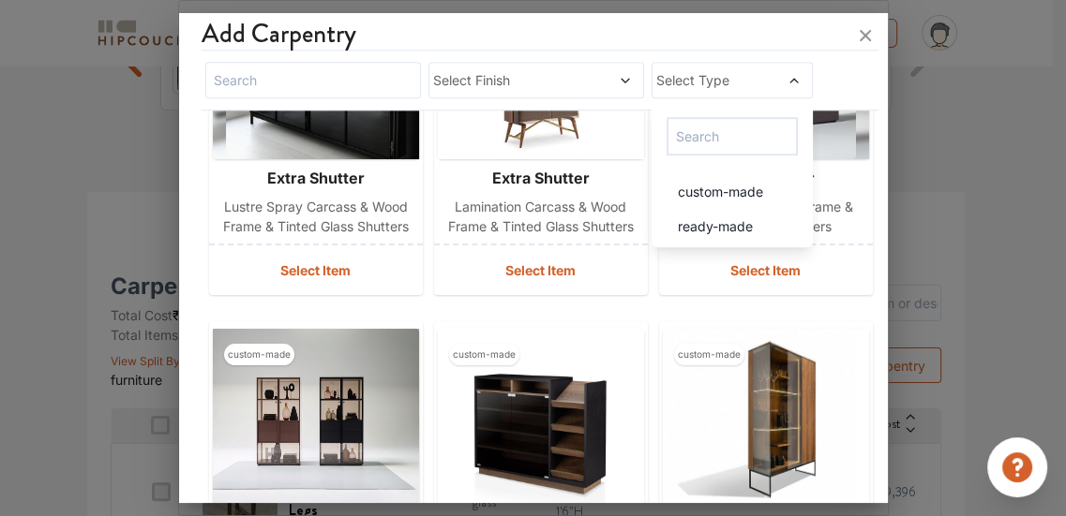
scroll to position [889, 0]
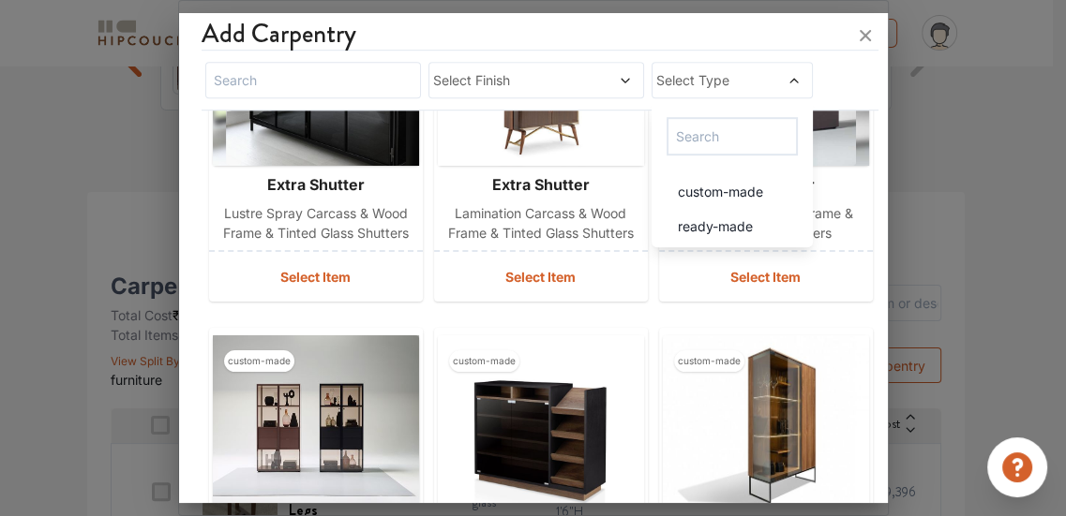
click at [536, 66] on div "Select Finish" at bounding box center [536, 80] width 216 height 37
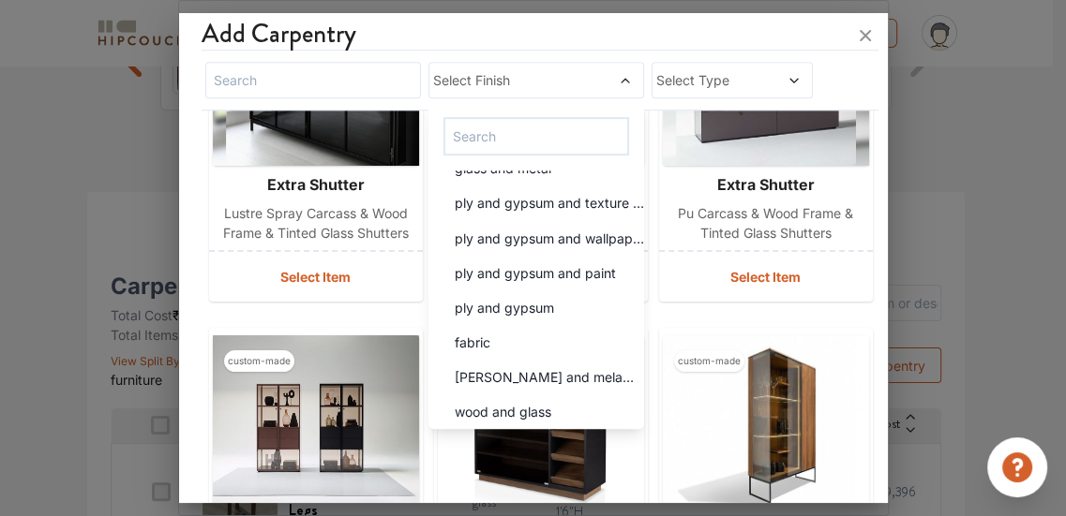
scroll to position [3494, 0]
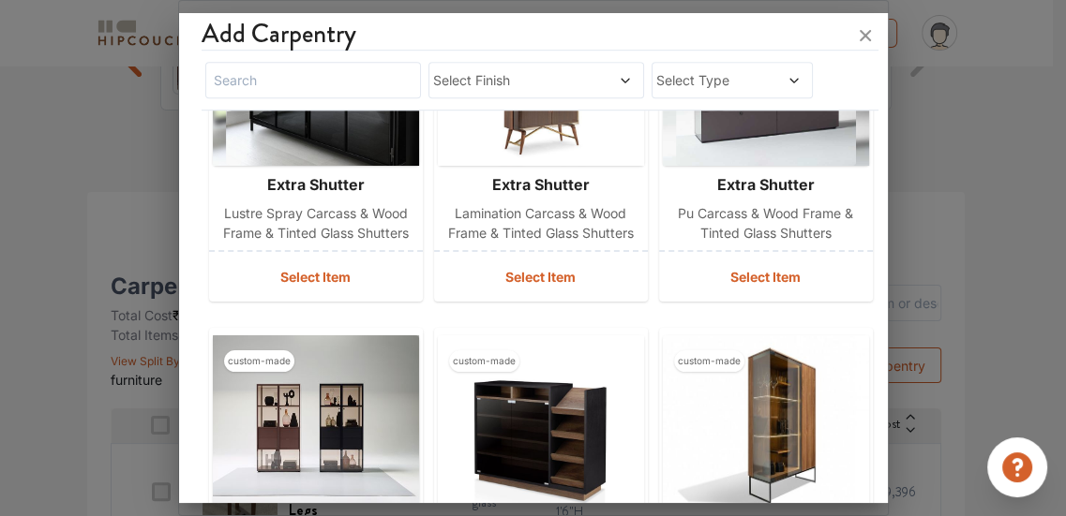
drag, startPoint x: 189, startPoint y: 305, endPoint x: 204, endPoint y: 302, distance: 15.3
click at [189, 305] on div "Add Carpentry Select Finish Select Type custom-made extra shutter lustre spray …" at bounding box center [533, 262] width 709 height 483
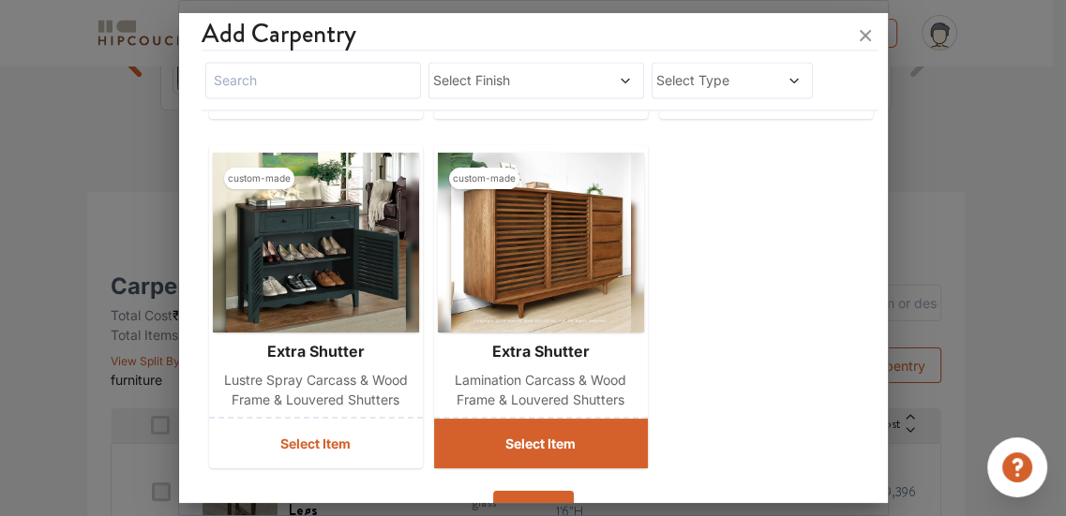
scroll to position [2158, 0]
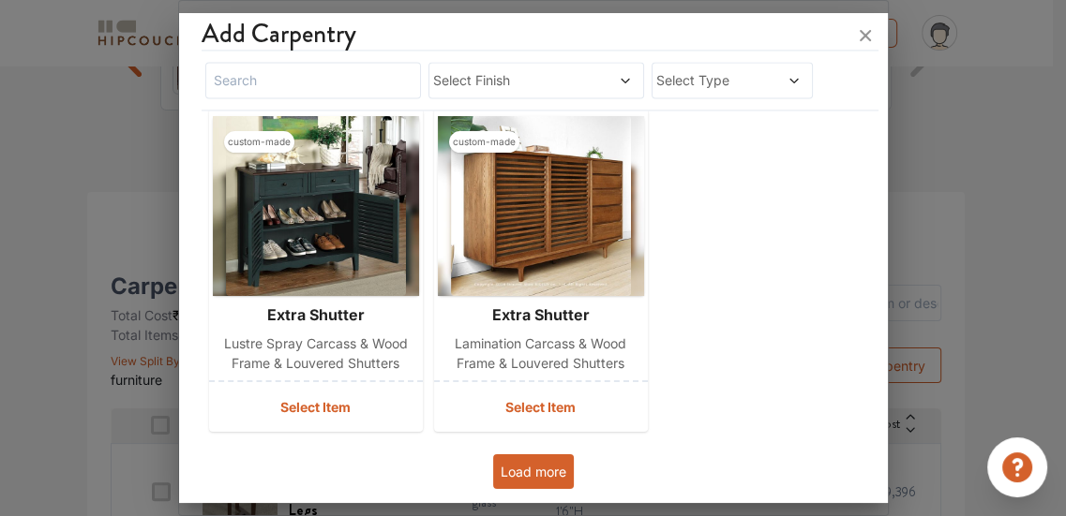
click at [548, 463] on button "Load more" at bounding box center [533, 472] width 81 height 35
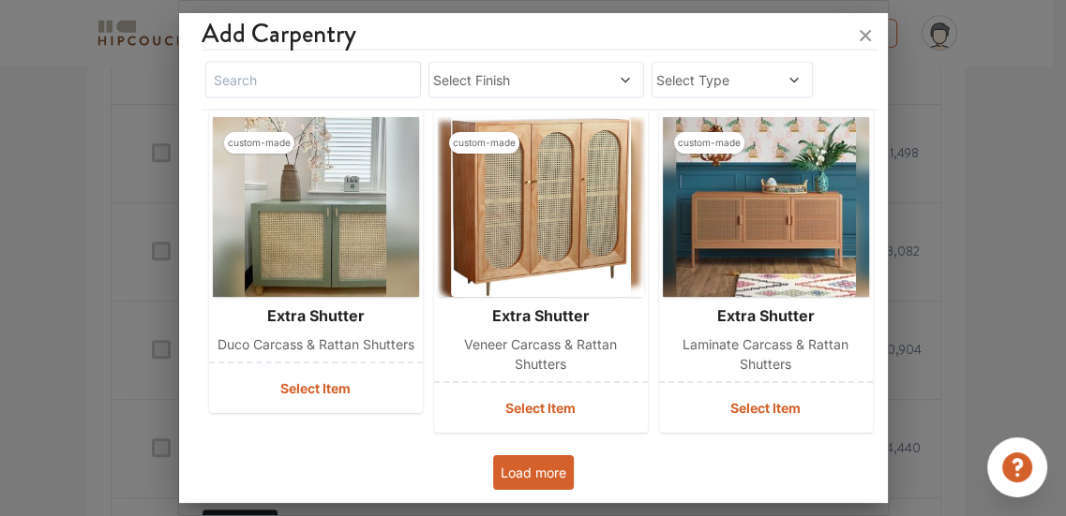
scroll to position [874, 0]
click at [548, 473] on button "Load more" at bounding box center [533, 472] width 81 height 35
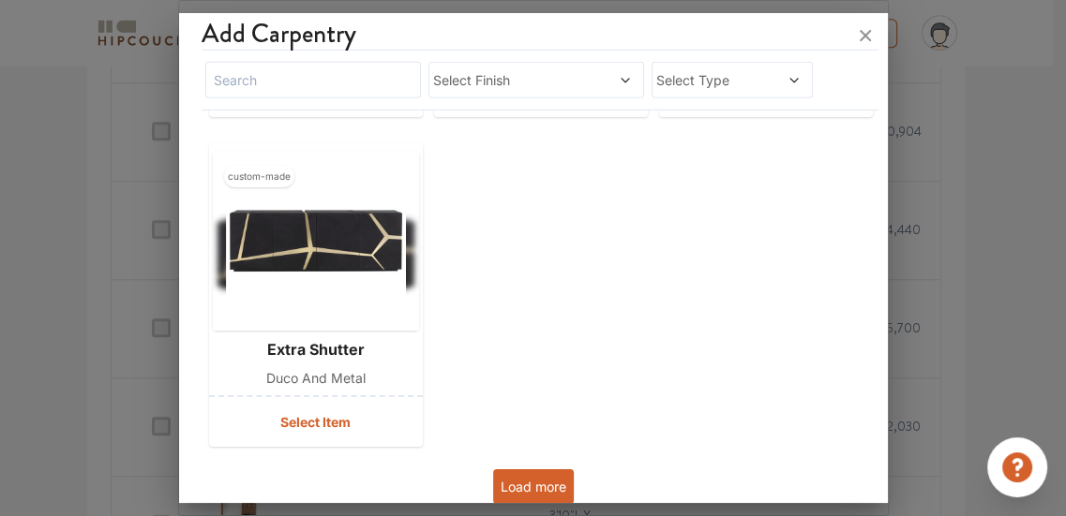
scroll to position [4564, 0]
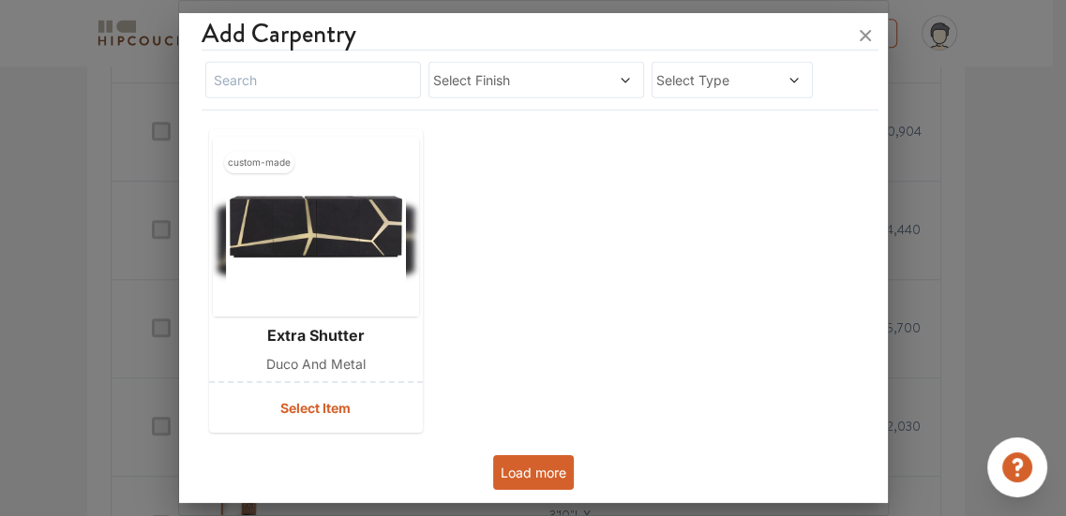
click at [531, 468] on button "Load more" at bounding box center [533, 472] width 81 height 35
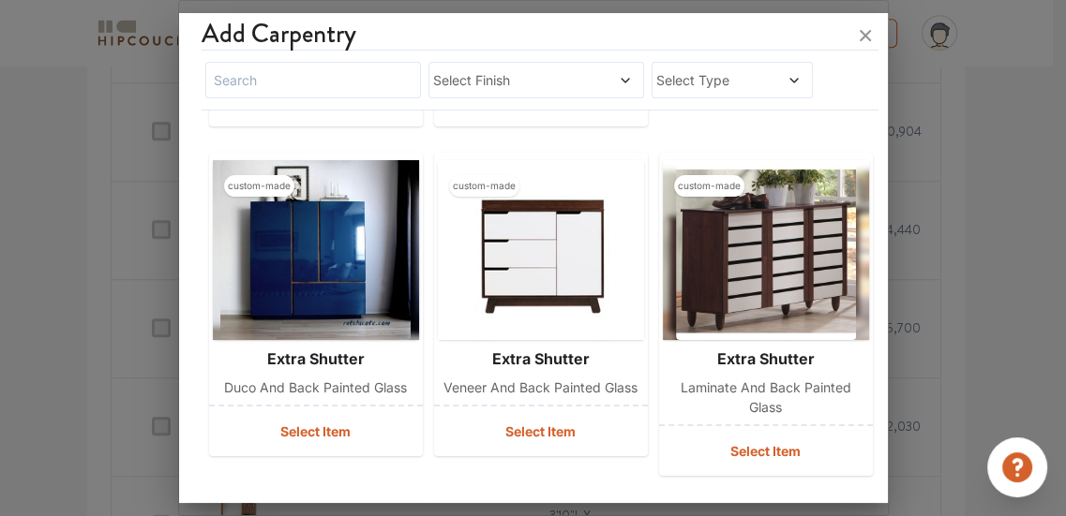
scroll to position [5593, 0]
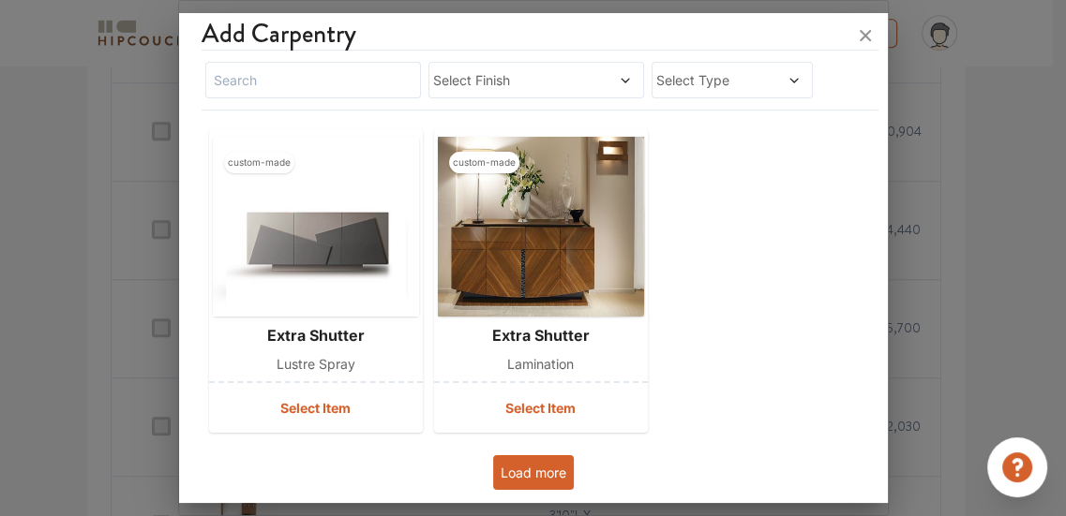
click at [552, 458] on button "Load more" at bounding box center [533, 472] width 81 height 35
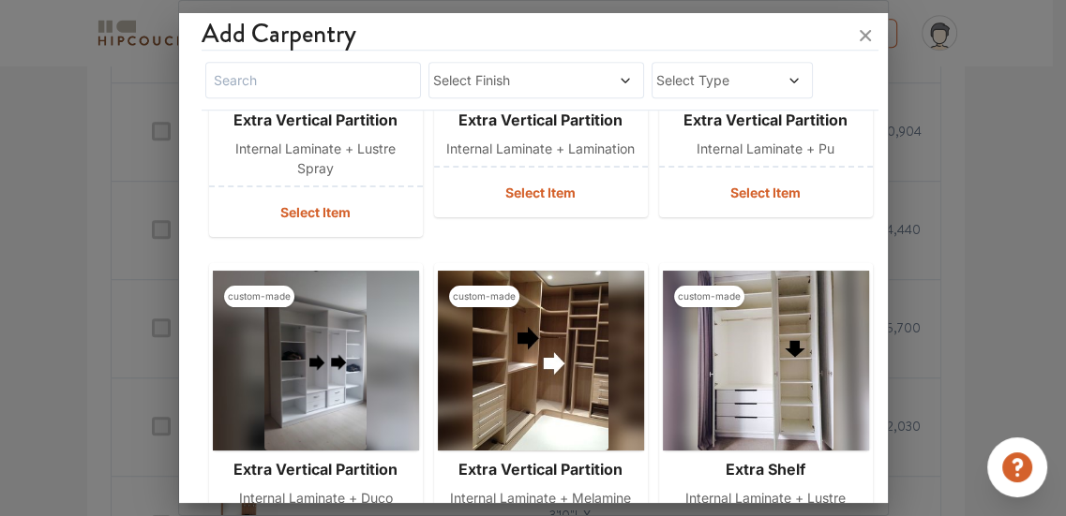
scroll to position [6623, 0]
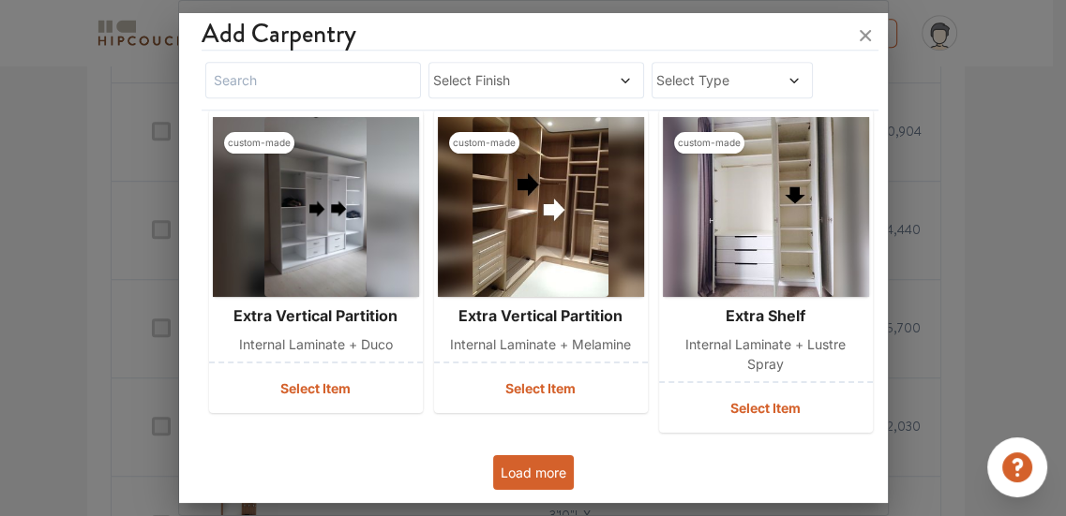
click at [550, 474] on button "Load more" at bounding box center [533, 472] width 81 height 35
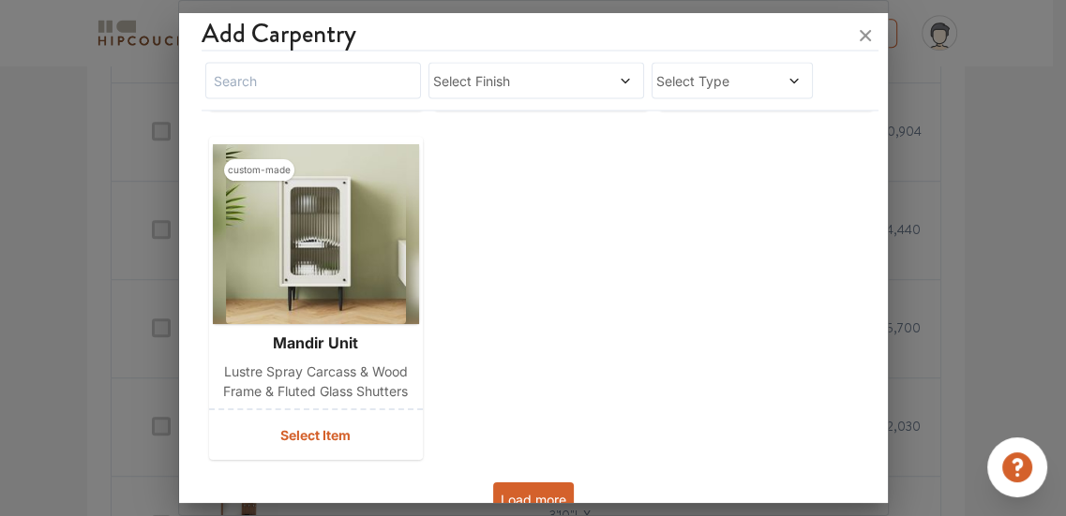
scroll to position [7982, 0]
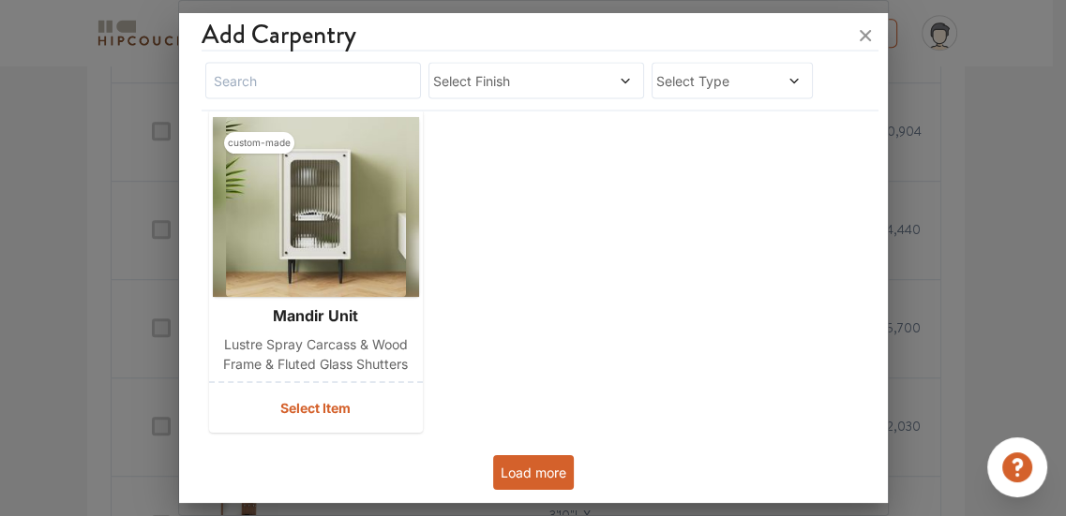
click at [510, 473] on button "Load more" at bounding box center [533, 472] width 81 height 35
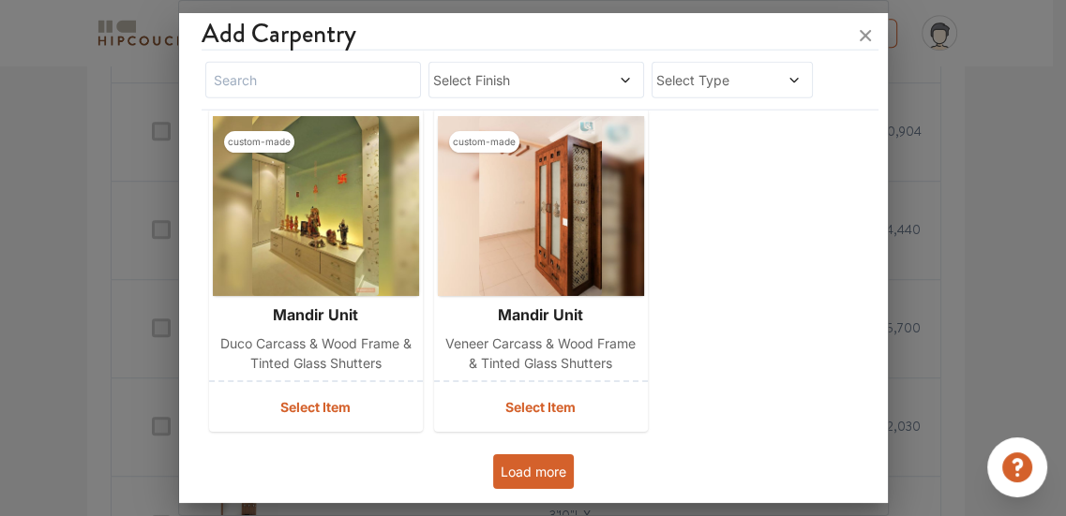
scroll to position [1093, 0]
click at [534, 475] on button "Load more" at bounding box center [533, 472] width 81 height 35
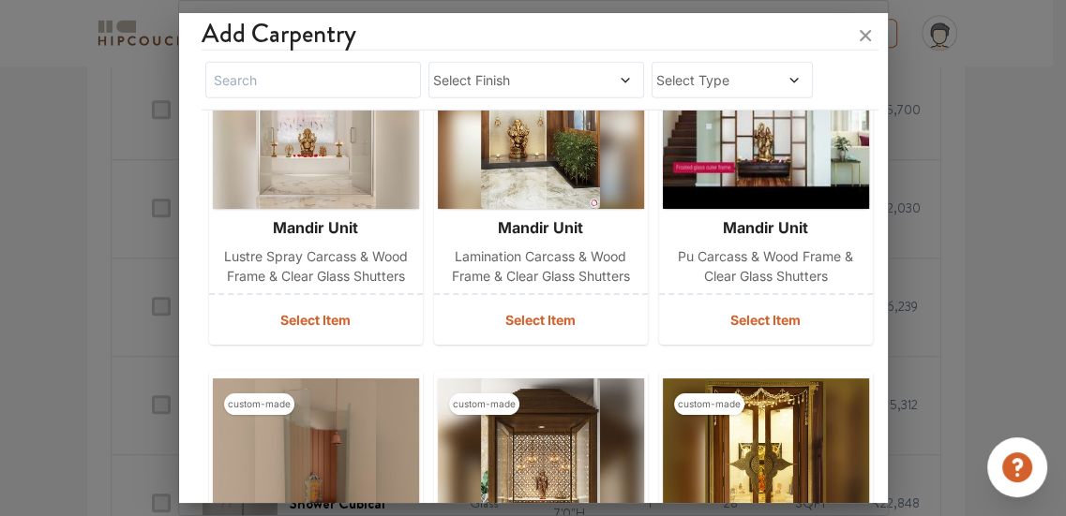
scroll to position [10079, 0]
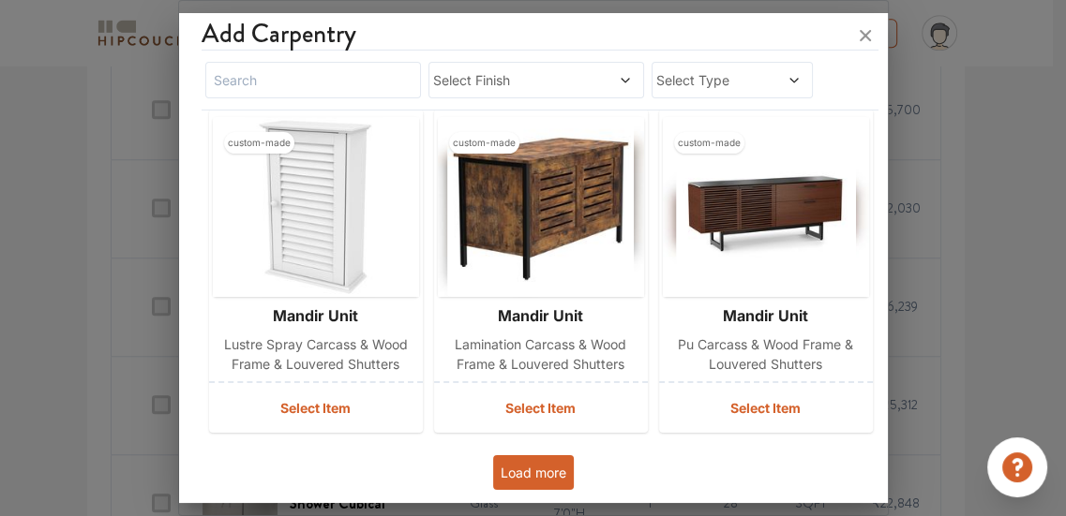
click at [546, 458] on button "Load more" at bounding box center [533, 472] width 81 height 35
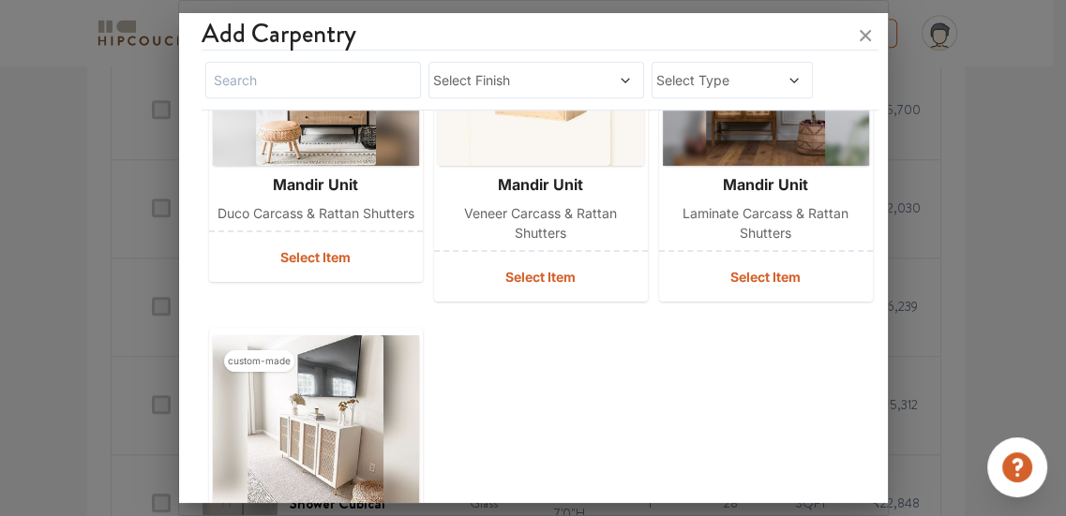
scroll to position [11477, 0]
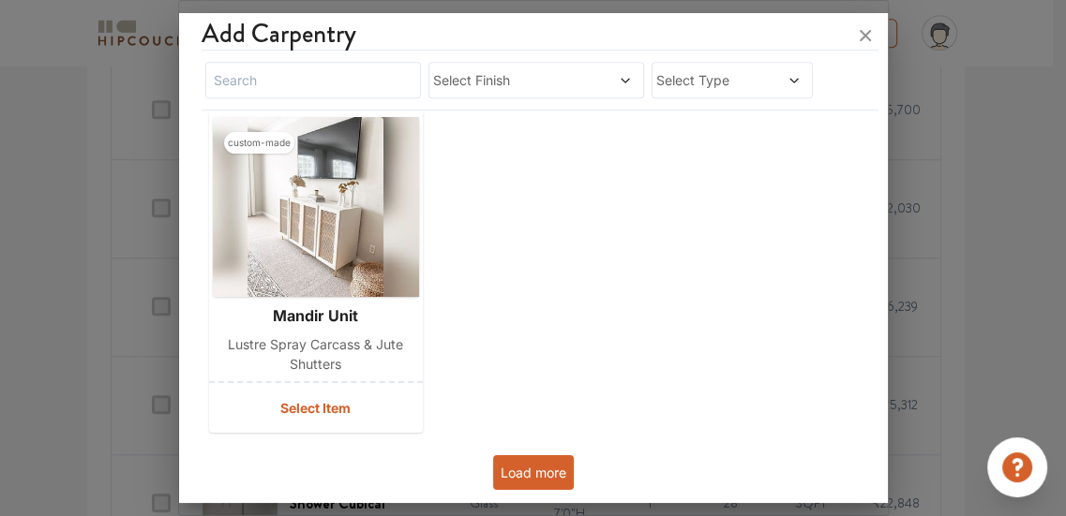
click at [540, 465] on button "Load more" at bounding box center [533, 472] width 81 height 35
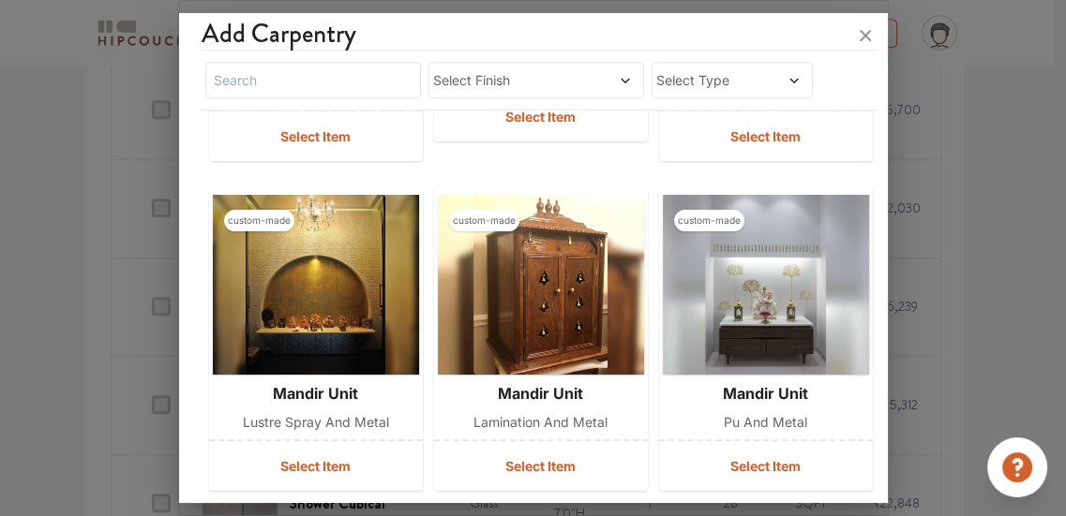
scroll to position [12488, 0]
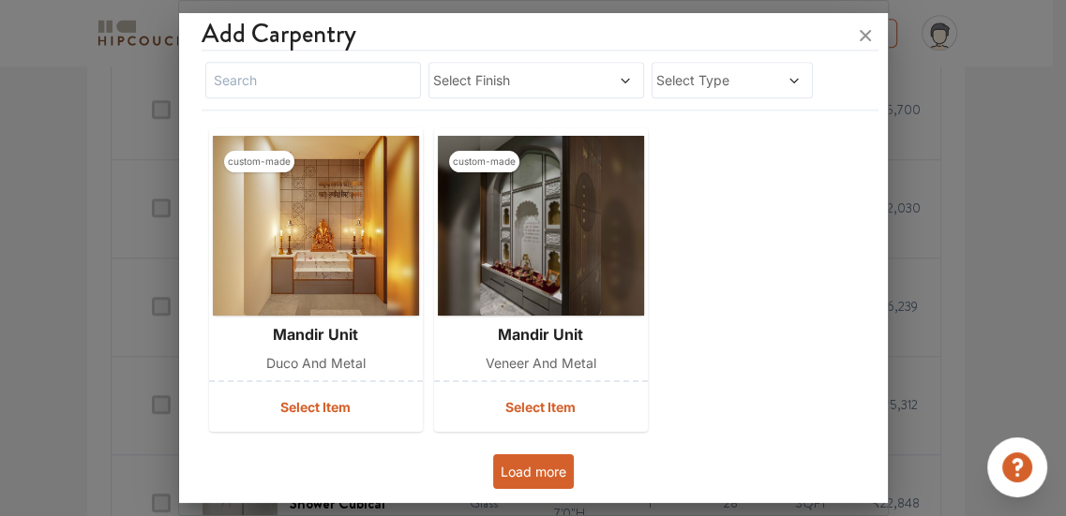
click at [514, 484] on button "Load more" at bounding box center [533, 472] width 81 height 35
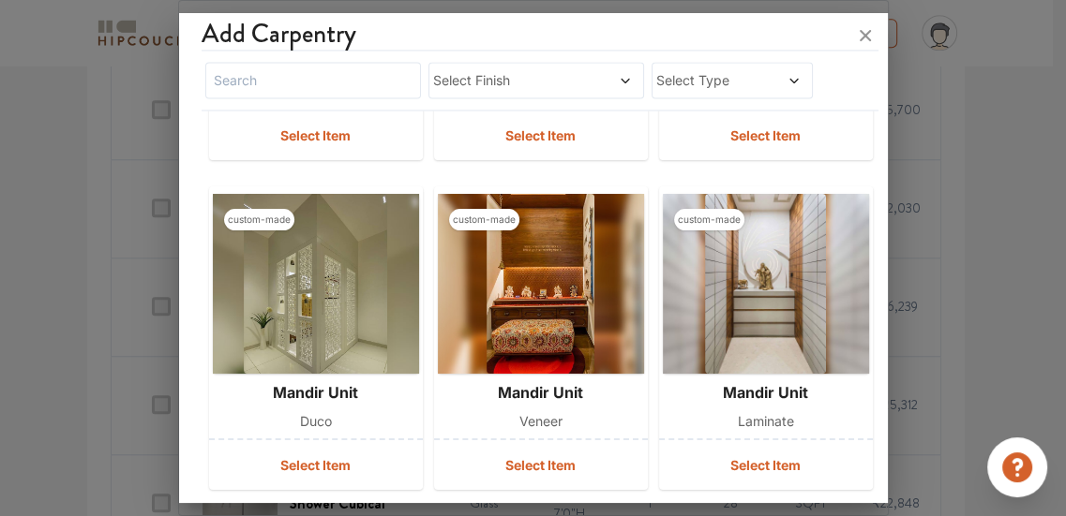
scroll to position [13496, 0]
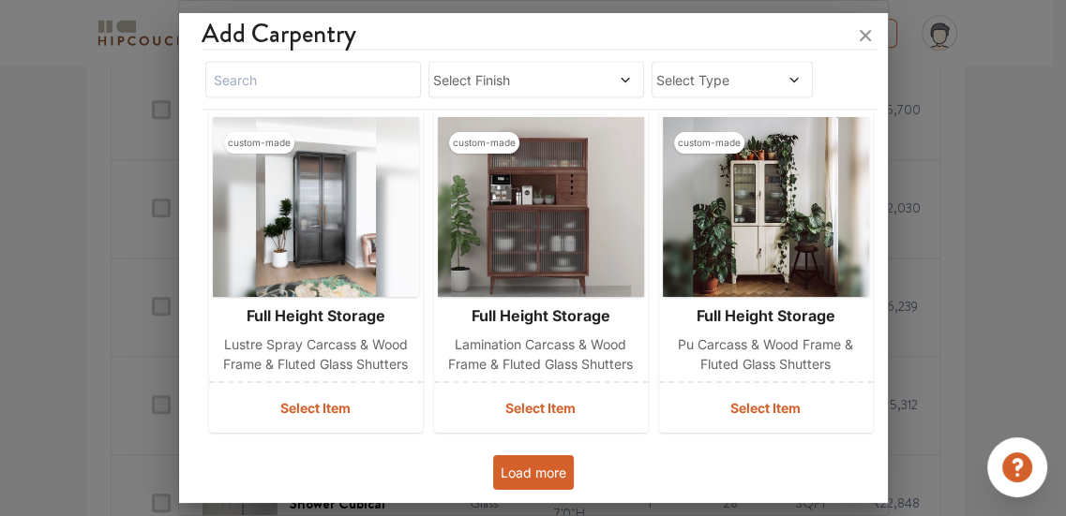
click at [566, 470] on button "Load more" at bounding box center [533, 472] width 81 height 35
click at [538, 457] on button "Load more" at bounding box center [533, 472] width 81 height 35
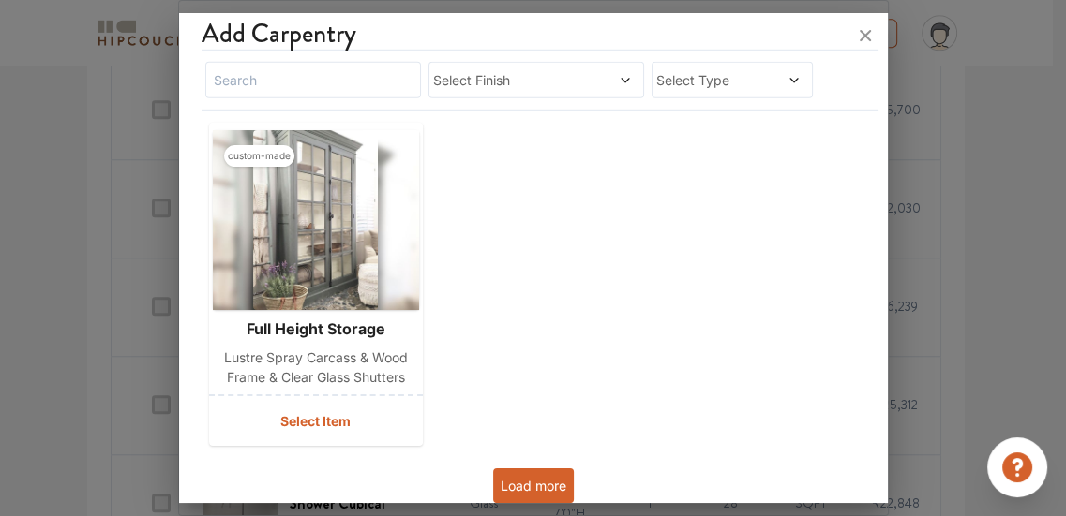
scroll to position [14895, 0]
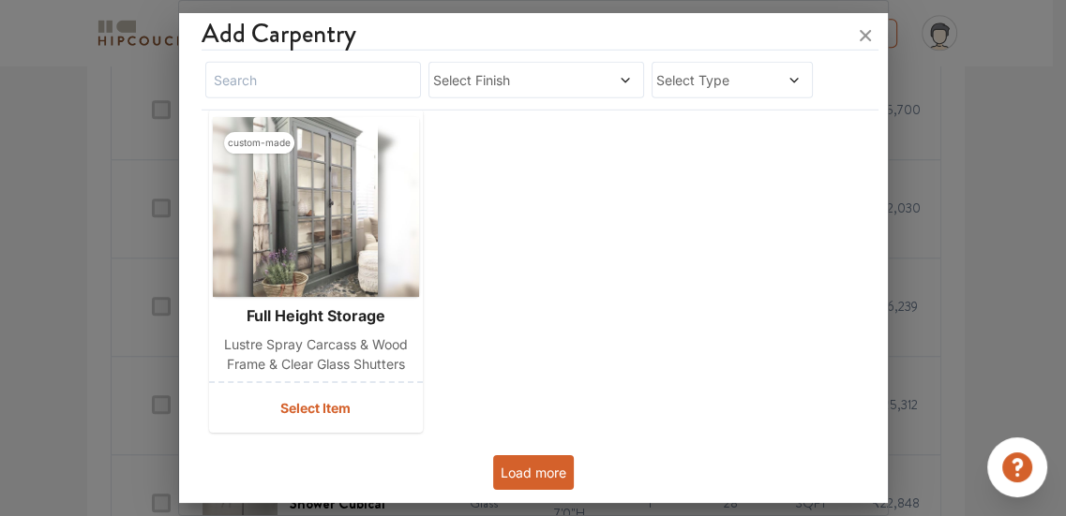
click at [538, 481] on button "Load more" at bounding box center [533, 472] width 81 height 35
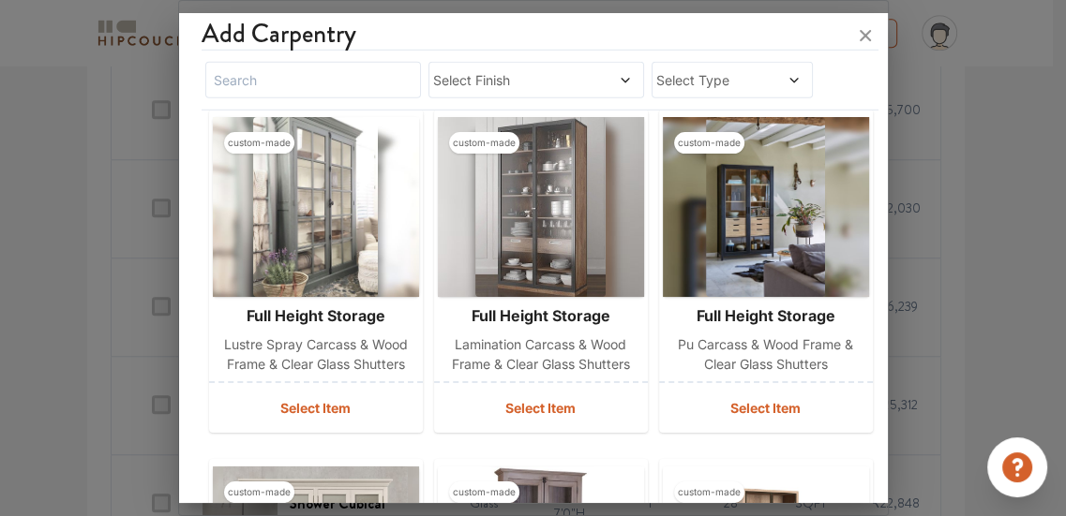
scroll to position [15944, 0]
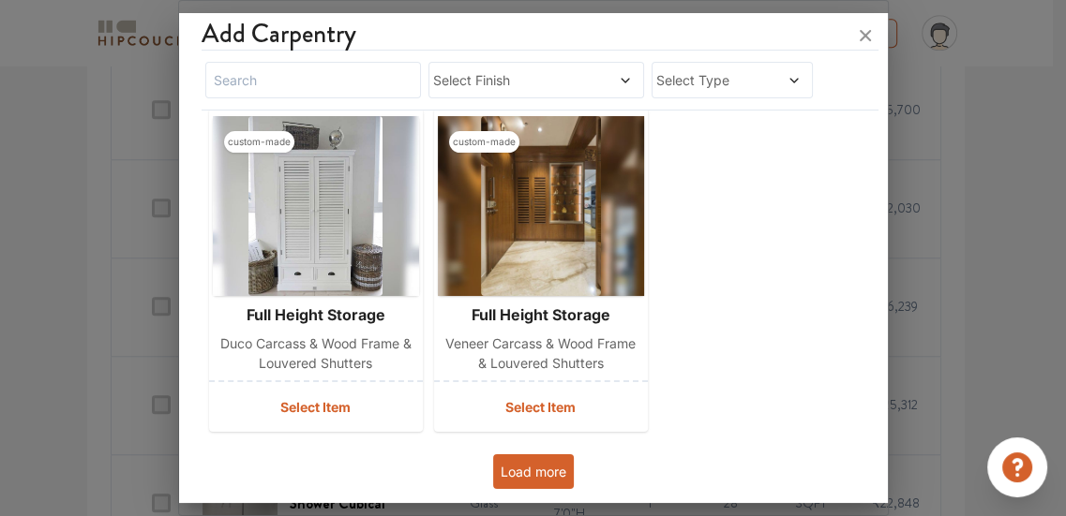
click at [534, 469] on button "Load more" at bounding box center [533, 472] width 81 height 35
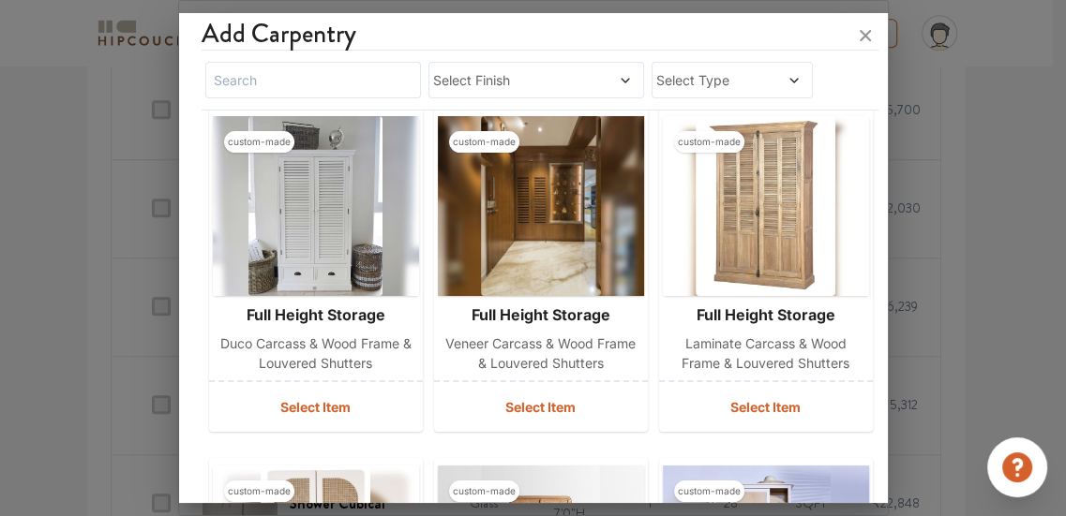
scroll to position [16992, 0]
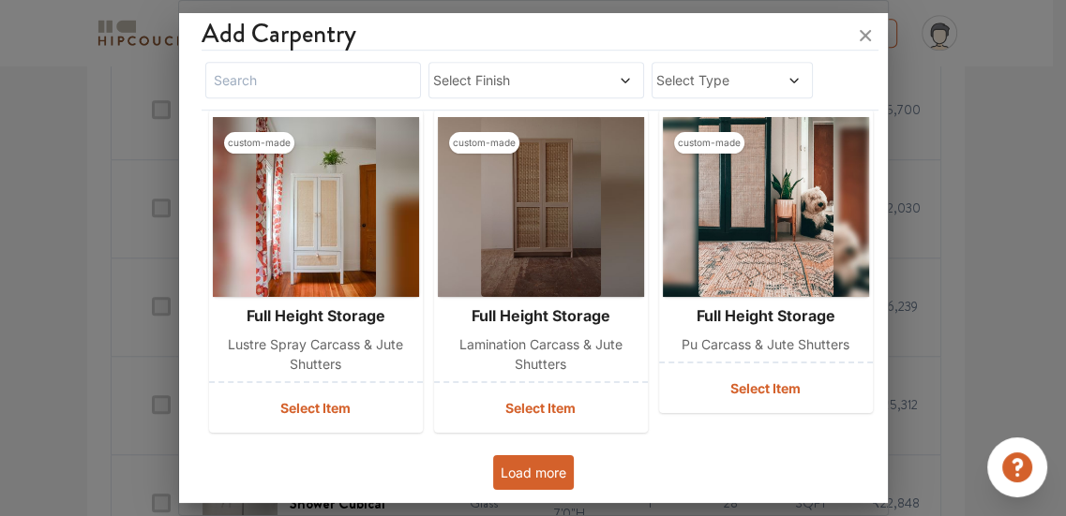
click at [537, 457] on button "Load more" at bounding box center [533, 472] width 81 height 35
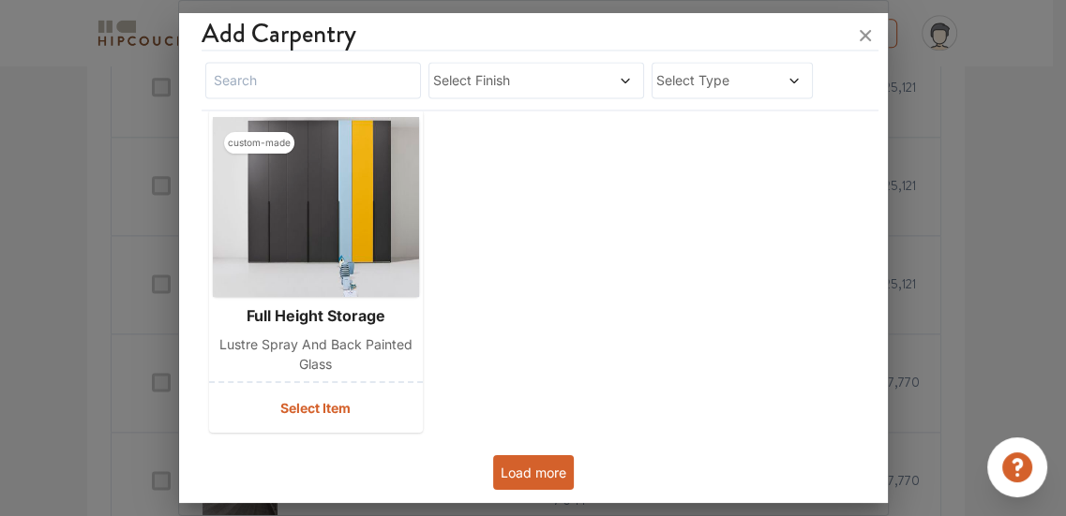
scroll to position [1312, 0]
click at [541, 457] on button "Load more" at bounding box center [533, 472] width 81 height 35
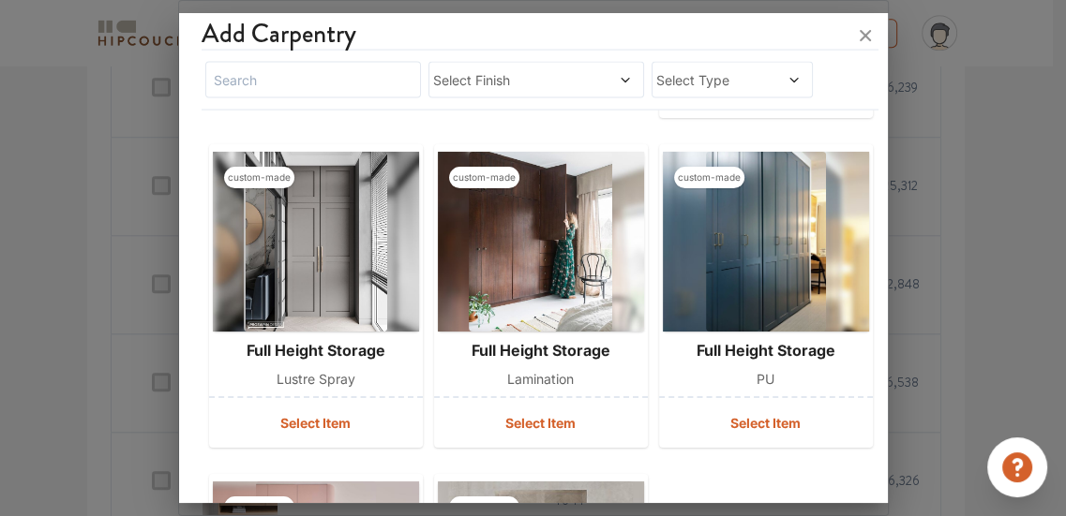
scroll to position [19361, 0]
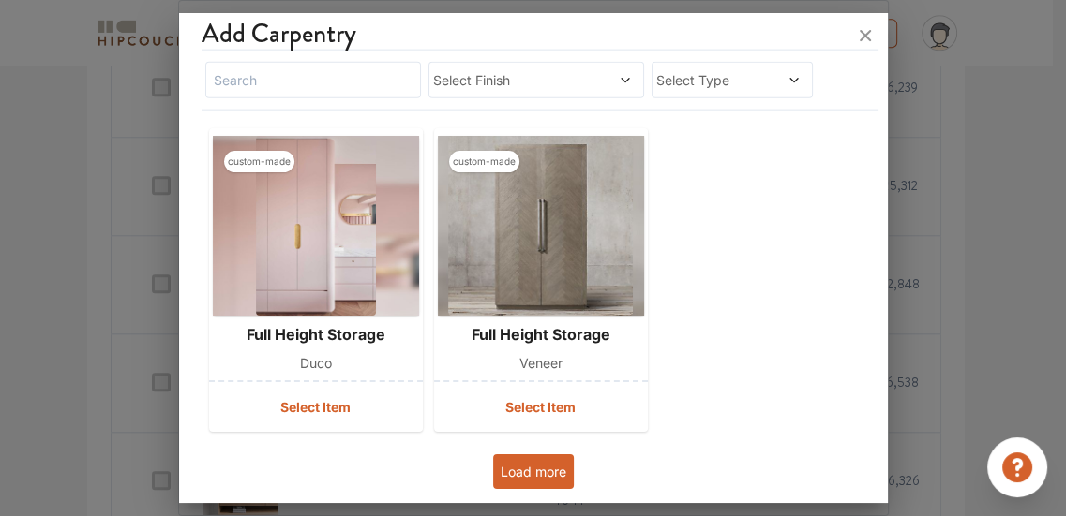
click at [519, 486] on button "Load more" at bounding box center [533, 472] width 81 height 35
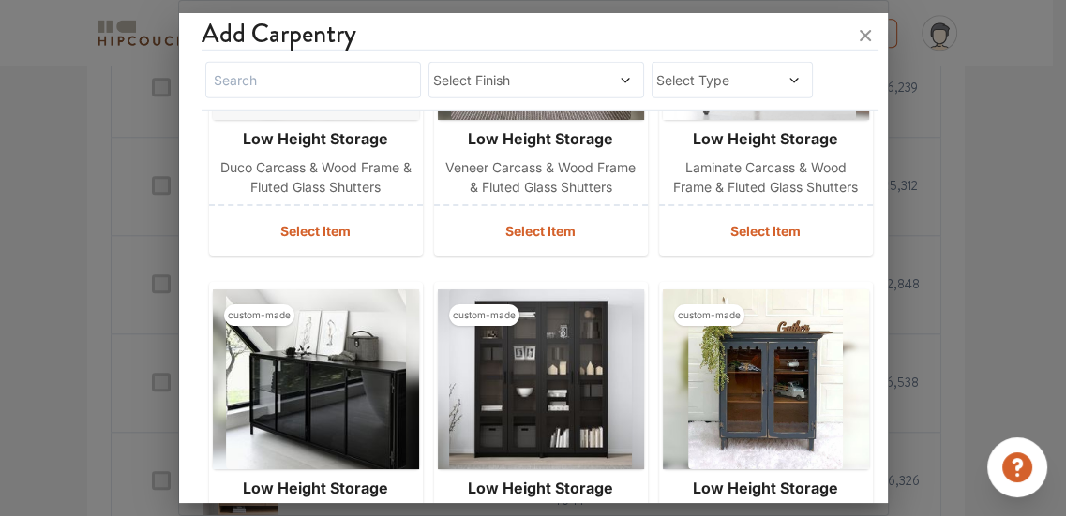
scroll to position [20409, 0]
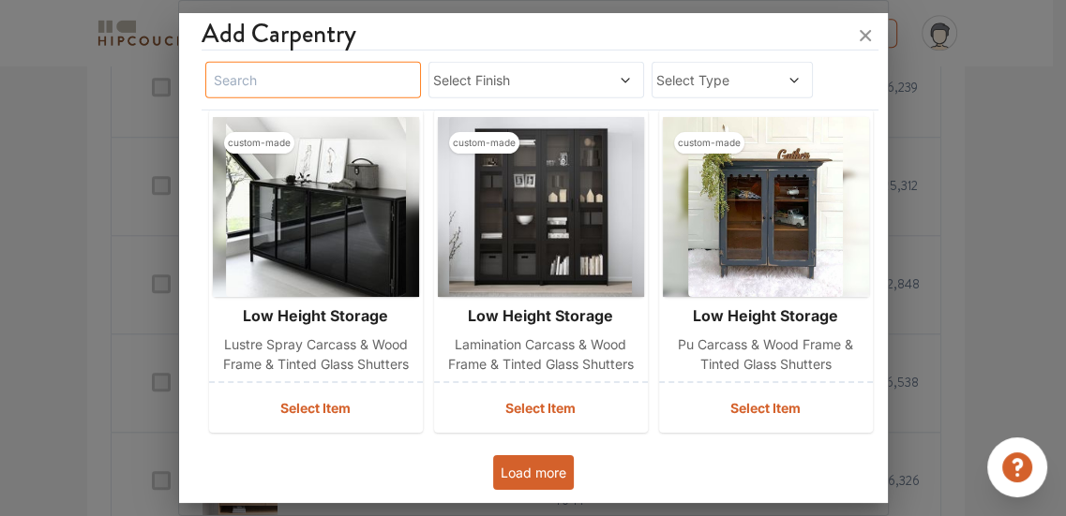
click at [336, 80] on input "text" at bounding box center [313, 80] width 216 height 37
type input "Bed Side Table"
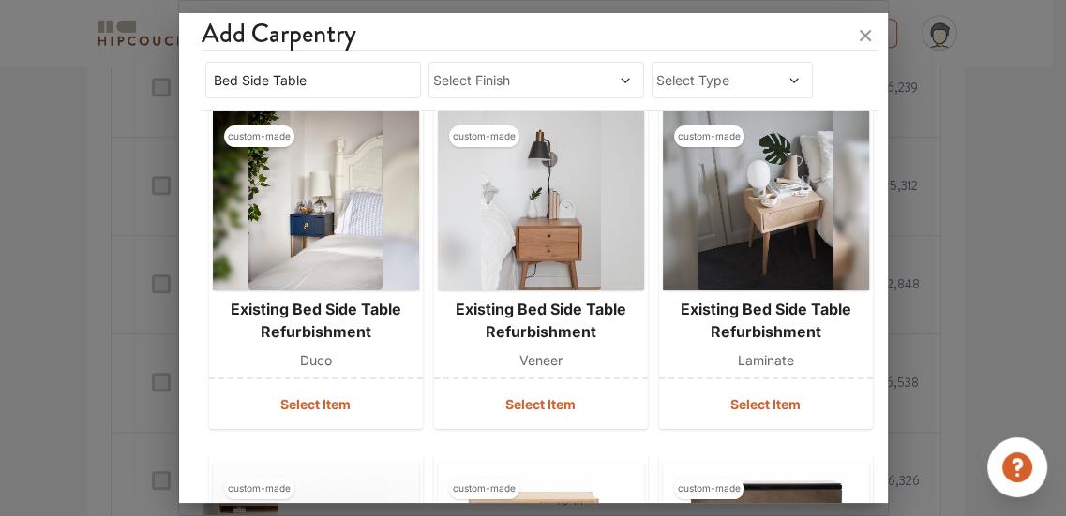
scroll to position [0, 0]
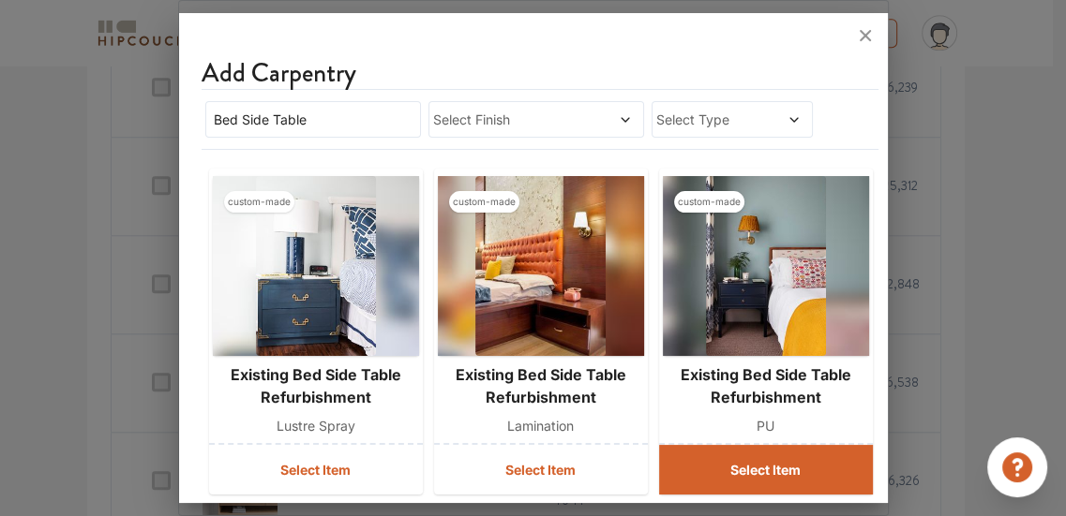
click at [757, 460] on button "Select Item" at bounding box center [766, 470] width 214 height 50
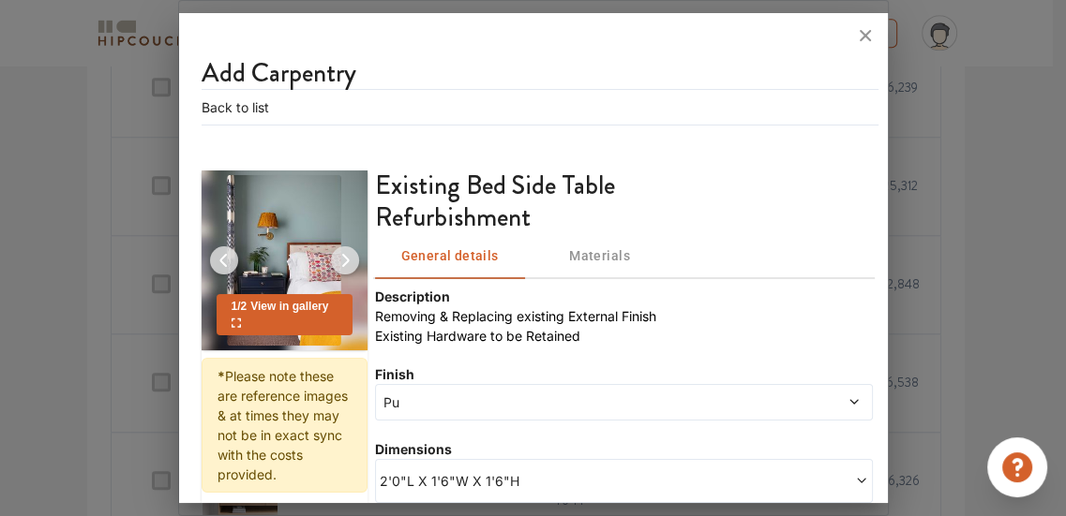
scroll to position [218, 0]
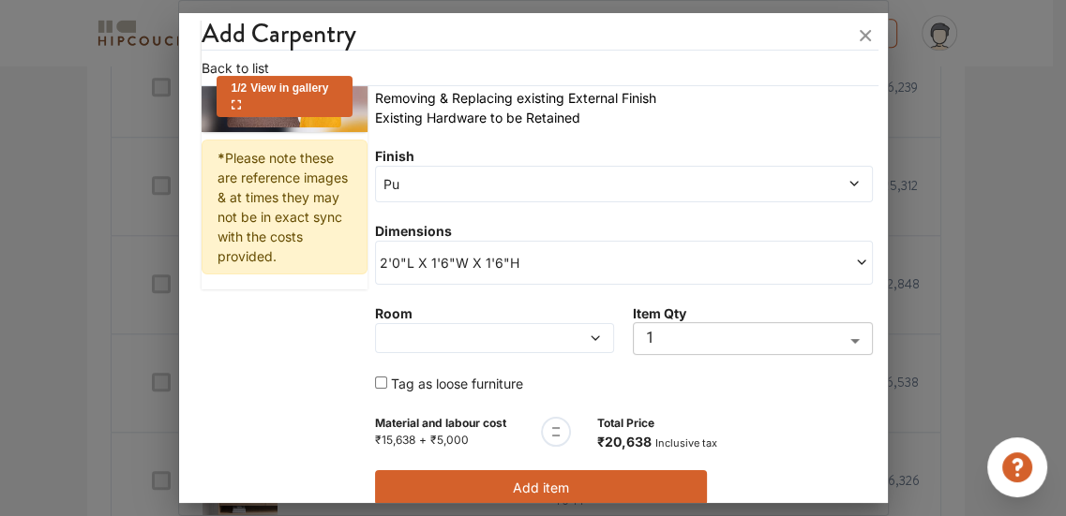
click at [476, 326] on div at bounding box center [495, 338] width 240 height 30
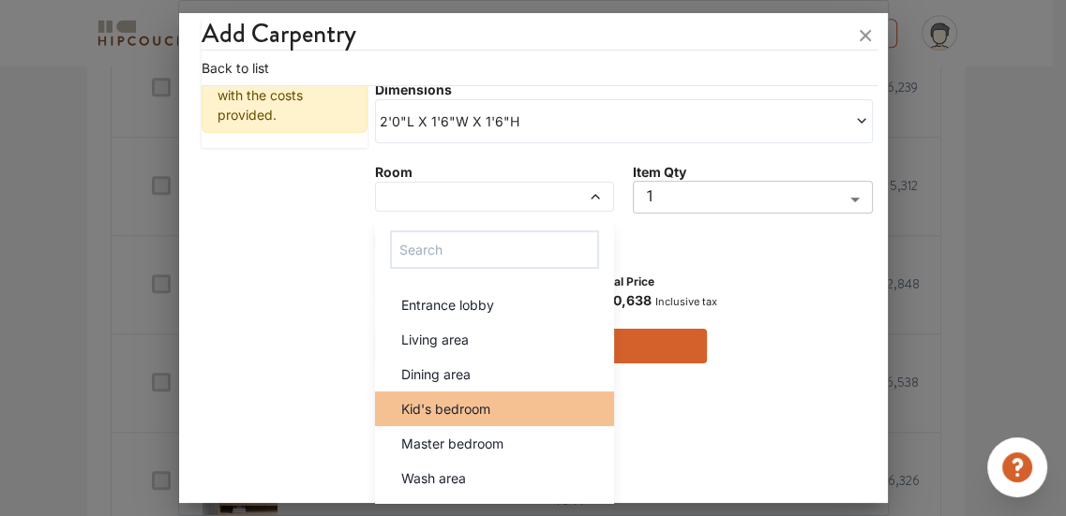
scroll to position [396, 0]
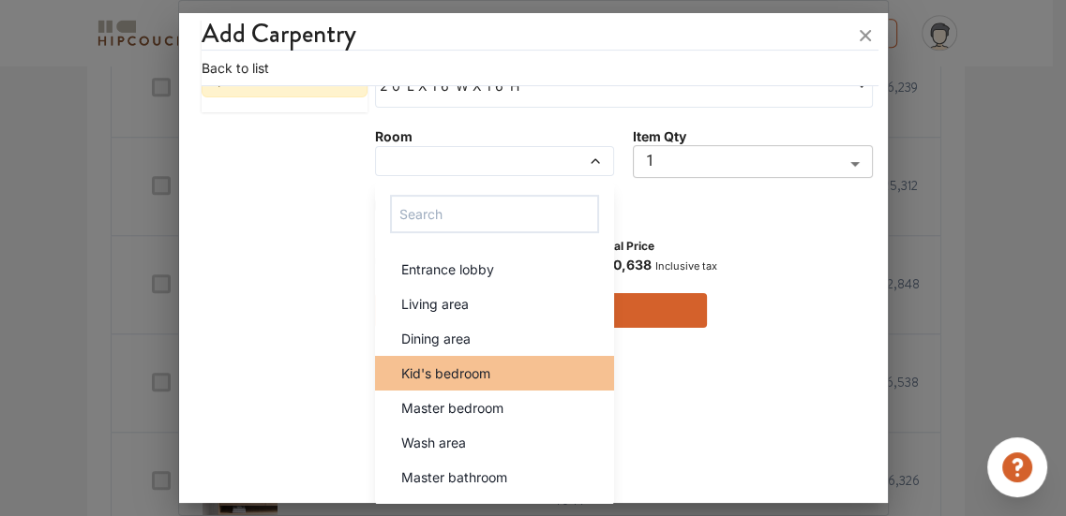
click at [499, 359] on li "Kid's bedroom" at bounding box center [495, 373] width 240 height 35
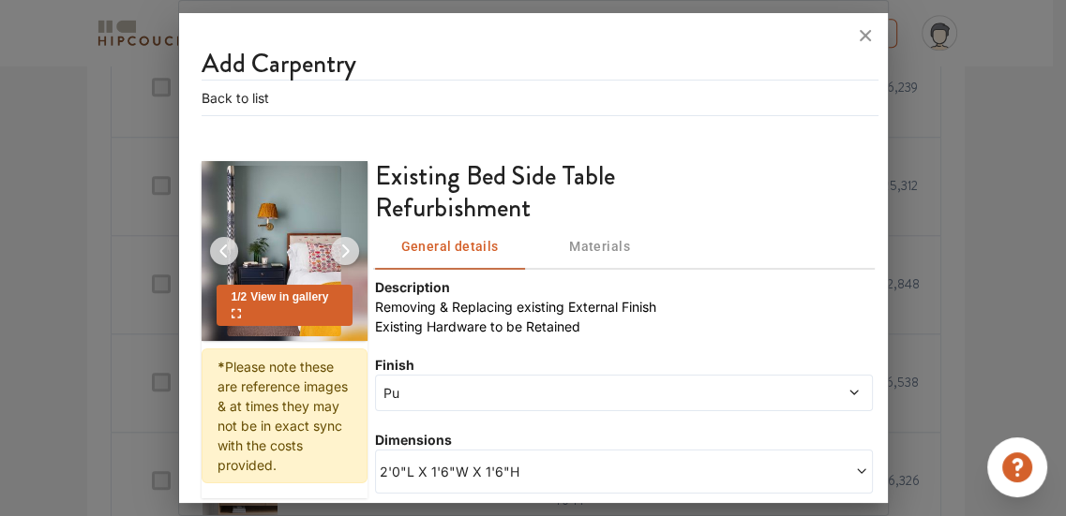
scroll to position [0, 0]
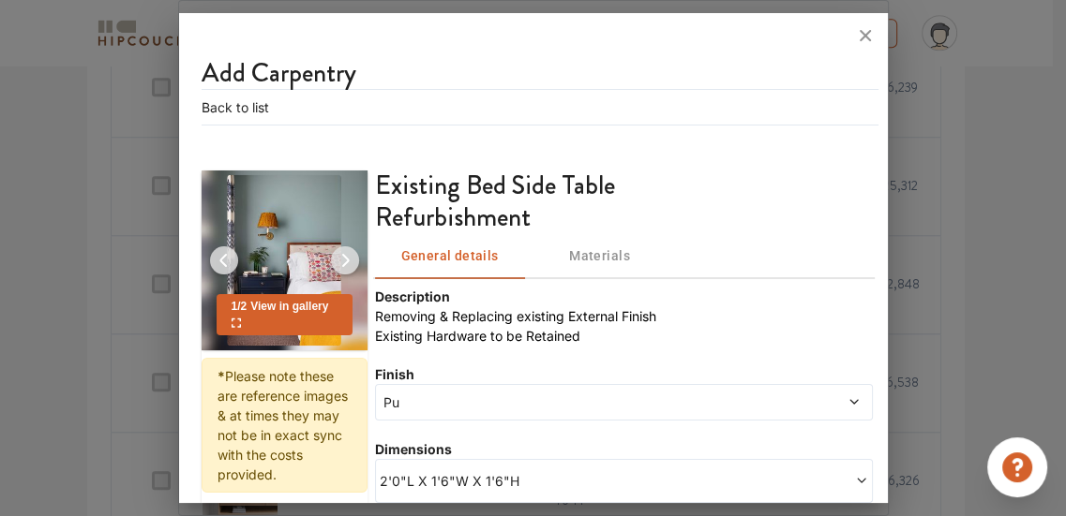
click at [343, 252] on img at bounding box center [344, 260] width 45 height 45
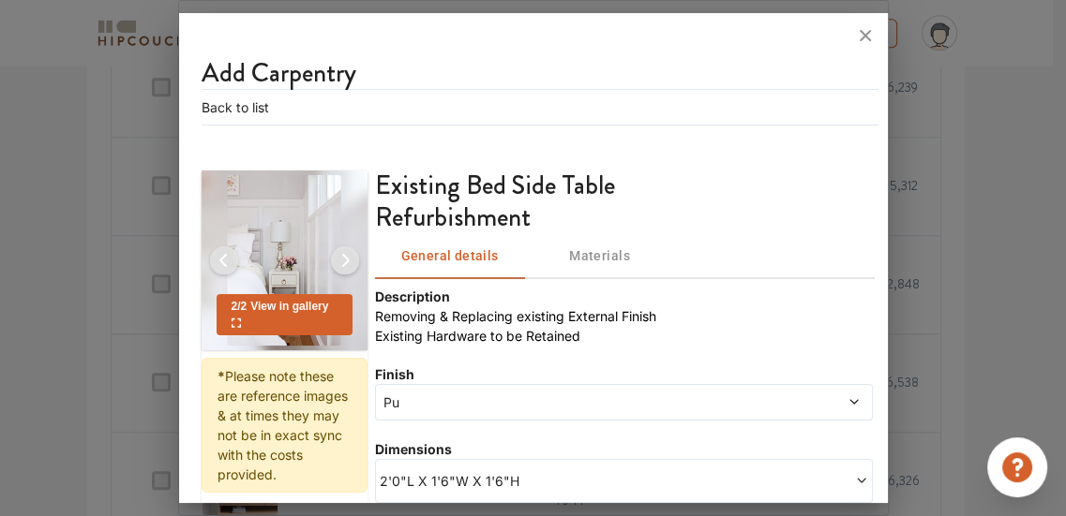
click at [293, 317] on div "2 / 2 View in gallery" at bounding box center [285, 314] width 136 height 41
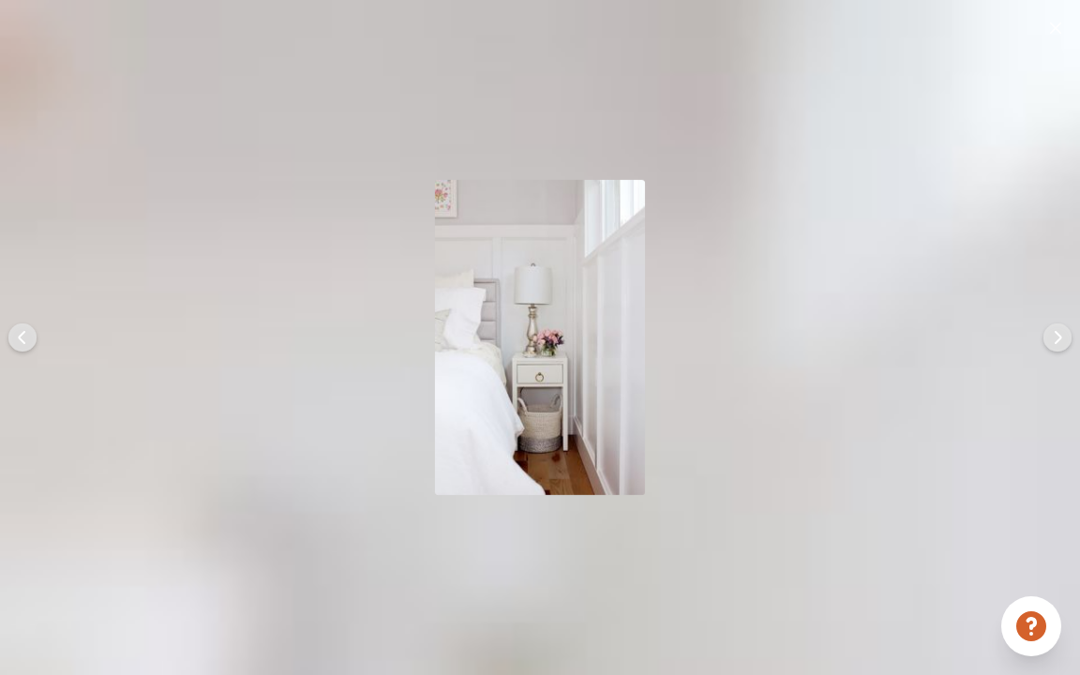
click at [1055, 342] on img at bounding box center [1057, 337] width 45 height 45
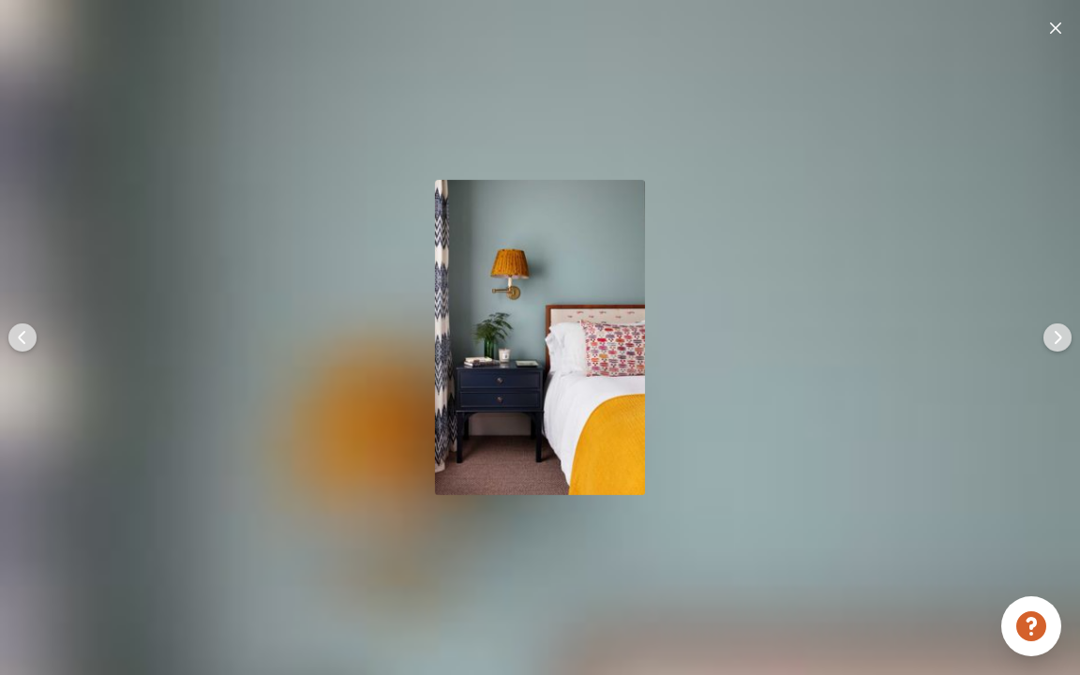
click at [1057, 24] on img at bounding box center [1055, 27] width 11 height 11
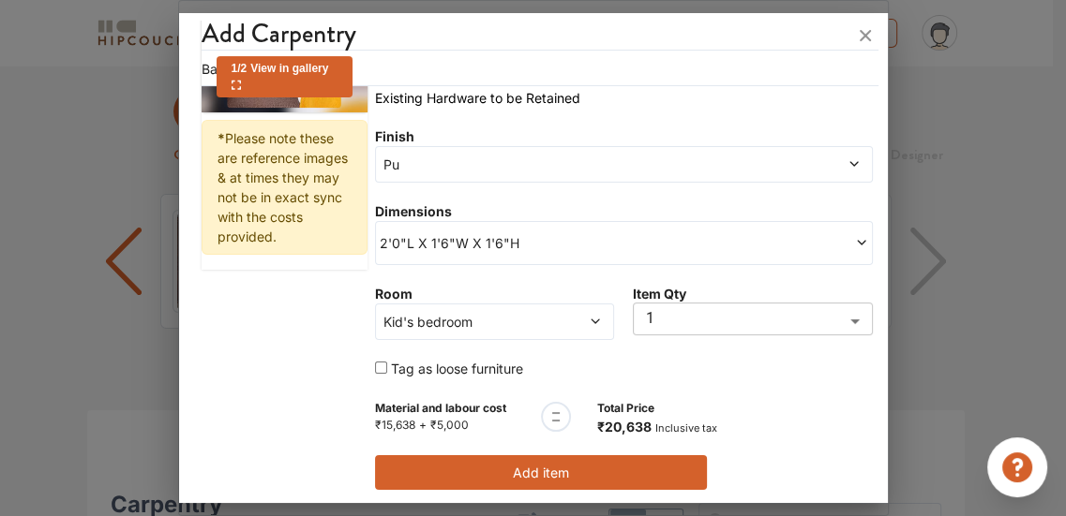
scroll to position [238, 0]
click at [659, 320] on body "My Estimates Portfolio Book a consultation profile pic Logout Options Summary D…" at bounding box center [533, 258] width 1066 height 516
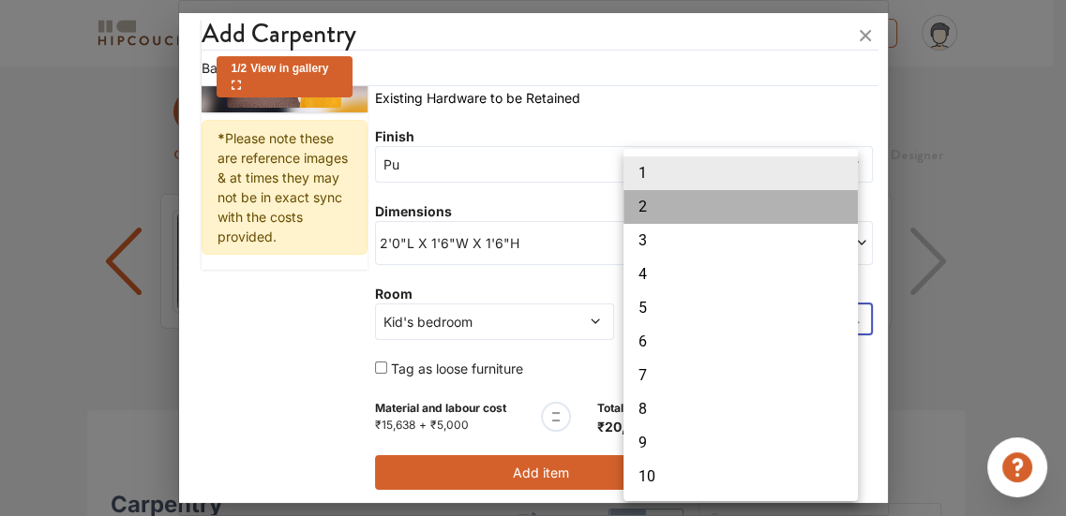
click at [663, 209] on li "2" at bounding box center [740, 207] width 234 height 34
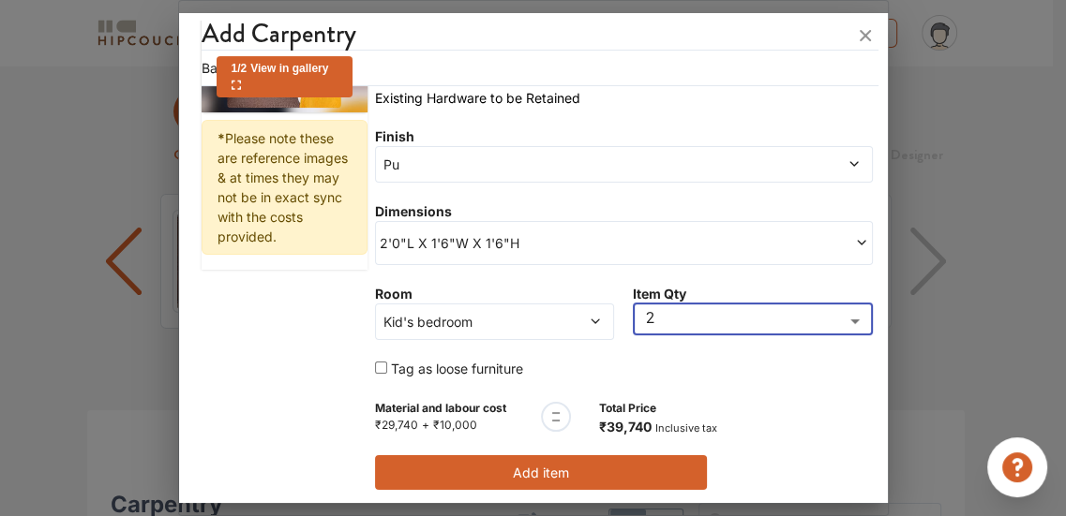
click at [655, 315] on body "My Estimates Portfolio Book a consultation profile pic Logout Options Summary D…" at bounding box center [533, 258] width 1066 height 516
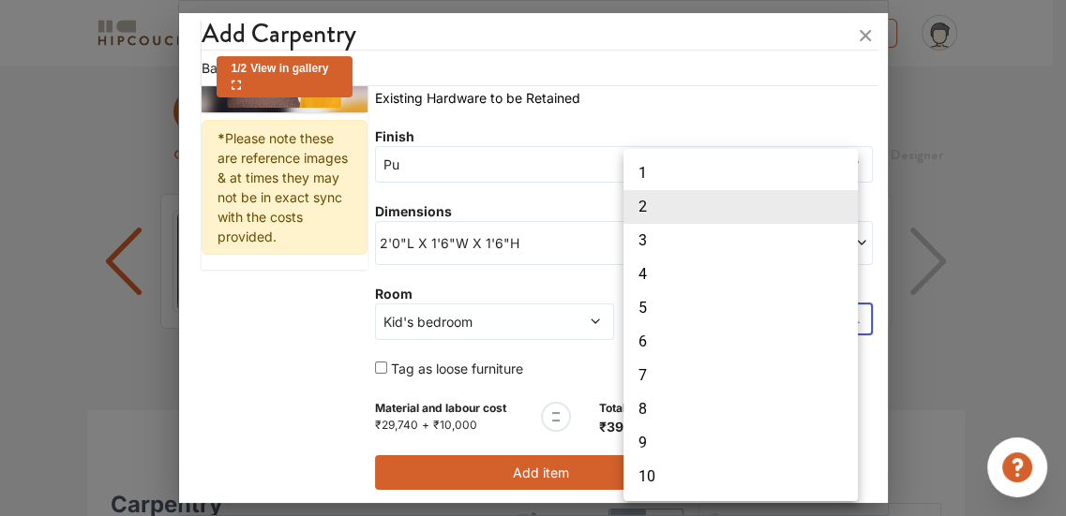
click at [694, 182] on li "1" at bounding box center [740, 174] width 234 height 34
type input "1"
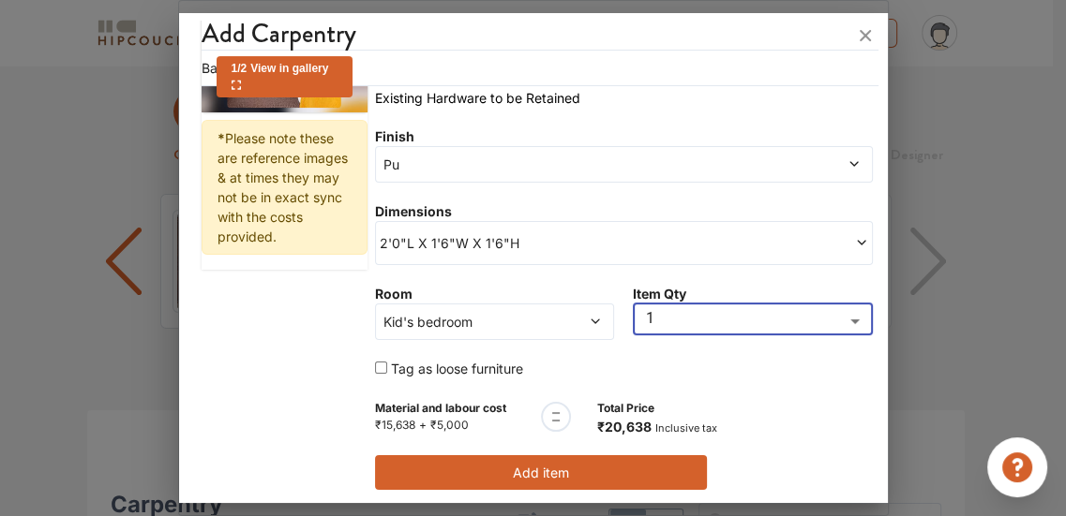
click at [377, 363] on input "checkbox" at bounding box center [381, 368] width 12 height 12
checkbox input "false"
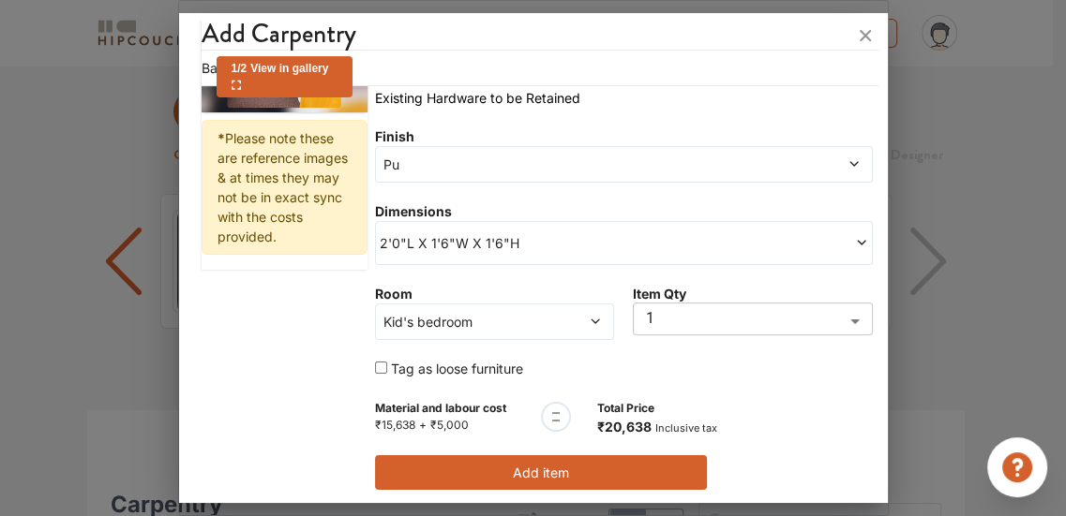
click at [523, 464] on button "Add item" at bounding box center [541, 472] width 332 height 35
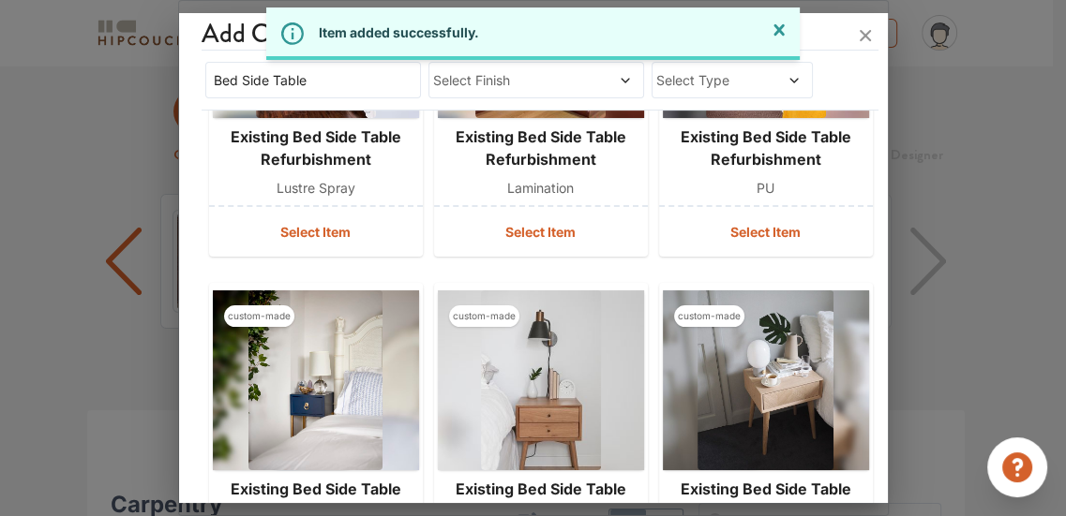
click at [861, 40] on div "Item added successfully. Close" at bounding box center [533, 33] width 1066 height 52
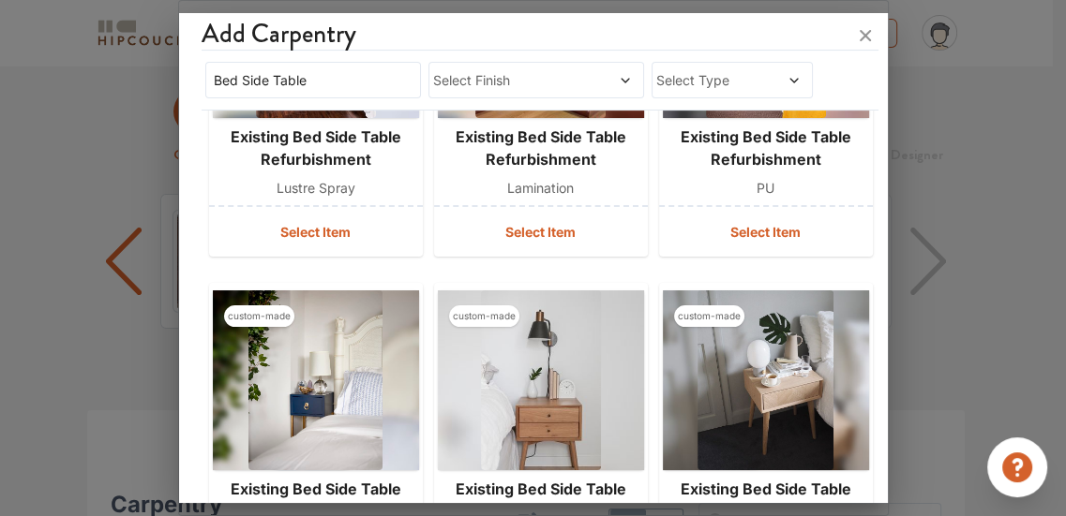
click at [864, 35] on icon at bounding box center [864, 35] width 11 height 11
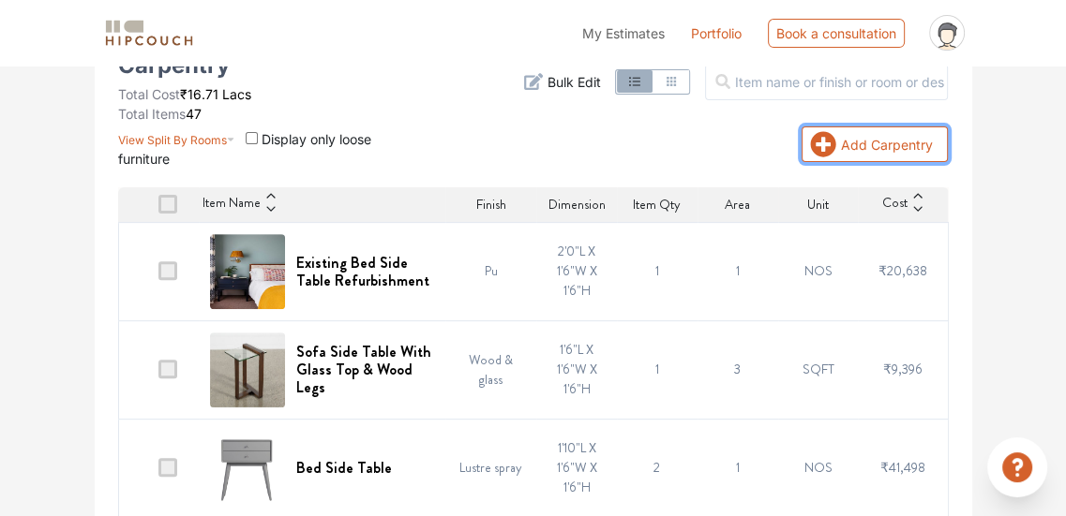
scroll to position [437, 0]
